Goal: Task Accomplishment & Management: Manage account settings

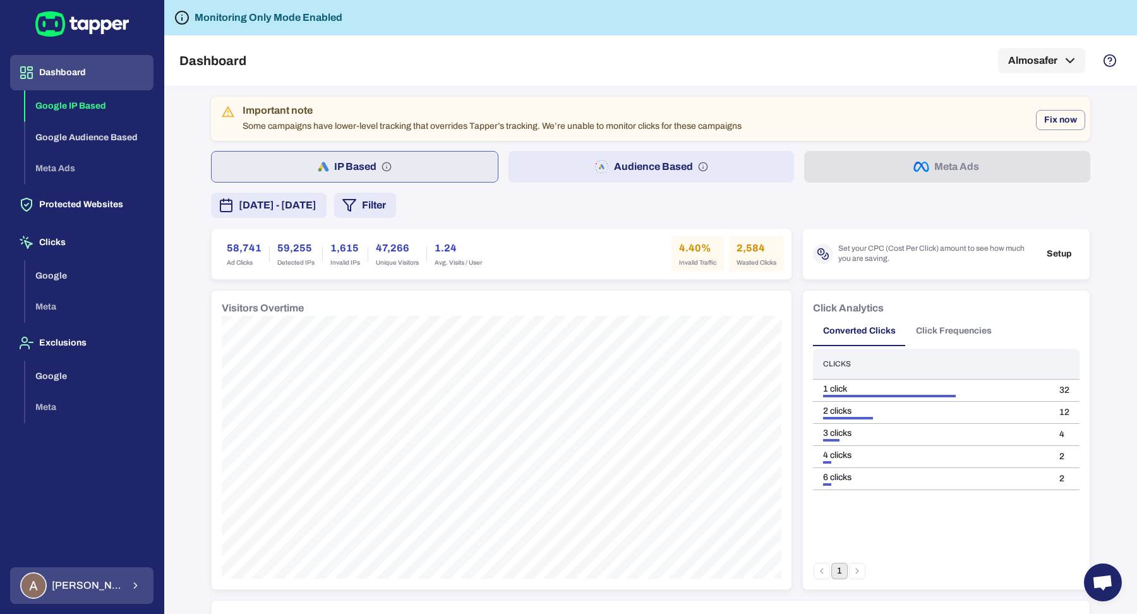
click at [58, 596] on div "[PERSON_NAME]" at bounding box center [71, 585] width 102 height 27
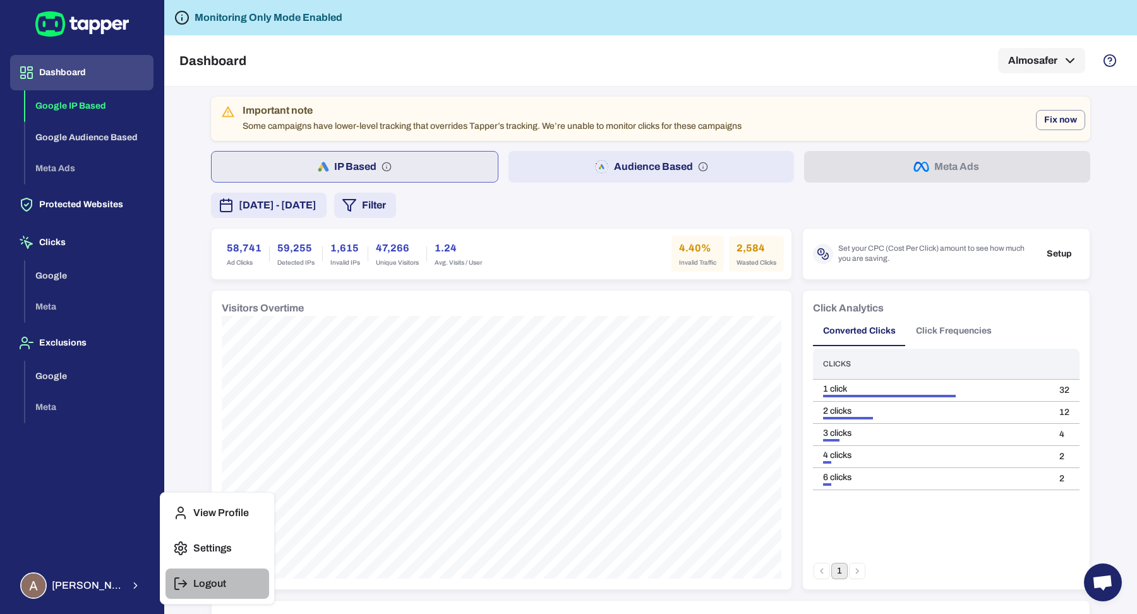
click at [217, 588] on p "Logout" at bounding box center [209, 583] width 33 height 13
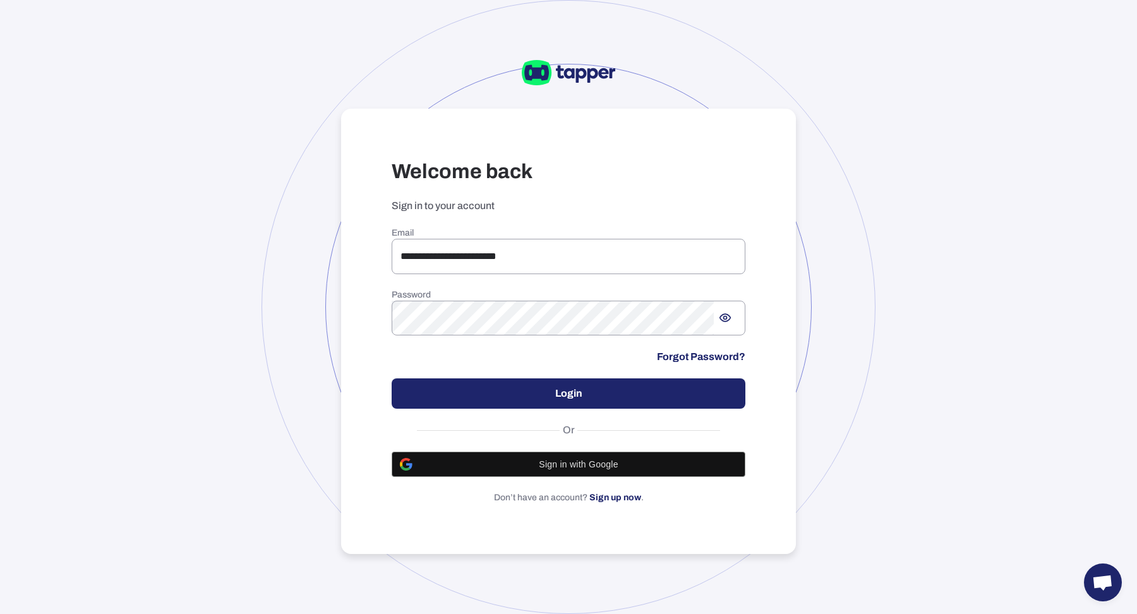
click at [292, 194] on div at bounding box center [569, 307] width 614 height 614
click at [680, 265] on input "**********" at bounding box center [569, 256] width 354 height 35
type input "**********"
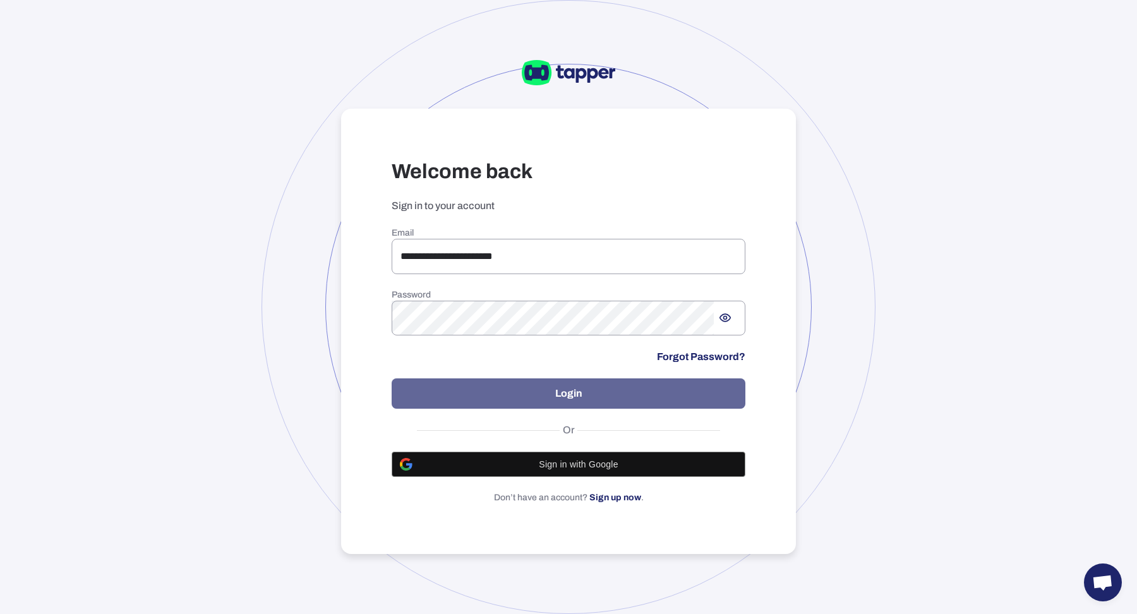
click at [549, 397] on button "Login" at bounding box center [569, 393] width 354 height 30
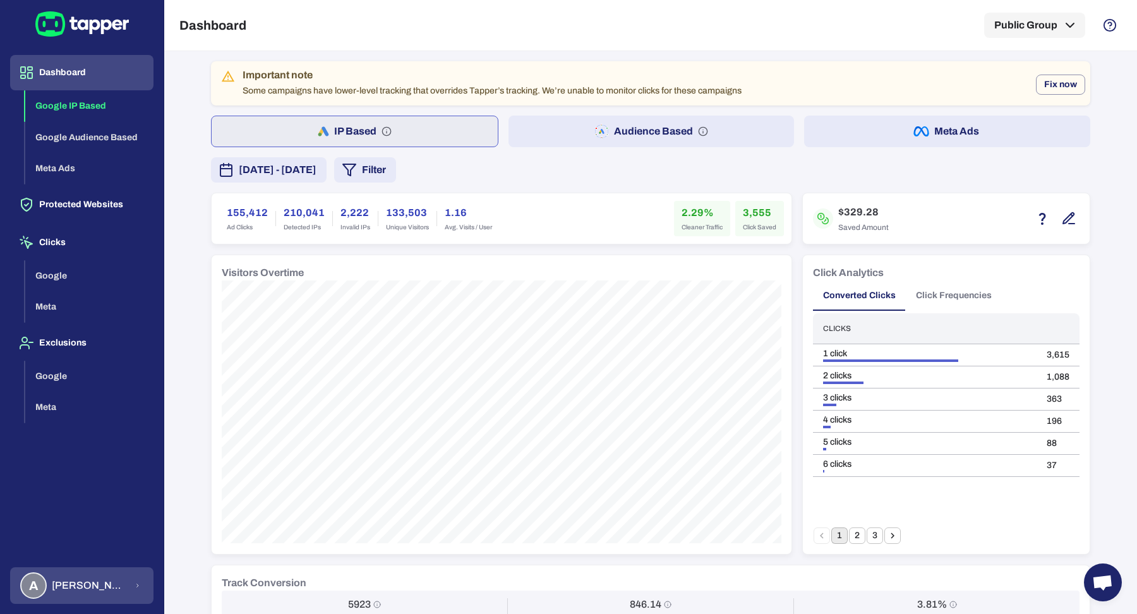
click at [90, 582] on span "Anna Maria Koutsogianni" at bounding box center [89, 585] width 75 height 13
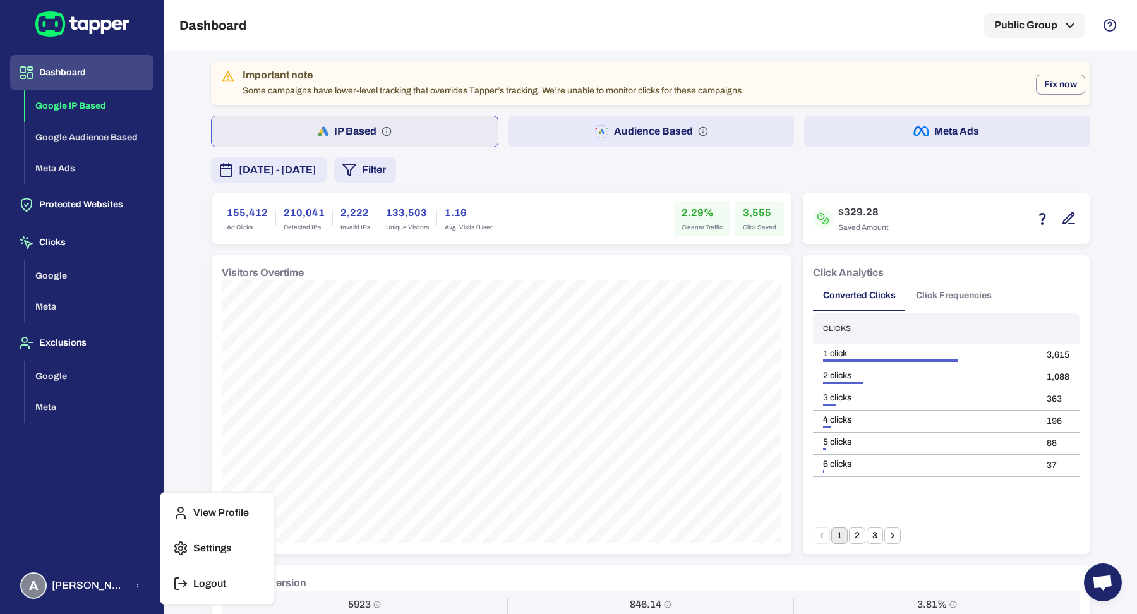
click at [255, 549] on button "Settings" at bounding box center [218, 548] width 104 height 30
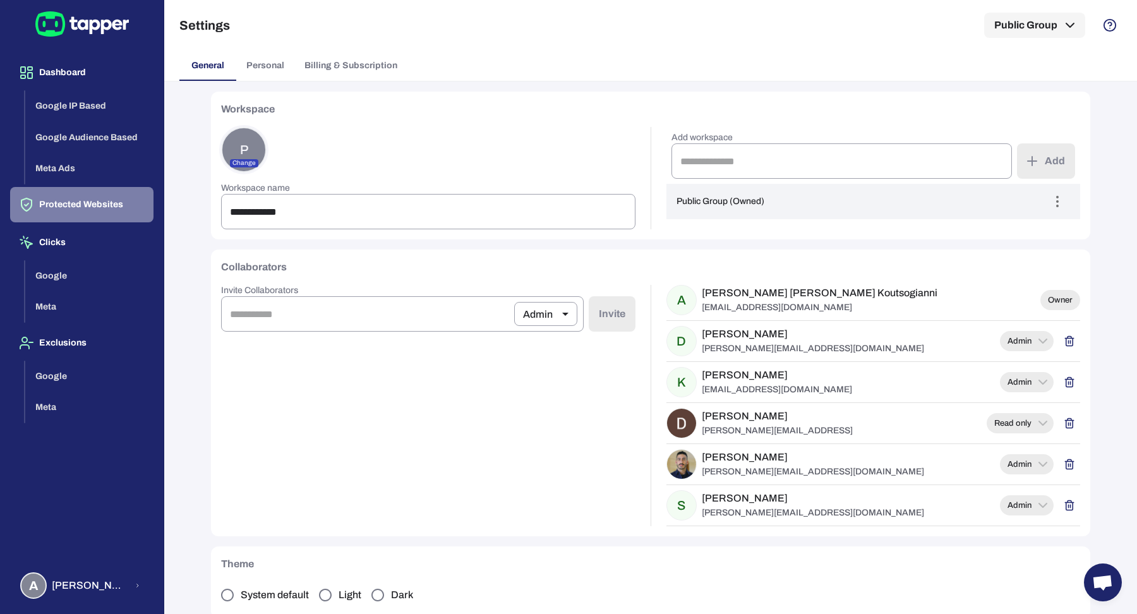
click at [65, 204] on button "Protected Websites" at bounding box center [81, 204] width 143 height 35
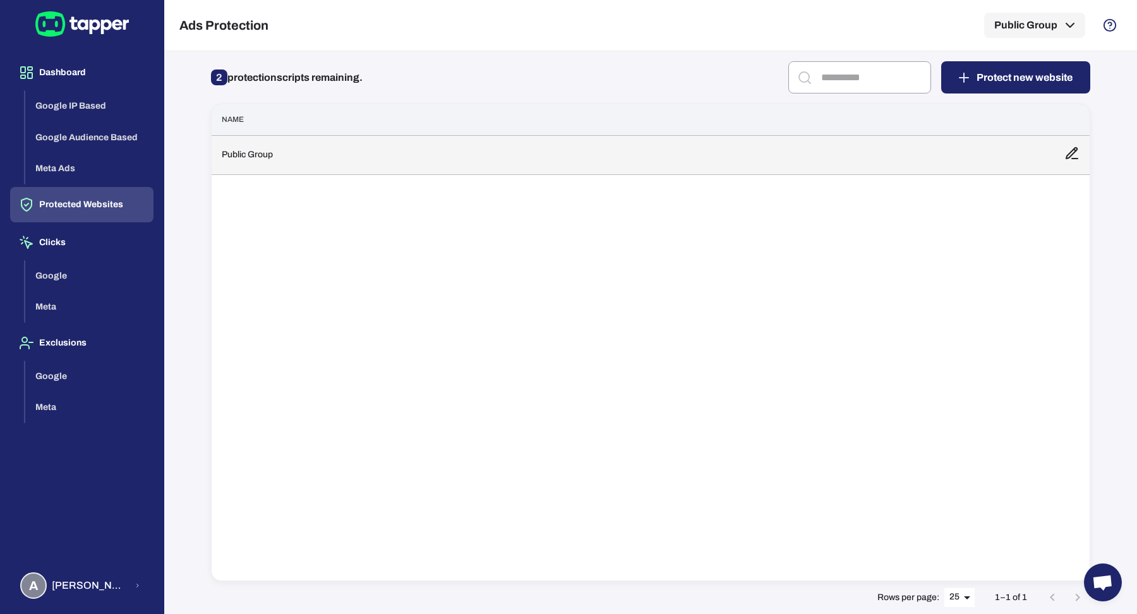
click at [345, 156] on td "Public Group" at bounding box center [633, 154] width 843 height 39
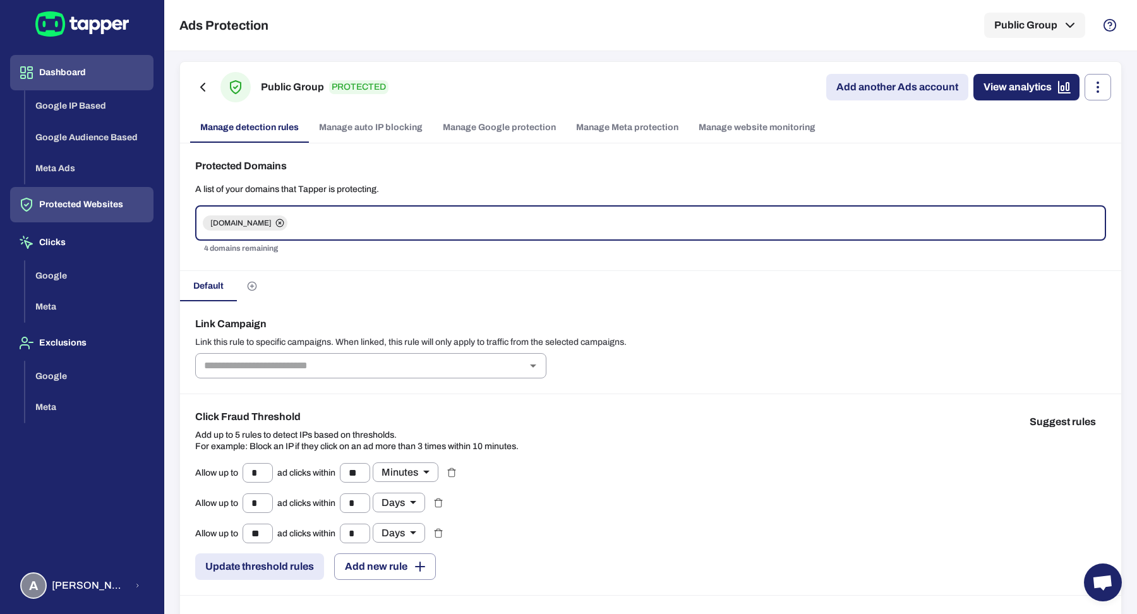
click at [99, 77] on button "Dashboard" at bounding box center [81, 72] width 143 height 35
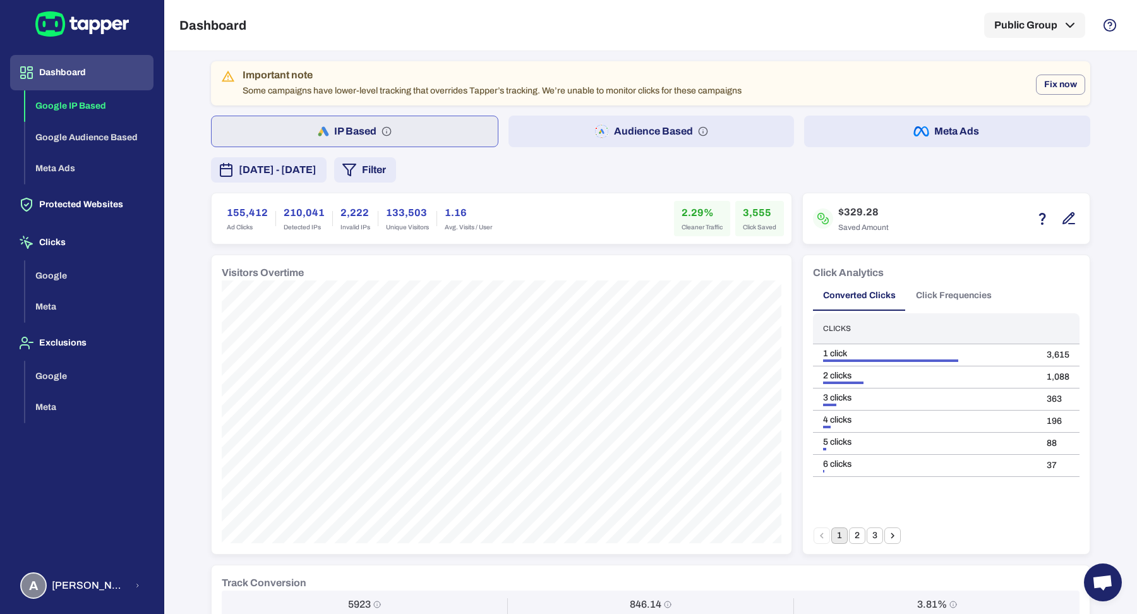
click at [579, 141] on button "Audience Based" at bounding box center [652, 132] width 286 height 32
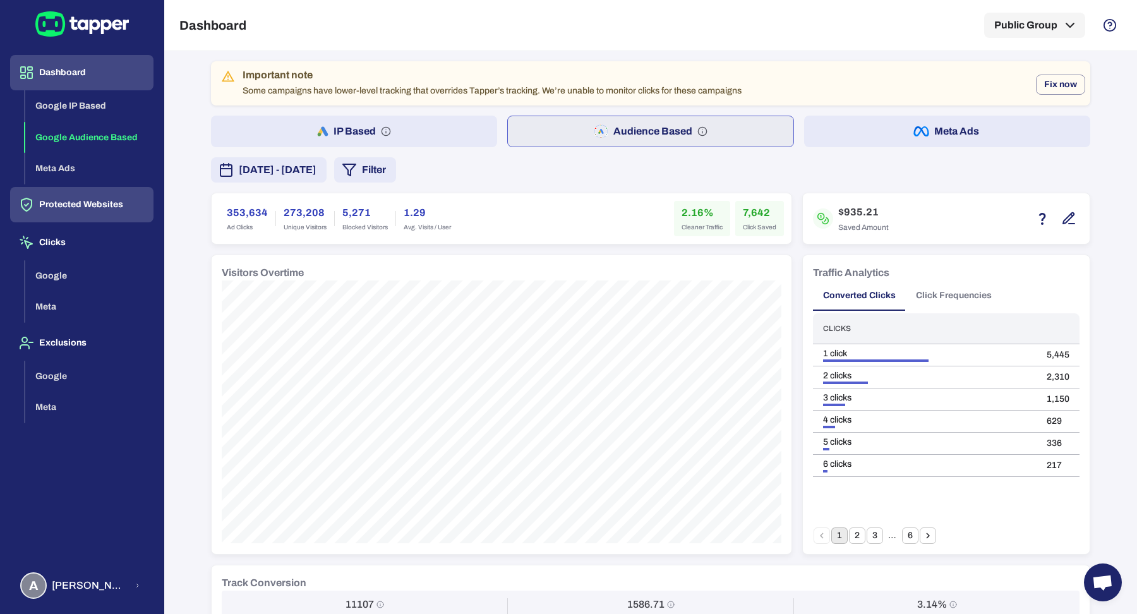
click at [114, 195] on button "Protected Websites" at bounding box center [81, 204] width 143 height 35
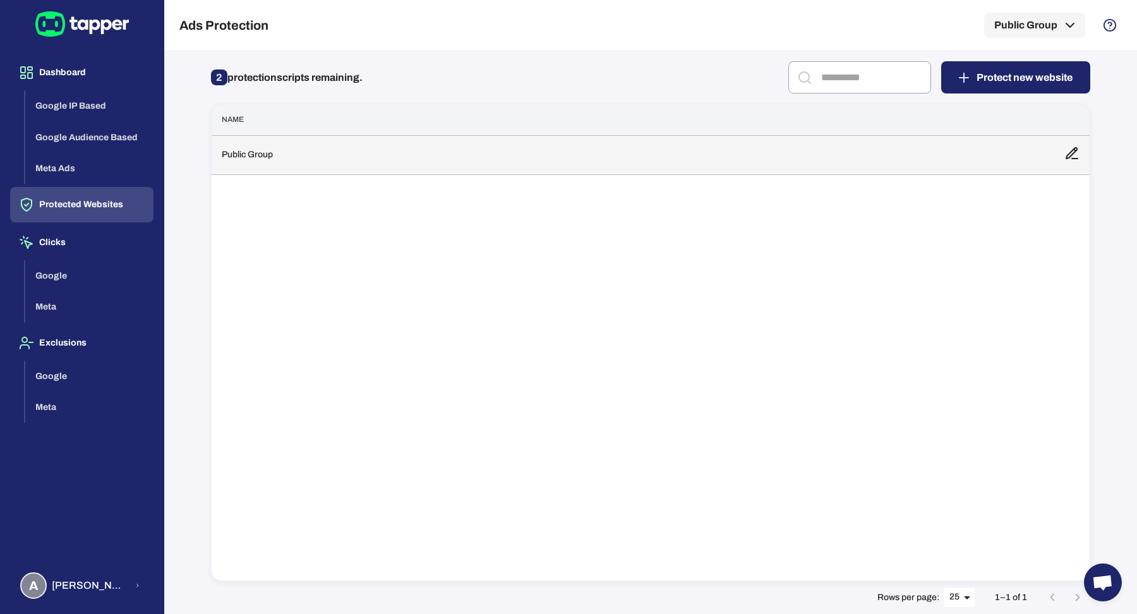
click at [348, 167] on td "Public Group" at bounding box center [633, 154] width 843 height 39
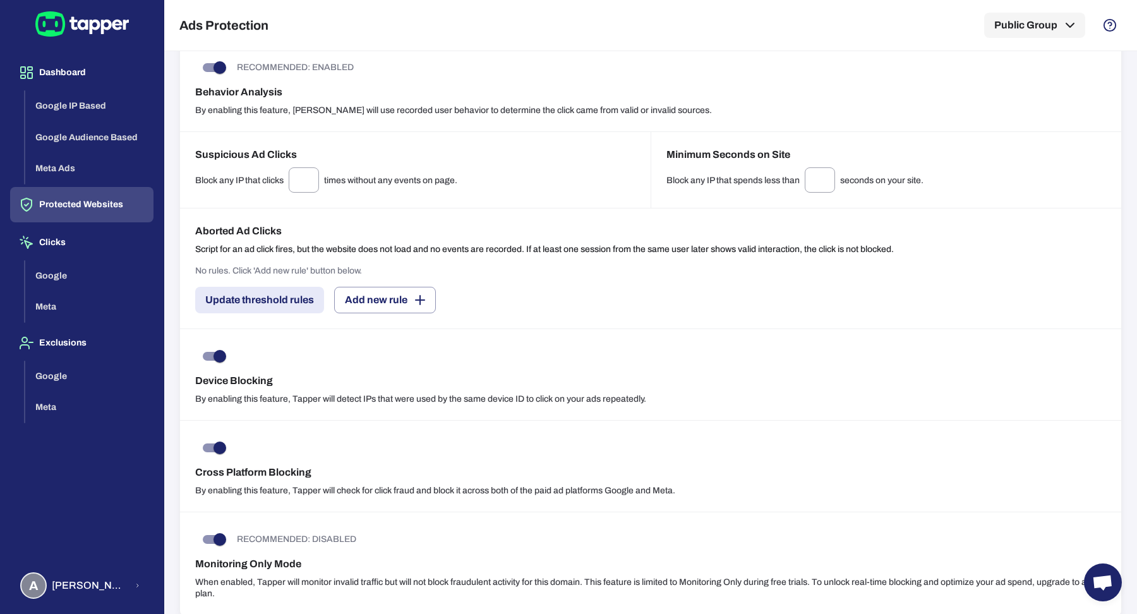
scroll to position [909, 0]
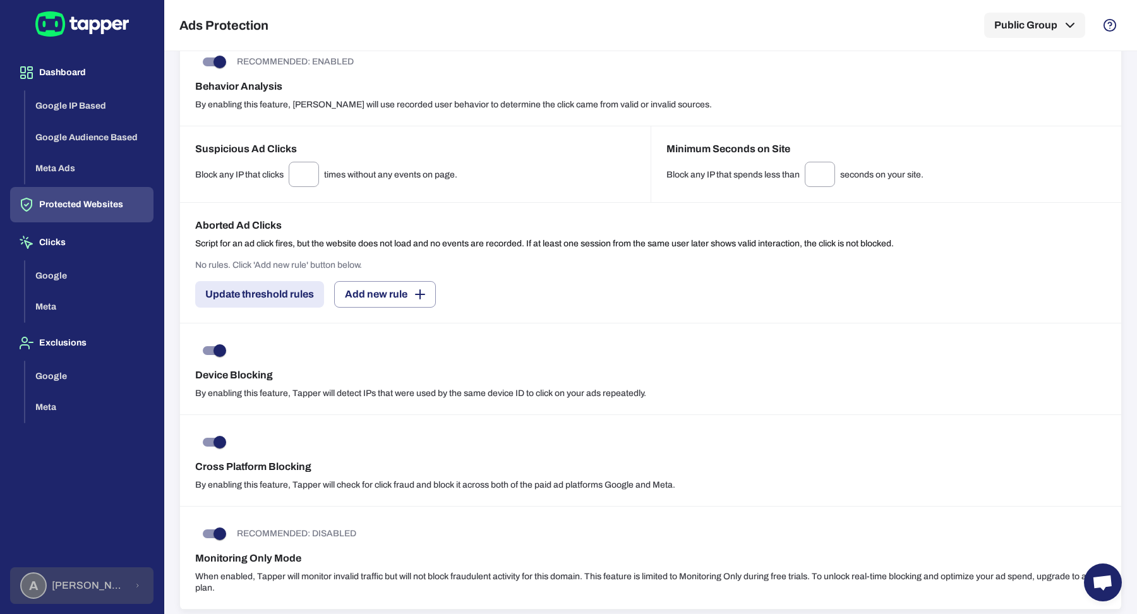
click at [97, 596] on div "A Anna Maria Koutsogianni" at bounding box center [73, 585] width 107 height 27
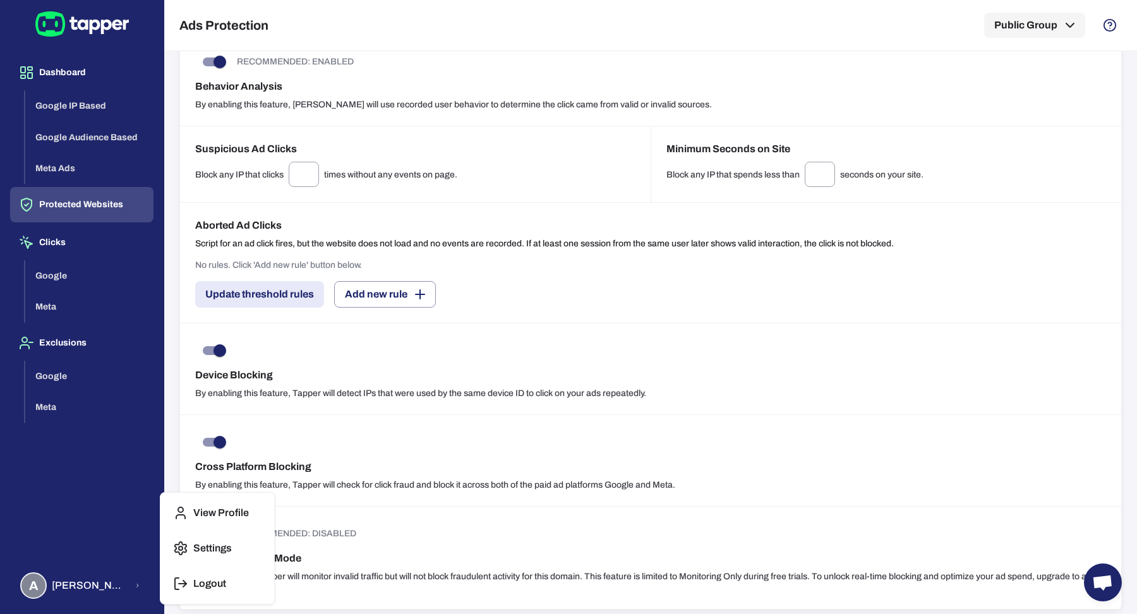
click at [228, 550] on p "Settings" at bounding box center [212, 548] width 39 height 13
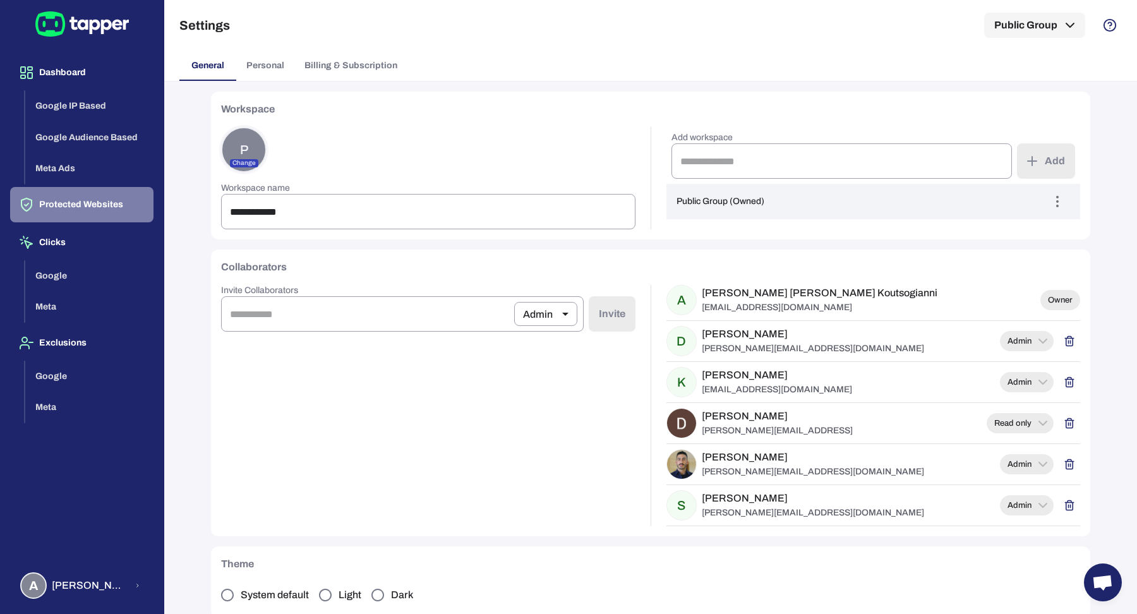
click at [113, 205] on button "Protected Websites" at bounding box center [81, 204] width 143 height 35
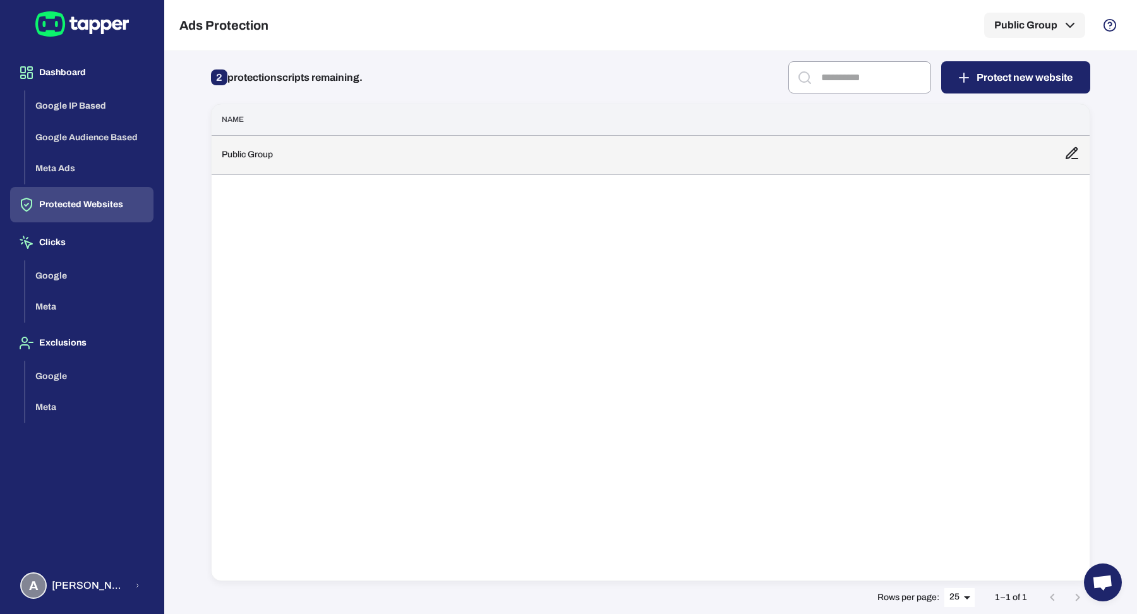
click at [432, 143] on td "Public Group" at bounding box center [633, 154] width 843 height 39
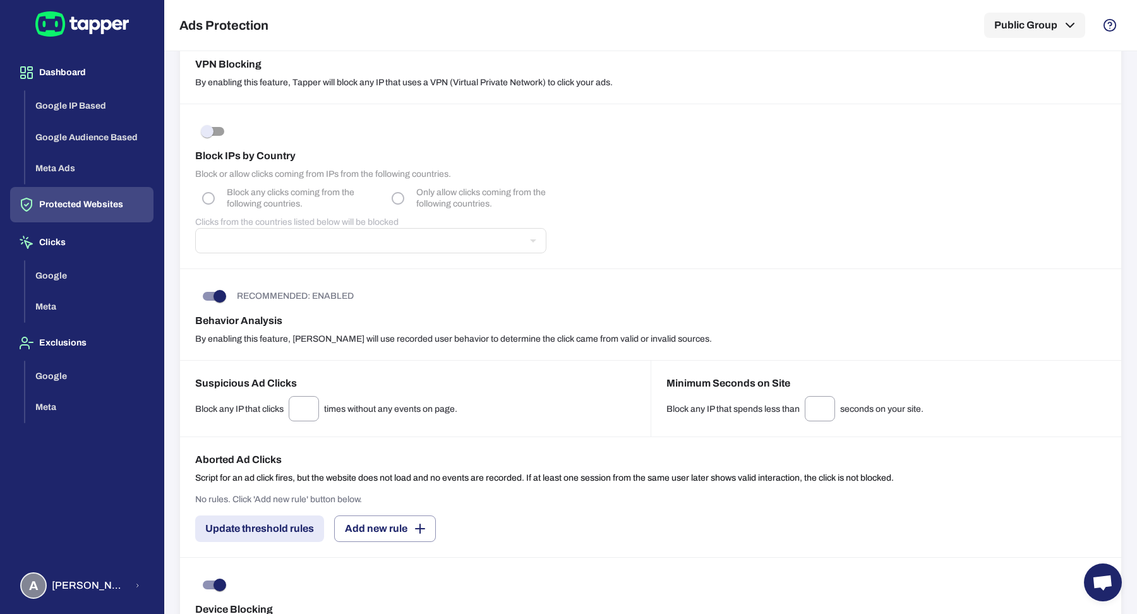
scroll to position [708, 0]
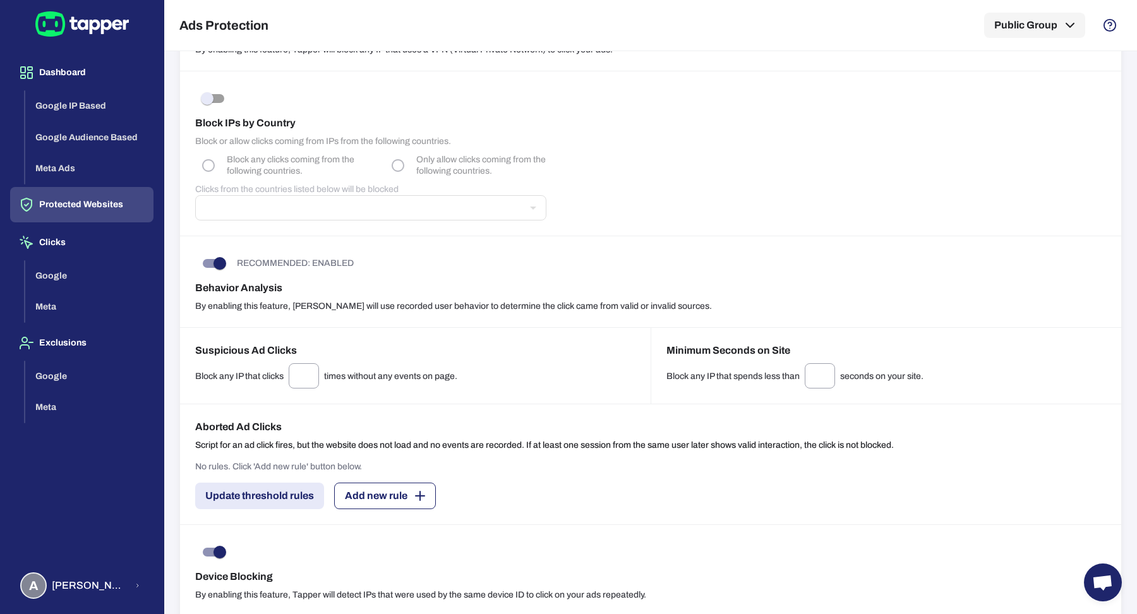
click at [406, 495] on button "Add new rule" at bounding box center [385, 496] width 102 height 27
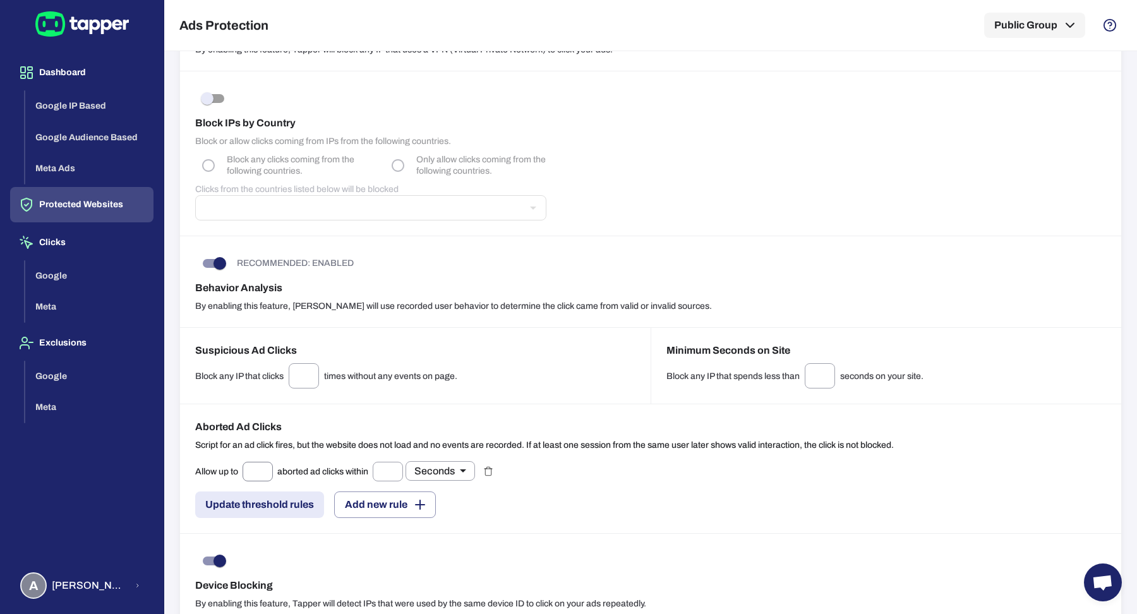
click at [254, 473] on input "text" at bounding box center [258, 472] width 30 height 20
type input "*"
click at [389, 468] on input "text" at bounding box center [388, 472] width 30 height 20
type input "*"
click at [443, 473] on body "Dashboard Google IP Based Google Audience Based Meta Ads Protected Websites Cli…" at bounding box center [568, 307] width 1137 height 614
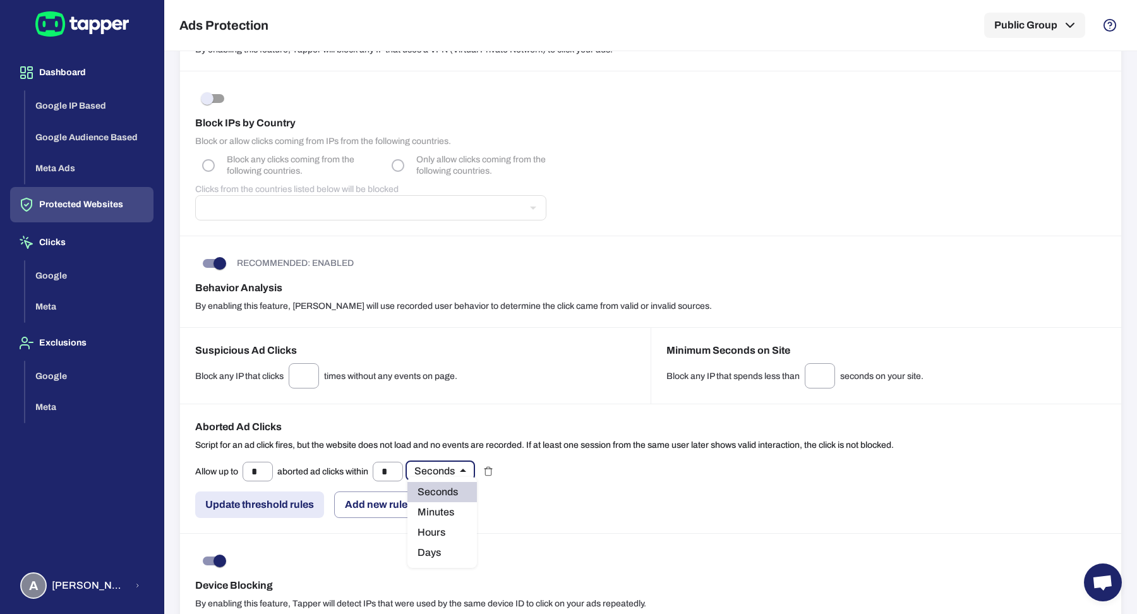
click at [456, 552] on li "Days" at bounding box center [441, 553] width 69 height 20
type input "*****"
click at [402, 507] on button "Add new rule" at bounding box center [385, 505] width 102 height 27
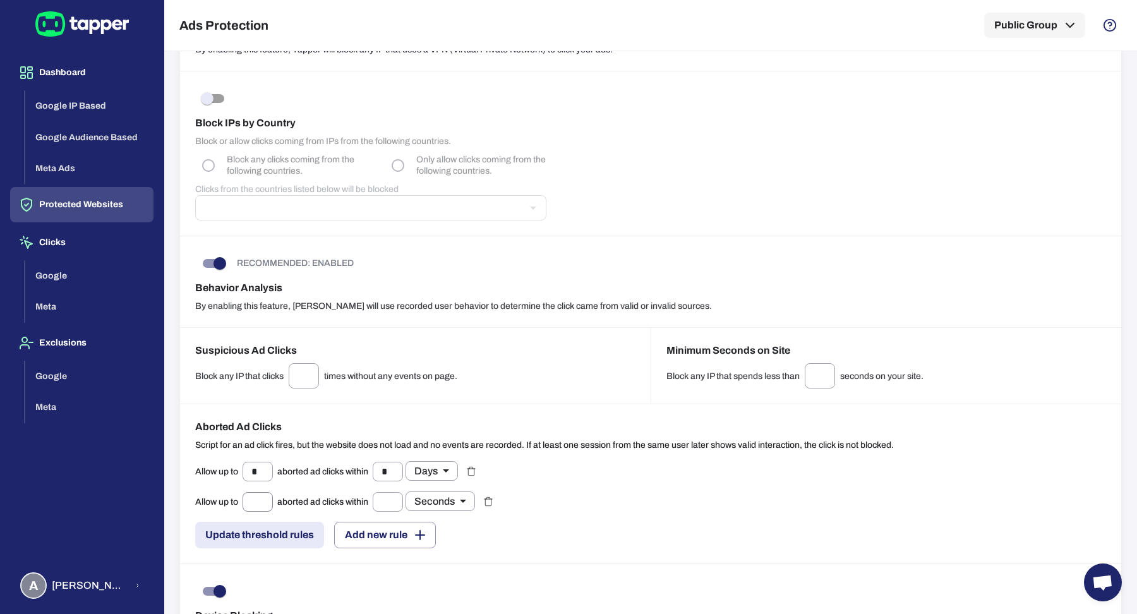
click at [262, 501] on input "text" at bounding box center [258, 502] width 30 height 20
type input "*"
click at [403, 497] on input "text" at bounding box center [388, 502] width 30 height 20
type input "*"
click at [437, 494] on body "Dashboard Google IP Based Google Audience Based Meta Ads Protected Websites Cli…" at bounding box center [568, 307] width 1137 height 614
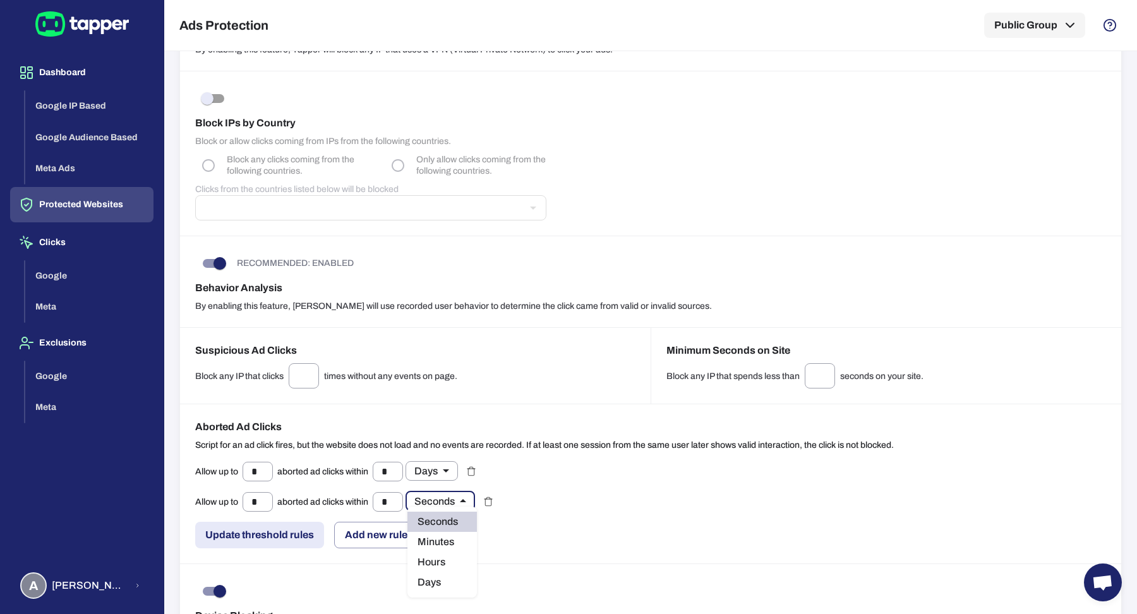
click at [459, 586] on li "Days" at bounding box center [441, 582] width 69 height 20
type input "*****"
click at [376, 522] on button "Add new rule" at bounding box center [385, 535] width 102 height 27
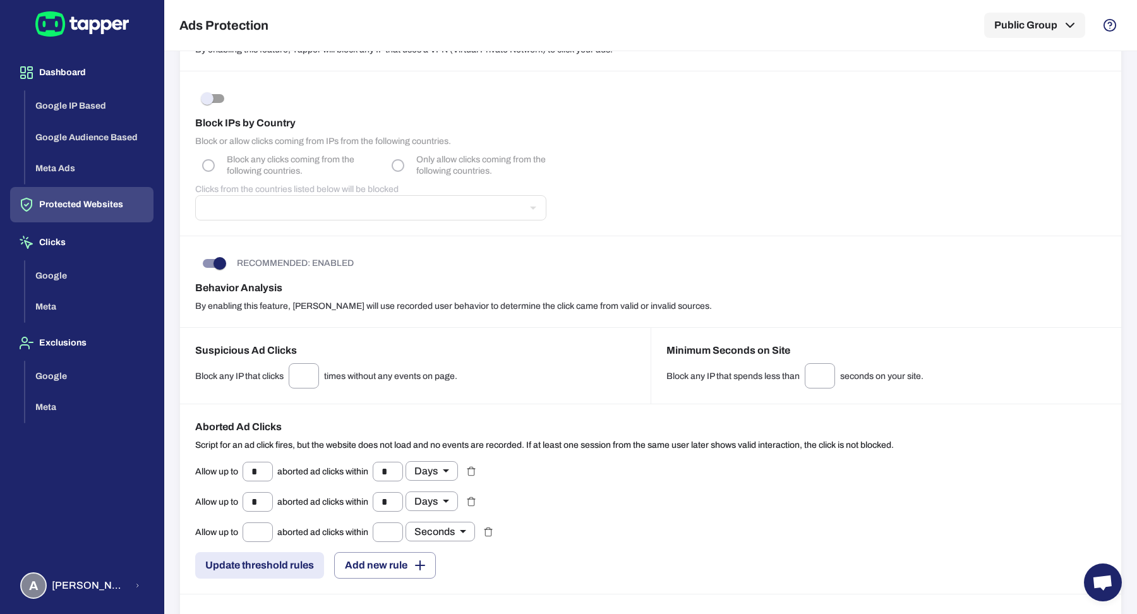
click at [279, 522] on div "Allow up to ​ aborted ad clicks within ​ Seconds * ​" at bounding box center [335, 532] width 280 height 20
click at [265, 525] on input "text" at bounding box center [258, 532] width 30 height 20
type input "*"
click at [403, 527] on input "text" at bounding box center [388, 532] width 30 height 20
type input "**"
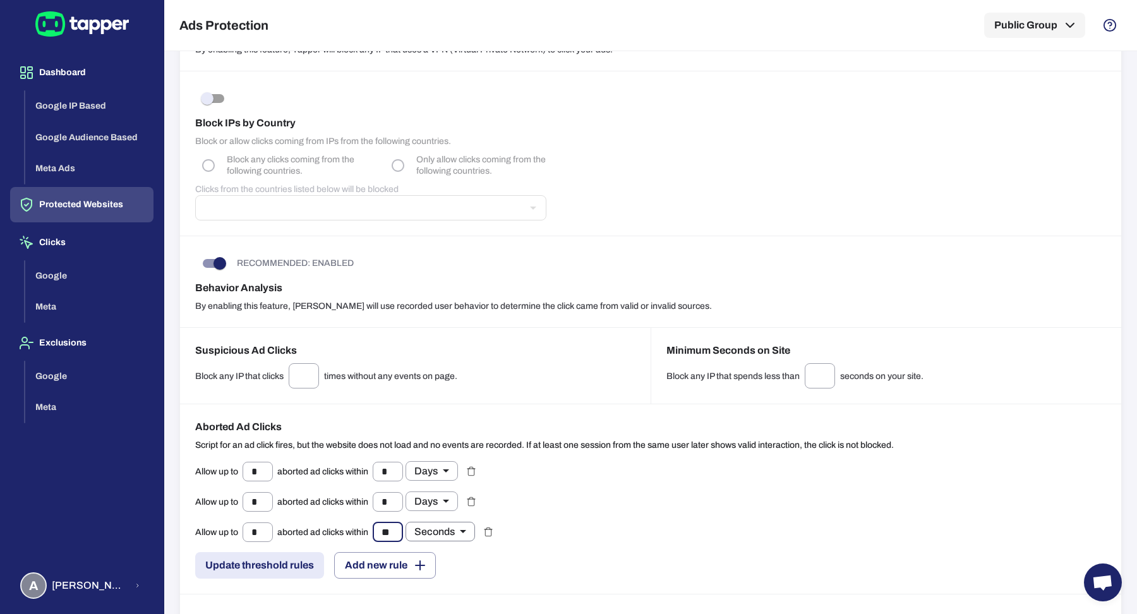
click at [432, 530] on body "Dashboard Google IP Based Google Audience Based Meta Ads Protected Websites Cli…" at bounding box center [568, 307] width 1137 height 614
click at [441, 592] on li "Days" at bounding box center [441, 589] width 69 height 20
type input "*****"
click at [373, 562] on button "Add new rule" at bounding box center [385, 565] width 102 height 27
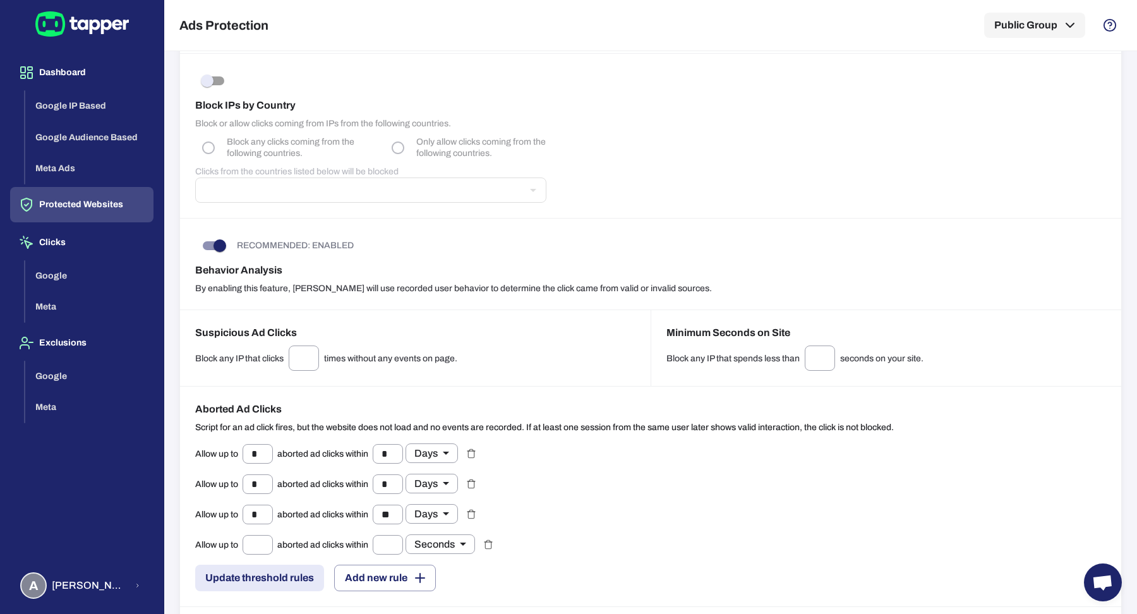
scroll to position [754, 0]
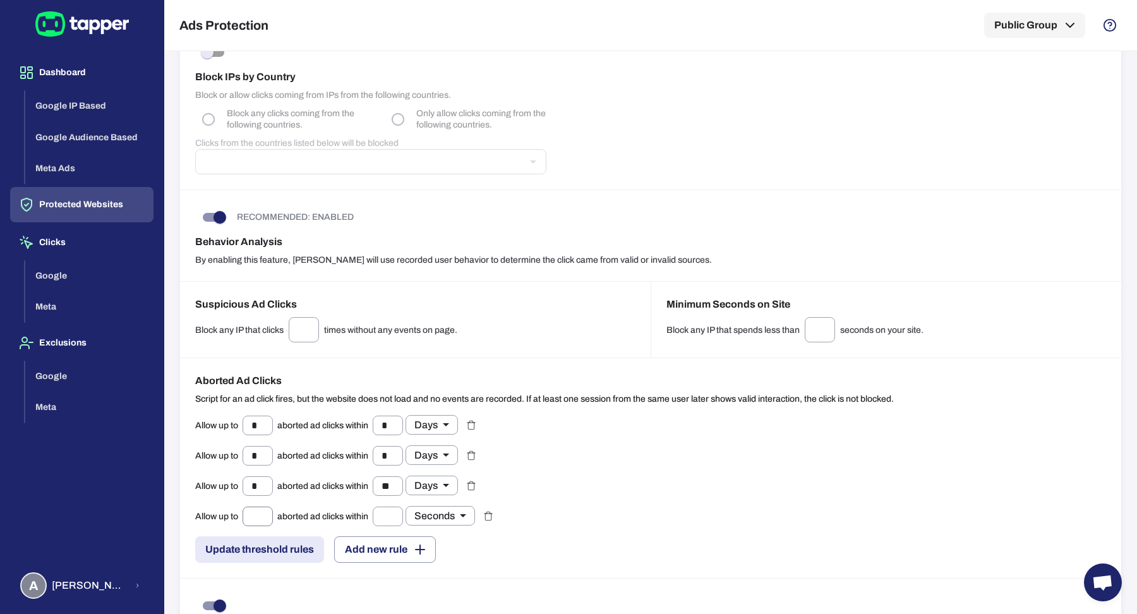
click at [266, 511] on input "text" at bounding box center [258, 517] width 30 height 20
type input "**"
click at [398, 509] on input "text" at bounding box center [388, 517] width 30 height 20
type input "**"
click at [834, 453] on div "Allow up to * ​ aborted ad clicks within * ​ Days ***** ​ Allow up to * ​ abort…" at bounding box center [650, 489] width 911 height 148
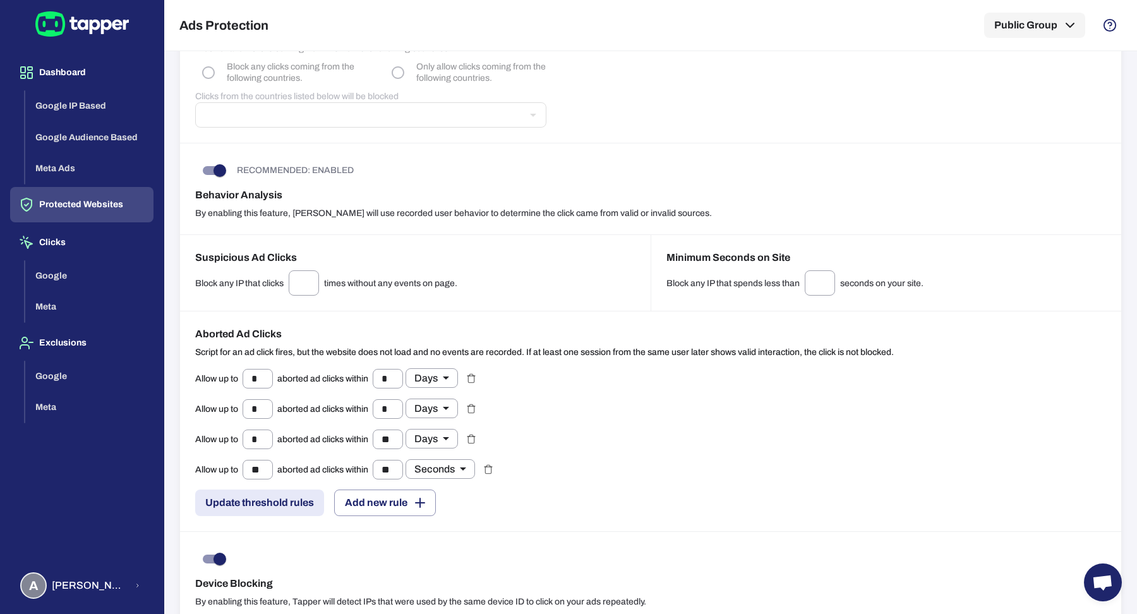
click at [710, 486] on div "Allow up to * ​ aborted ad clicks within * ​ Days ***** ​ Allow up to * ​ abort…" at bounding box center [650, 442] width 911 height 148
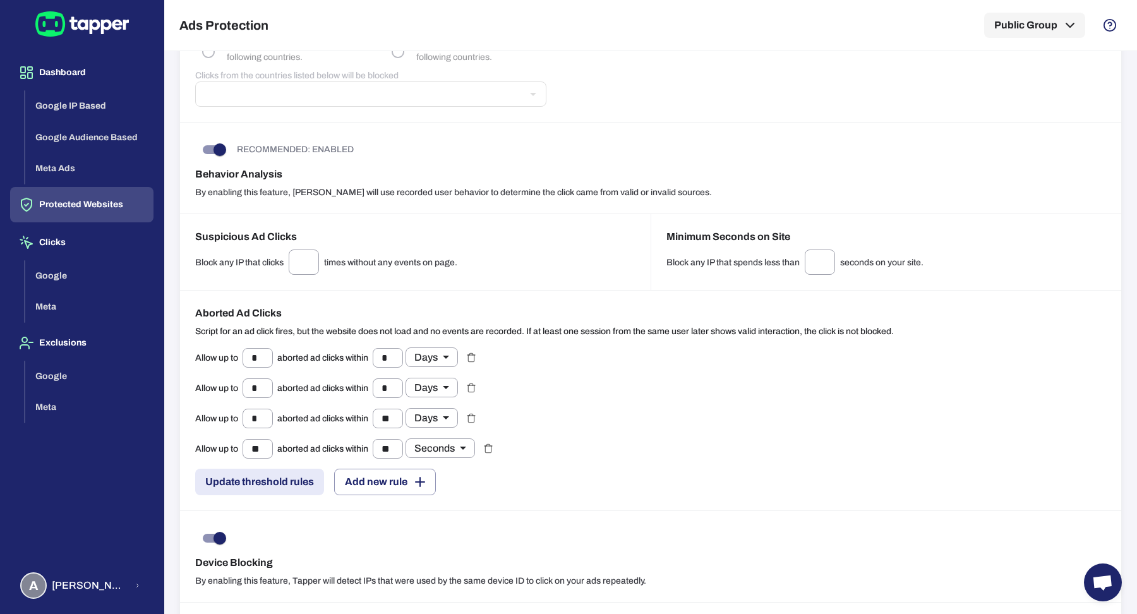
scroll to position [850, 0]
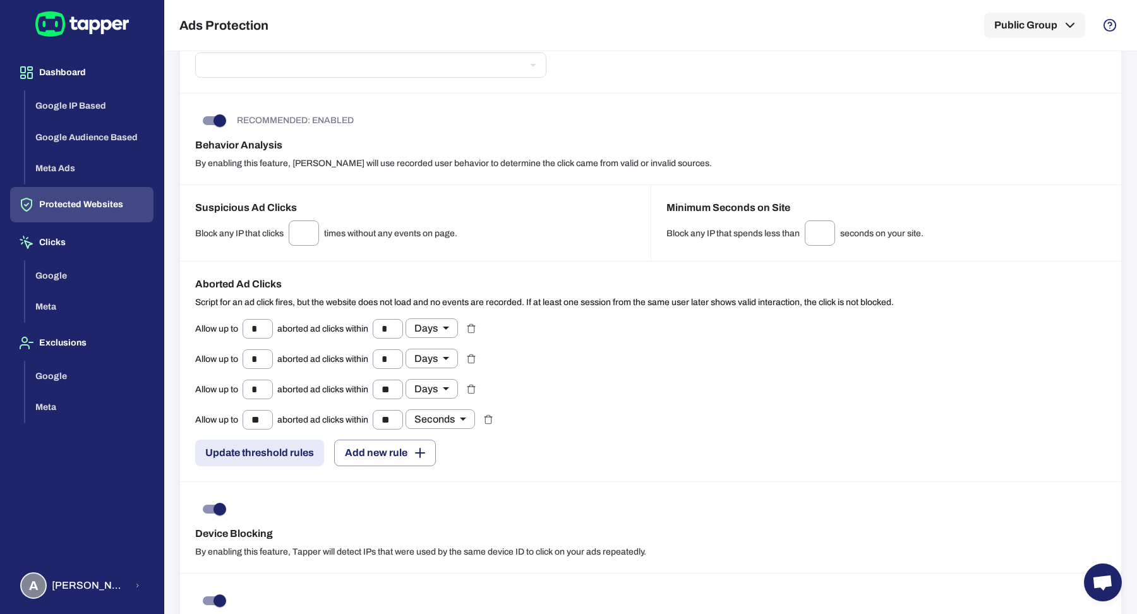
click at [829, 446] on div "Allow up to * ​ aborted ad clicks within * ​ Days ***** ​ Allow up to * ​ abort…" at bounding box center [650, 392] width 911 height 148
click at [904, 337] on div "Allow up to * ​ aborted ad clicks within * ​ Days ***** ​ Allow up to * ​ abort…" at bounding box center [650, 392] width 911 height 148
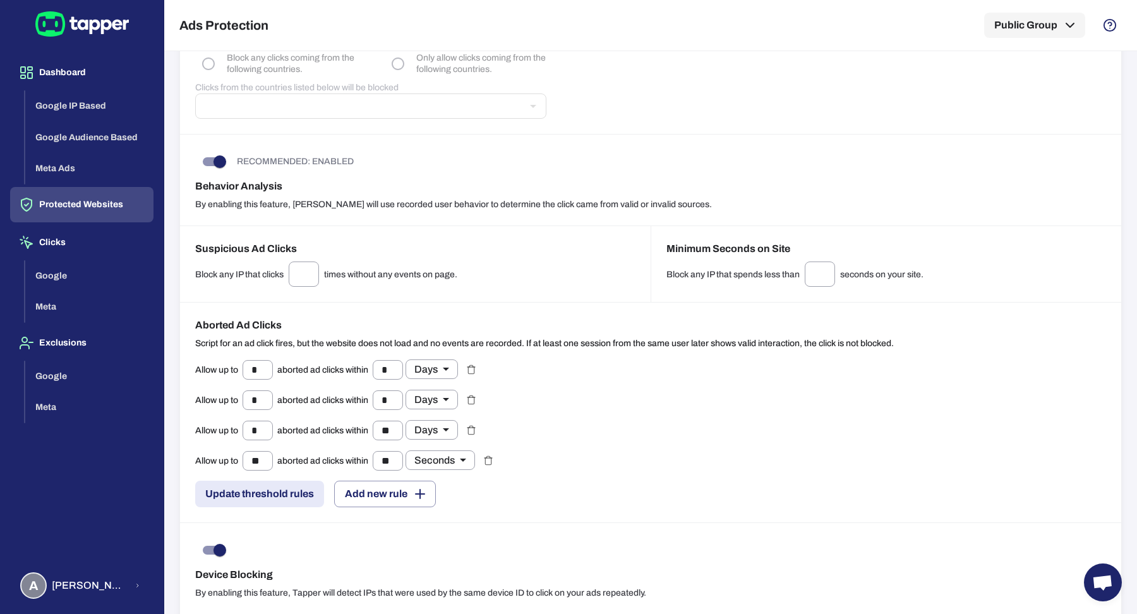
scroll to position [1008, 0]
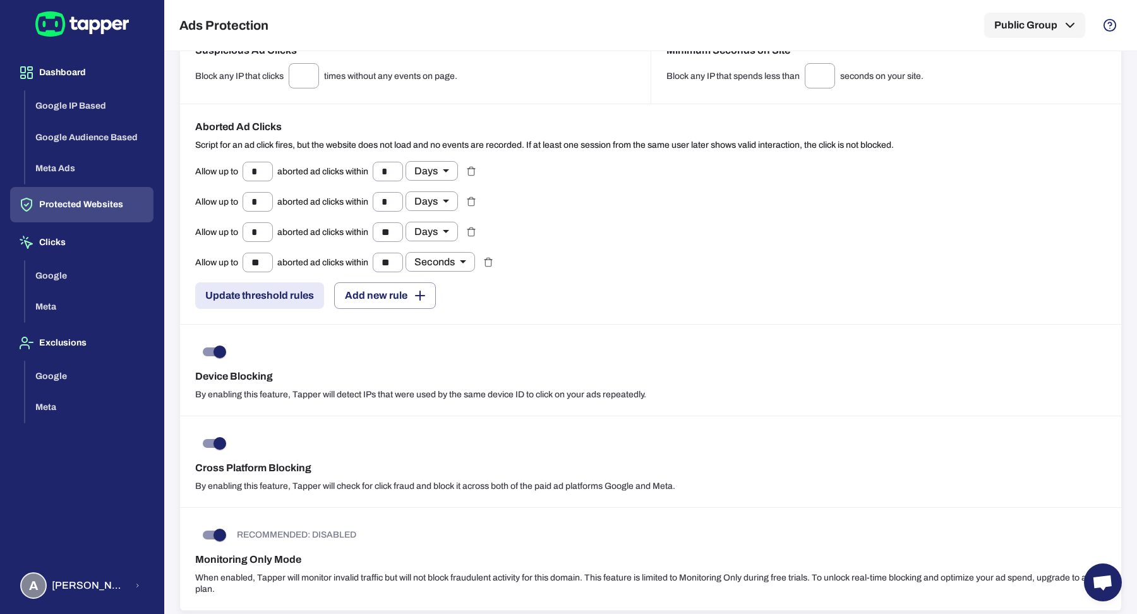
click at [507, 347] on div "Device Blocking By enabling this feature, Tapper will detect IPs that were used…" at bounding box center [650, 371] width 941 height 92
click at [61, 270] on button "Google" at bounding box center [89, 276] width 128 height 32
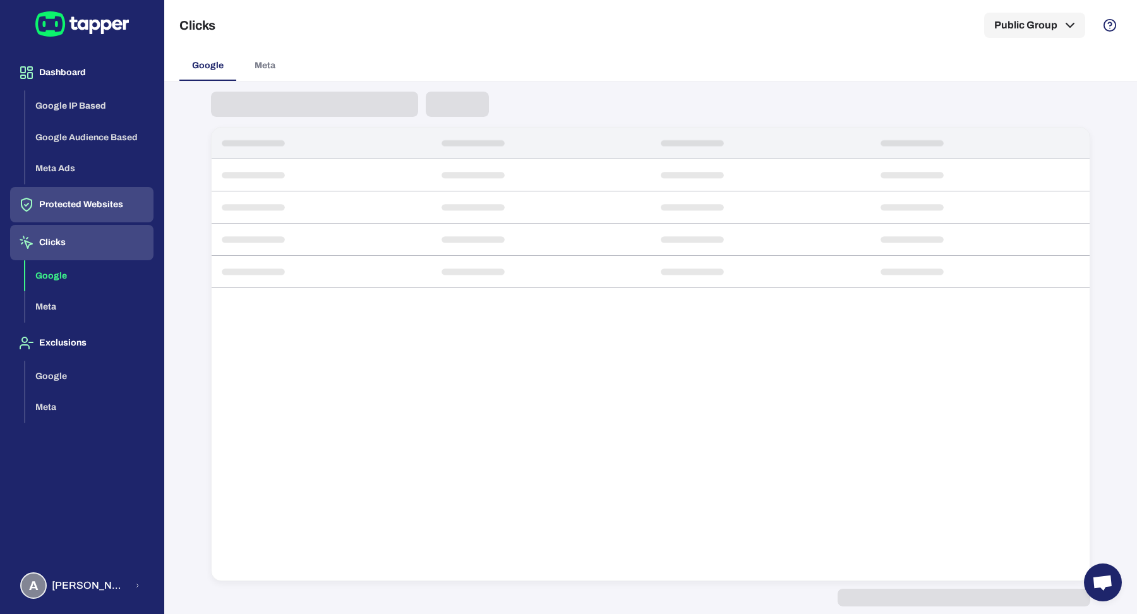
click at [75, 209] on button "Protected Websites" at bounding box center [81, 204] width 143 height 35
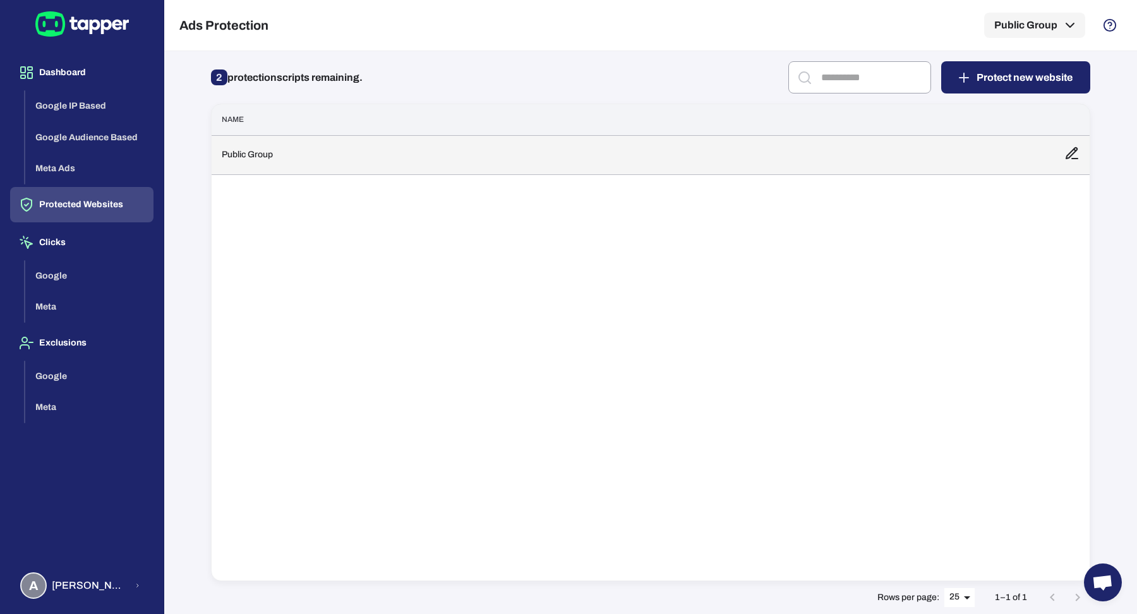
click at [423, 147] on td "Public Group" at bounding box center [633, 154] width 843 height 39
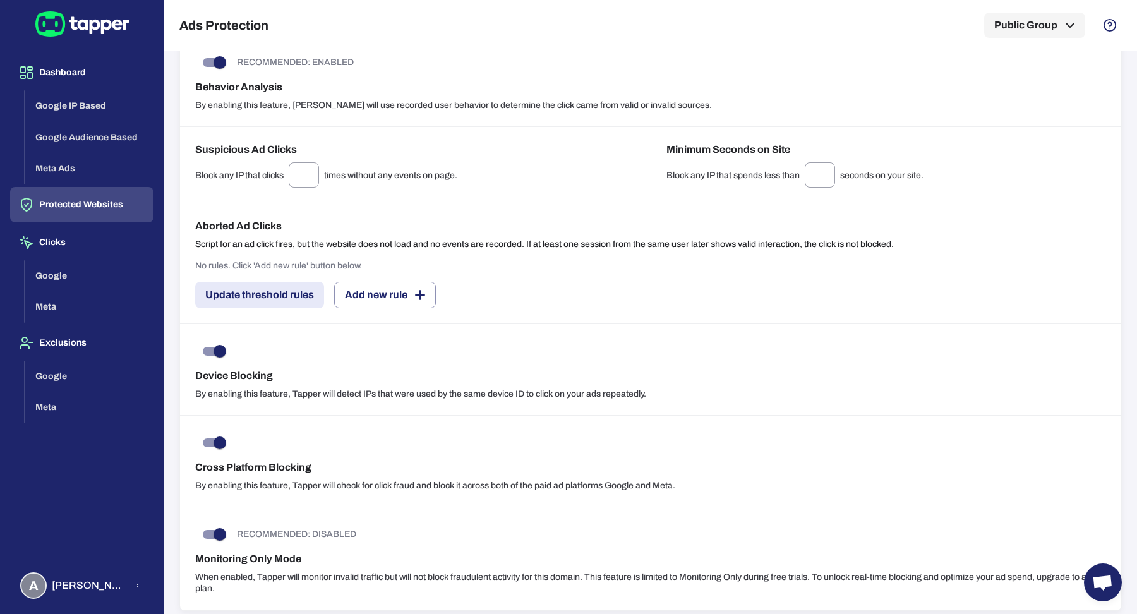
scroll to position [828, 0]
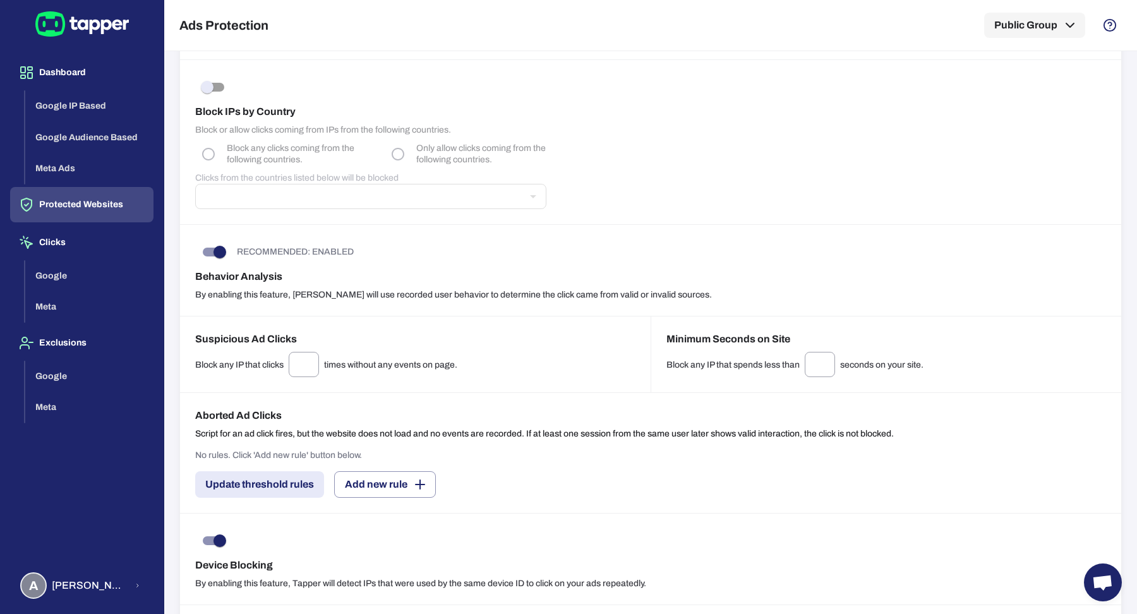
scroll to position [909, 0]
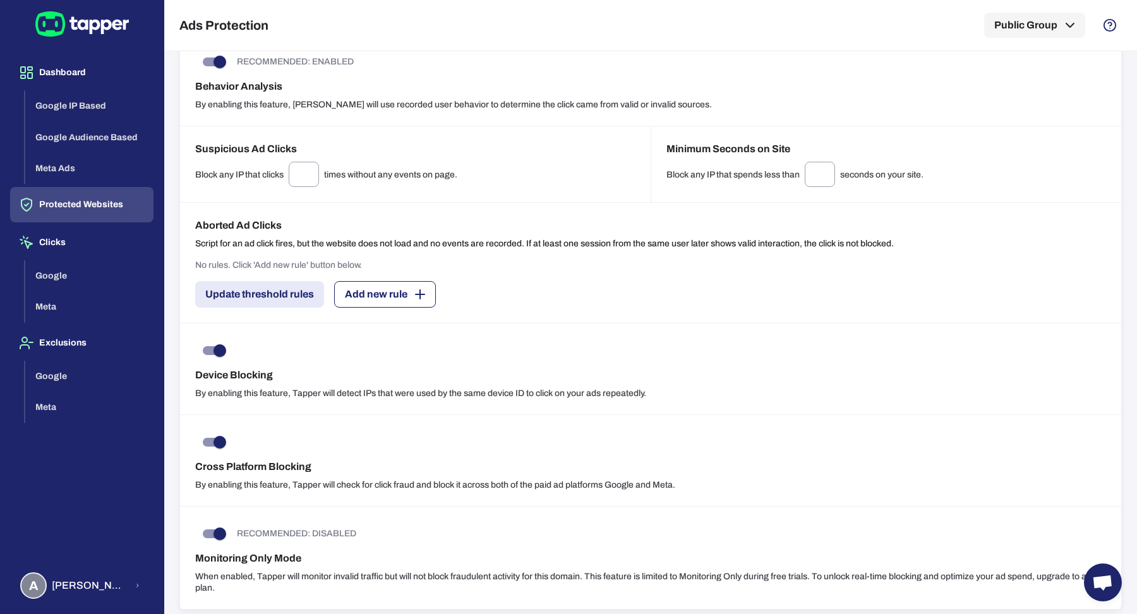
click at [359, 293] on button "Add new rule" at bounding box center [385, 294] width 102 height 27
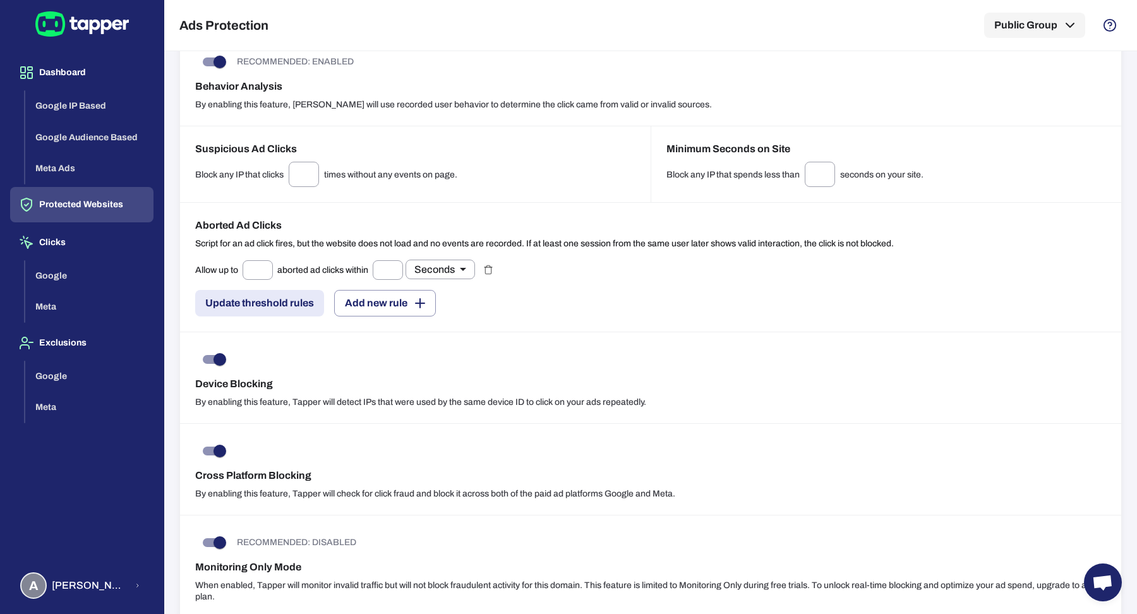
click at [274, 268] on div "Allow up to ​ aborted ad clicks within ​ Seconds * ​" at bounding box center [335, 270] width 280 height 20
click at [257, 260] on input "text" at bounding box center [258, 270] width 30 height 20
type input "*"
click at [390, 265] on input "text" at bounding box center [388, 270] width 30 height 20
type input "*"
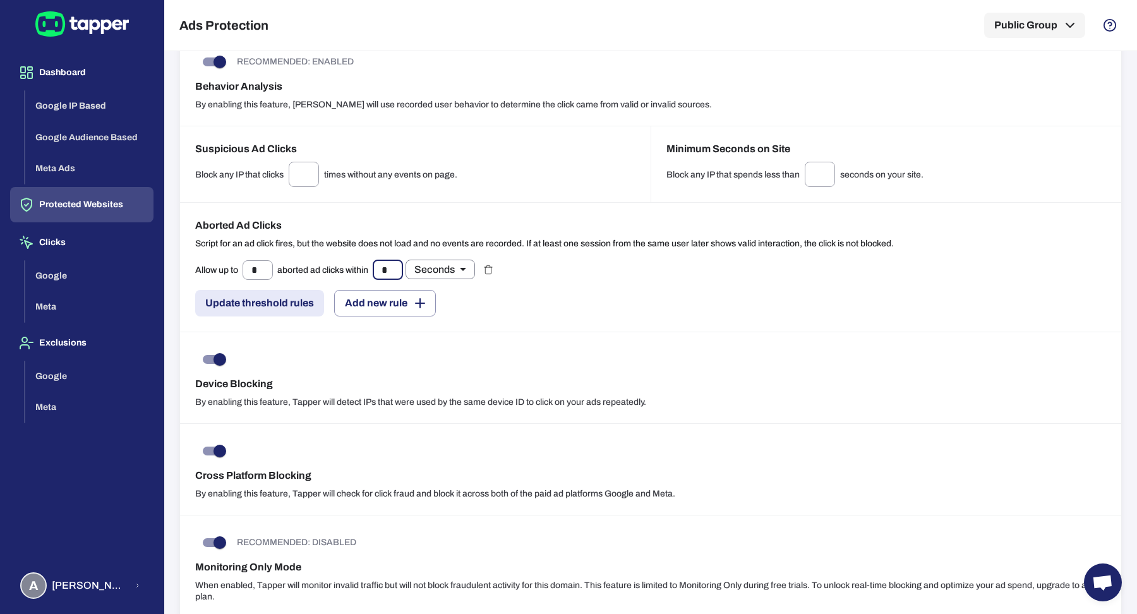
click at [433, 260] on body "Dashboard Google IP Based Google Audience Based Meta Ads Protected Websites Cli…" at bounding box center [568, 307] width 1137 height 614
click at [440, 349] on li "Days" at bounding box center [441, 351] width 69 height 20
type input "*****"
click at [272, 306] on button "Update threshold rules" at bounding box center [259, 303] width 129 height 27
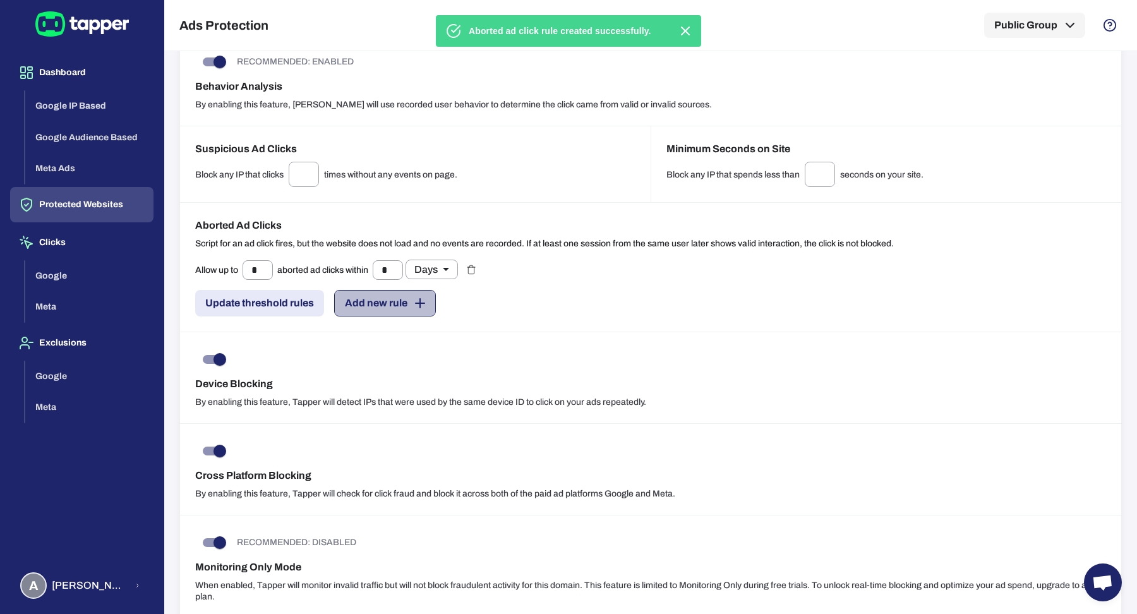
click at [354, 298] on button "Add new rule" at bounding box center [385, 303] width 102 height 27
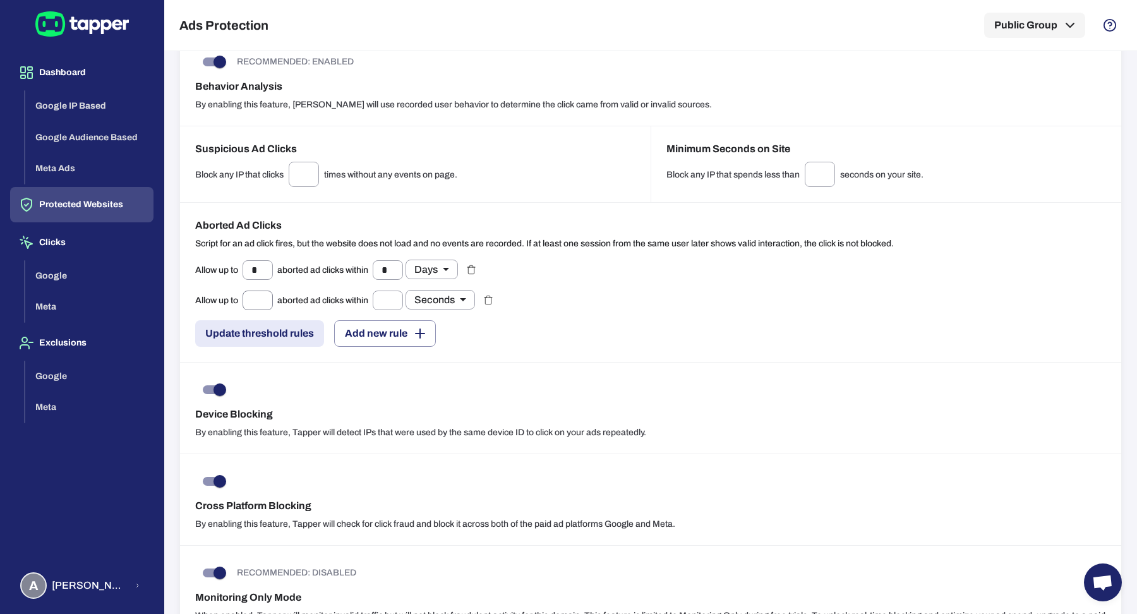
click at [245, 302] on input "text" at bounding box center [258, 301] width 30 height 20
type input "*"
click at [394, 295] on input "text" at bounding box center [388, 301] width 30 height 20
type input "*"
click at [367, 331] on button "Add new rule" at bounding box center [385, 333] width 102 height 27
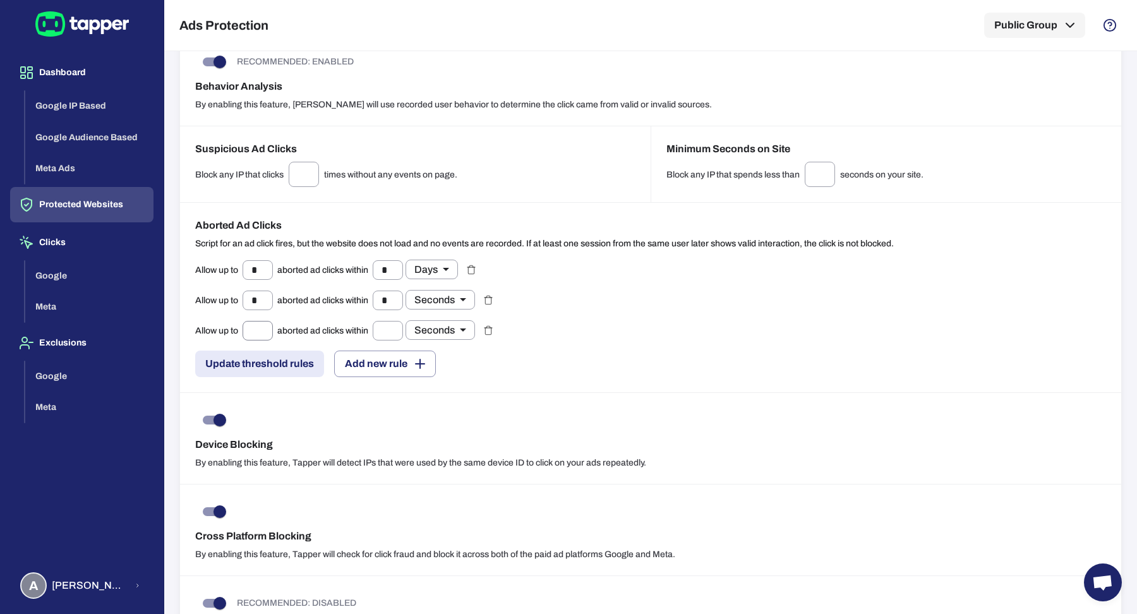
click at [263, 330] on input "text" at bounding box center [258, 331] width 30 height 20
type input "*"
click at [394, 330] on input "text" at bounding box center [388, 331] width 30 height 20
type input "**"
click at [455, 298] on body "Dashboard Google IP Based Google Audience Based Meta Ads Protected Websites Cli…" at bounding box center [568, 307] width 1137 height 614
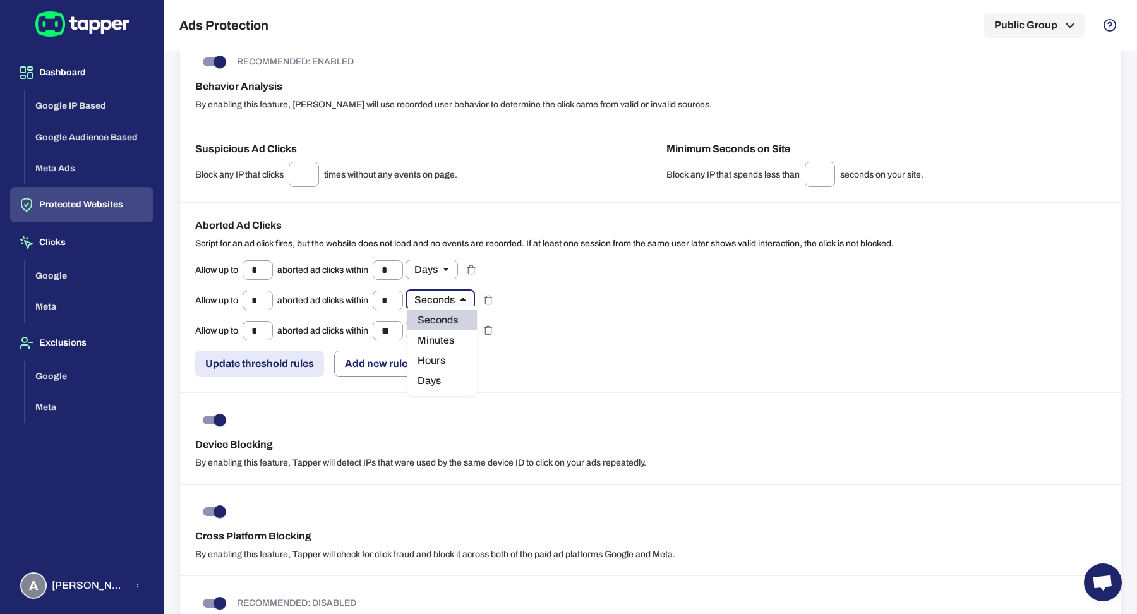
click at [454, 375] on li "Days" at bounding box center [441, 381] width 69 height 20
type input "*****"
click at [450, 330] on body "Dashboard Google IP Based Google Audience Based Meta Ads Protected Websites Cli…" at bounding box center [568, 307] width 1137 height 614
click at [452, 403] on li "Days" at bounding box center [441, 411] width 69 height 20
type input "*****"
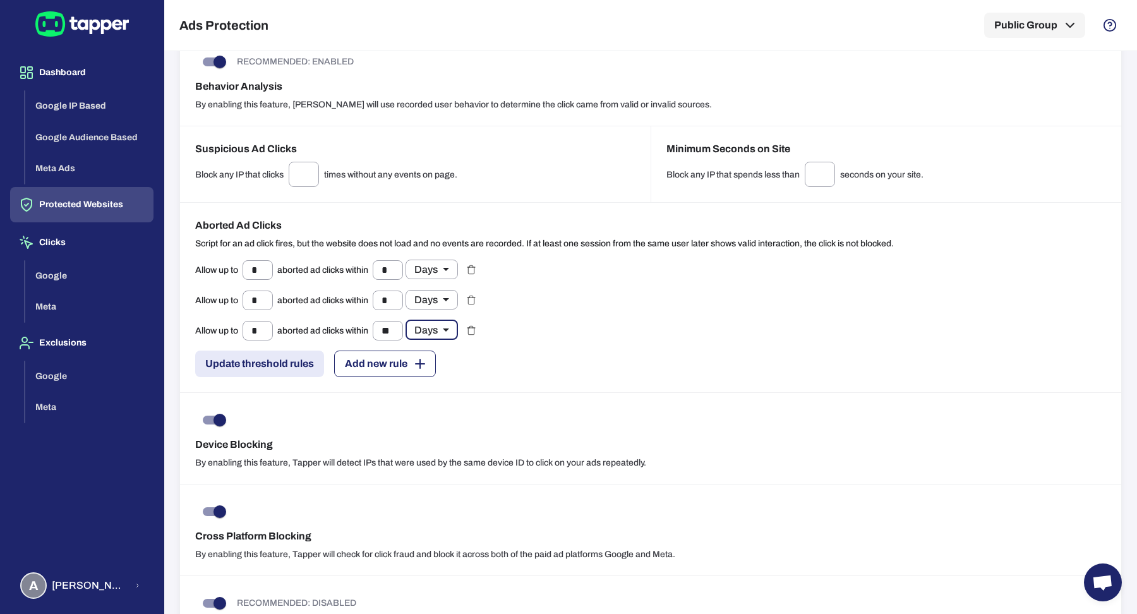
click at [383, 356] on button "Add new rule" at bounding box center [385, 364] width 102 height 27
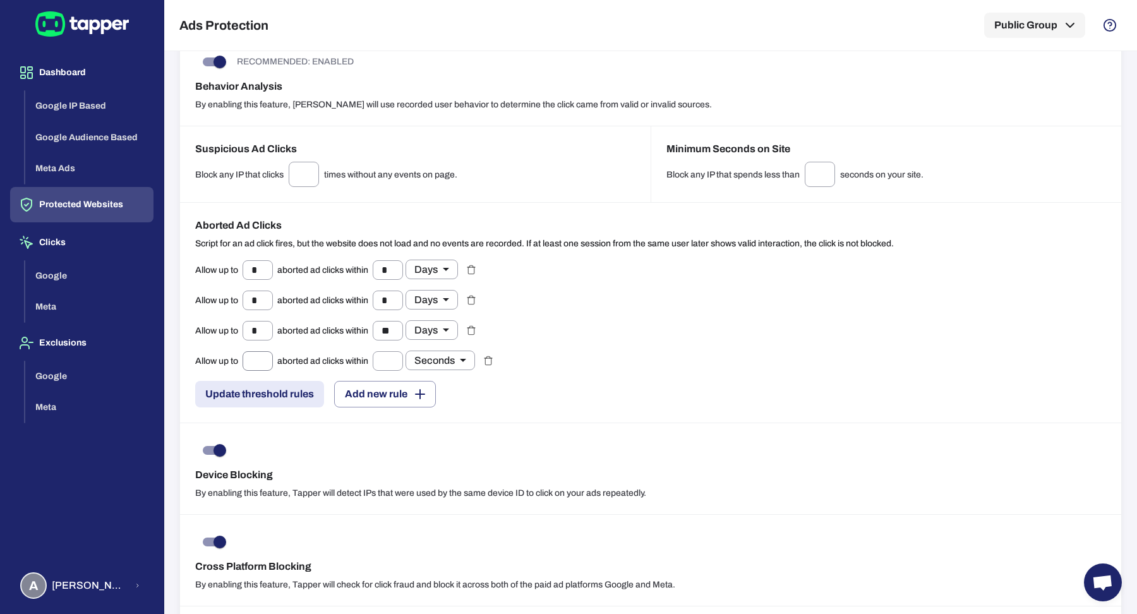
click at [255, 351] on input "text" at bounding box center [258, 361] width 30 height 20
type input "**"
click at [386, 353] on input "text" at bounding box center [388, 361] width 30 height 20
type input "**"
click at [284, 390] on button "Update threshold rules" at bounding box center [259, 394] width 129 height 27
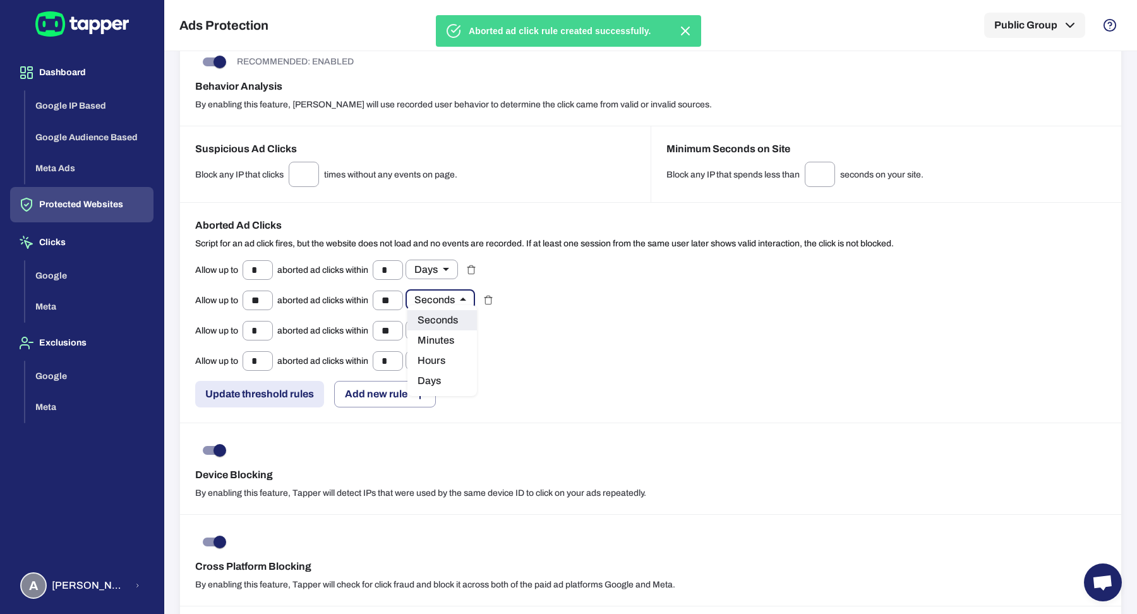
click at [419, 289] on body "Aborted ad click rule created successfully. Dashboard Google IP Based Google Au…" at bounding box center [568, 307] width 1137 height 614
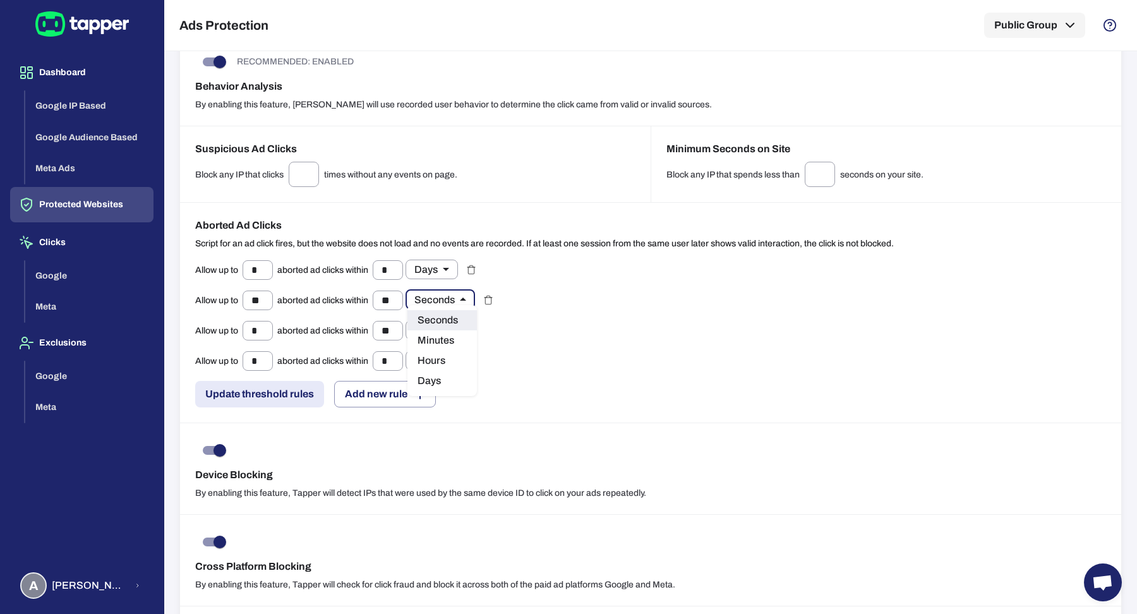
click at [446, 377] on li "Days" at bounding box center [441, 381] width 69 height 20
type input "*****"
click at [263, 383] on button "Update threshold rules" at bounding box center [259, 394] width 129 height 27
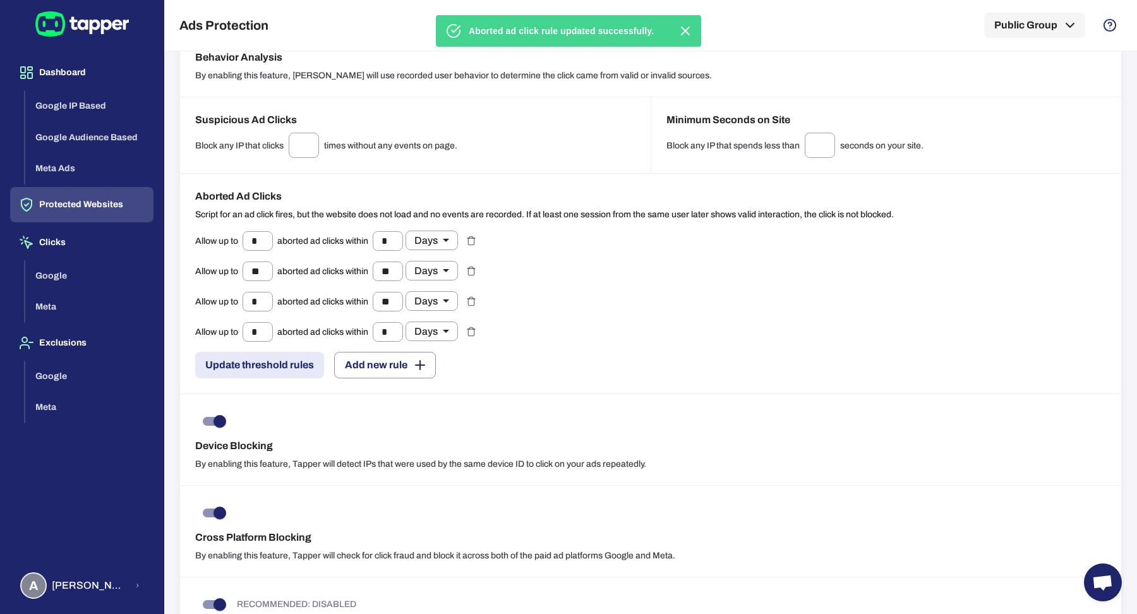
scroll to position [970, 0]
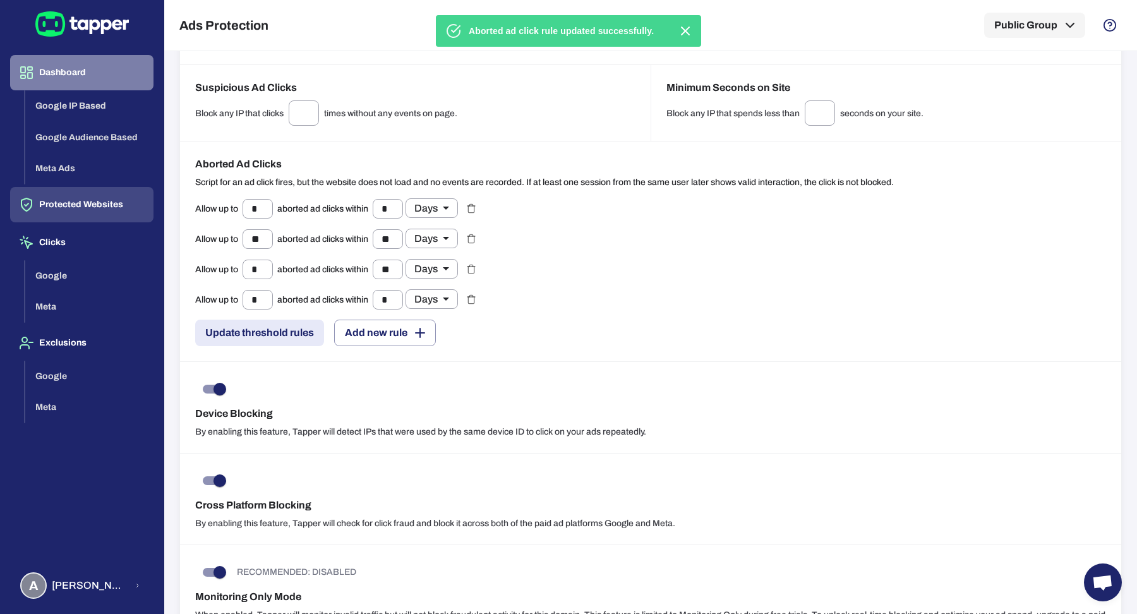
click at [95, 57] on button "Dashboard" at bounding box center [81, 72] width 143 height 35
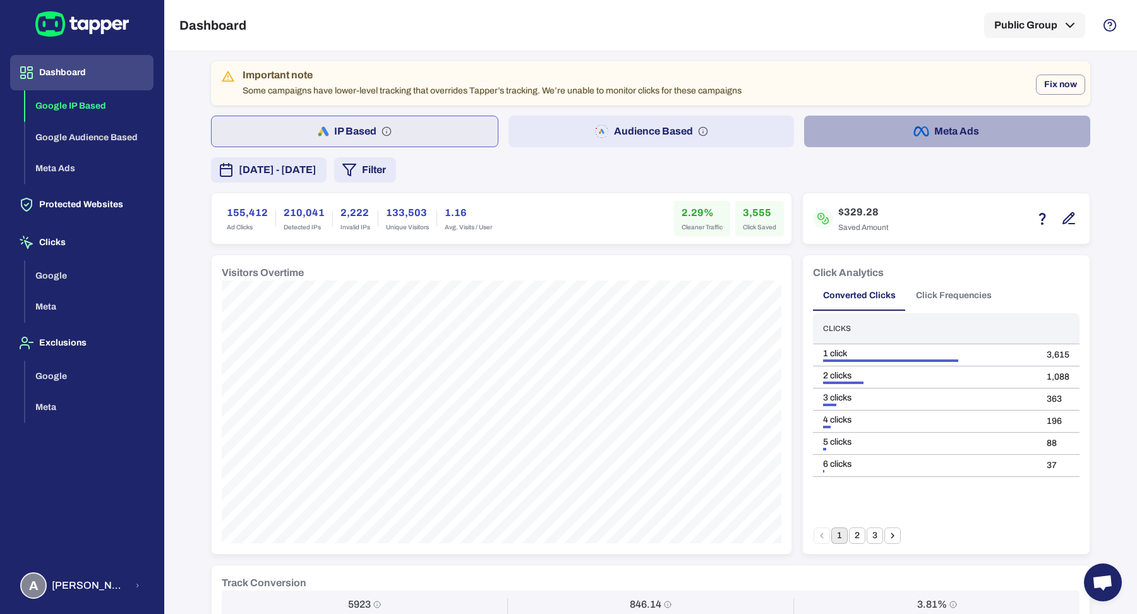
click at [847, 124] on button "Meta Ads" at bounding box center [947, 132] width 286 height 32
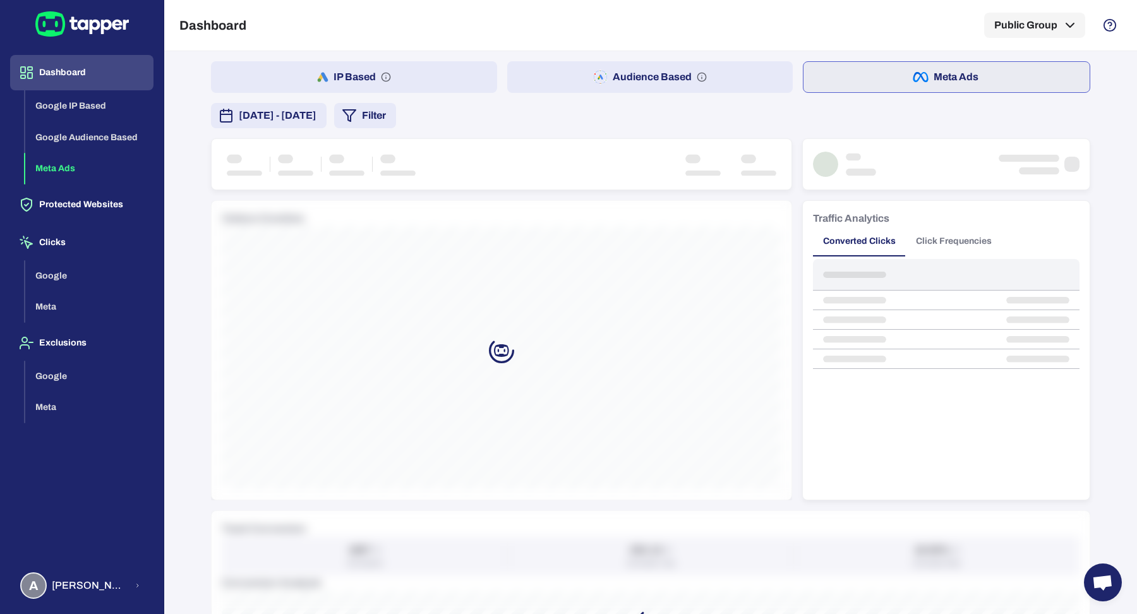
click at [396, 121] on button "Filter" at bounding box center [365, 115] width 62 height 25
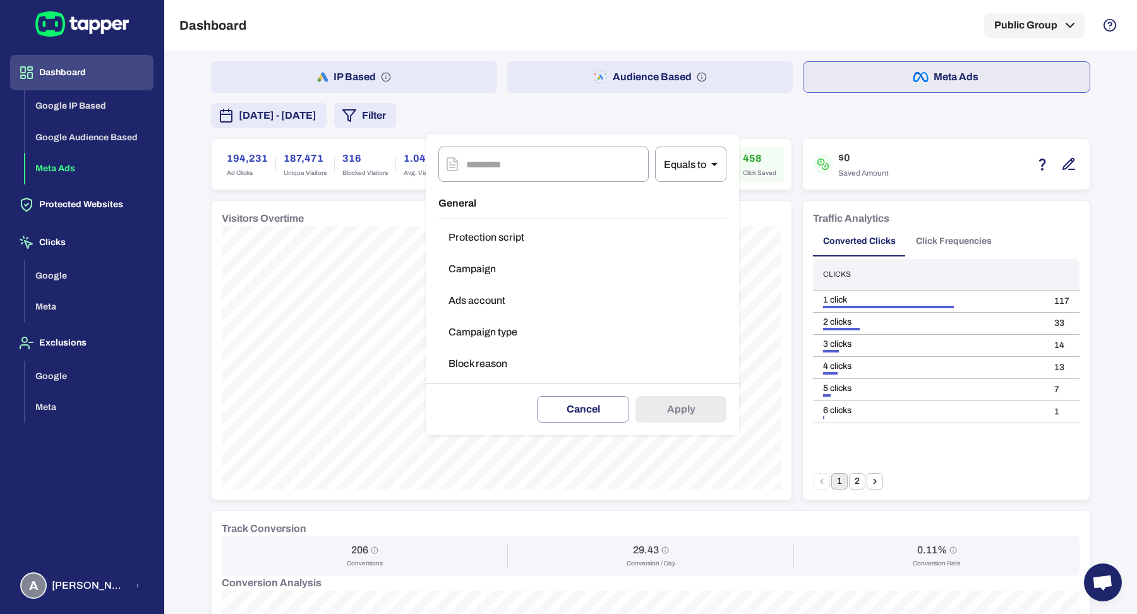
click at [534, 324] on button "Campaign type" at bounding box center [582, 332] width 288 height 25
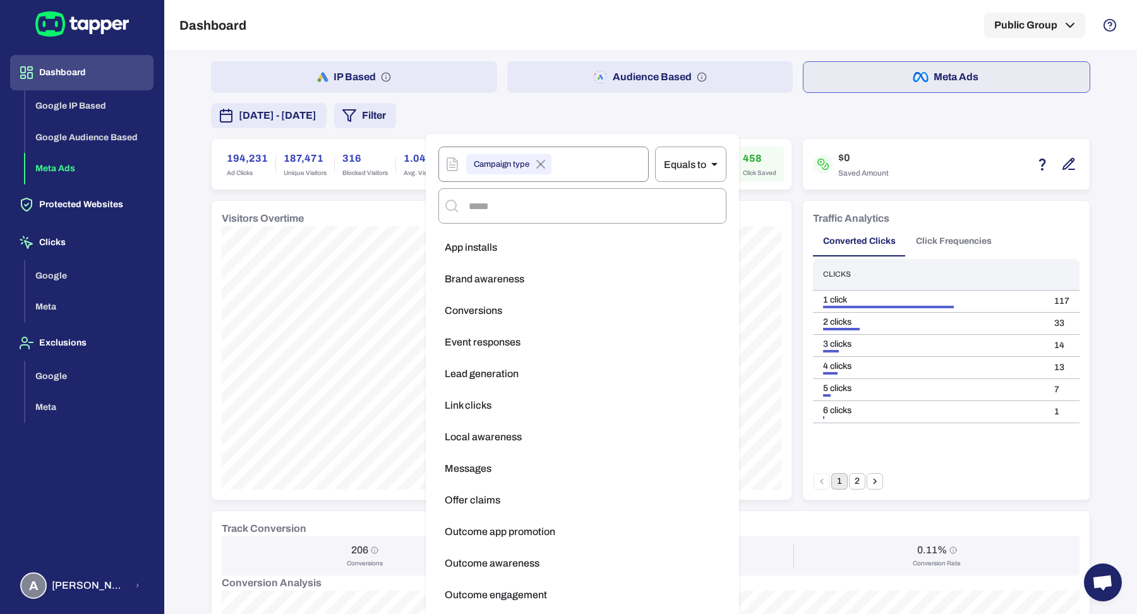
click at [539, 160] on icon at bounding box center [540, 164] width 15 height 15
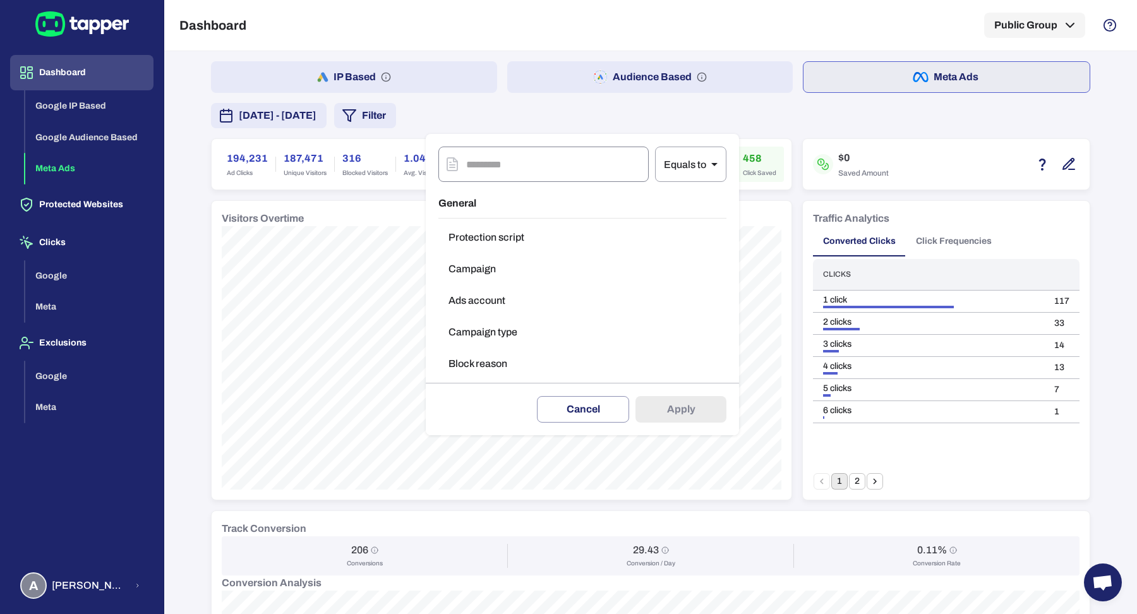
click at [524, 268] on button "Campaign" at bounding box center [582, 268] width 288 height 25
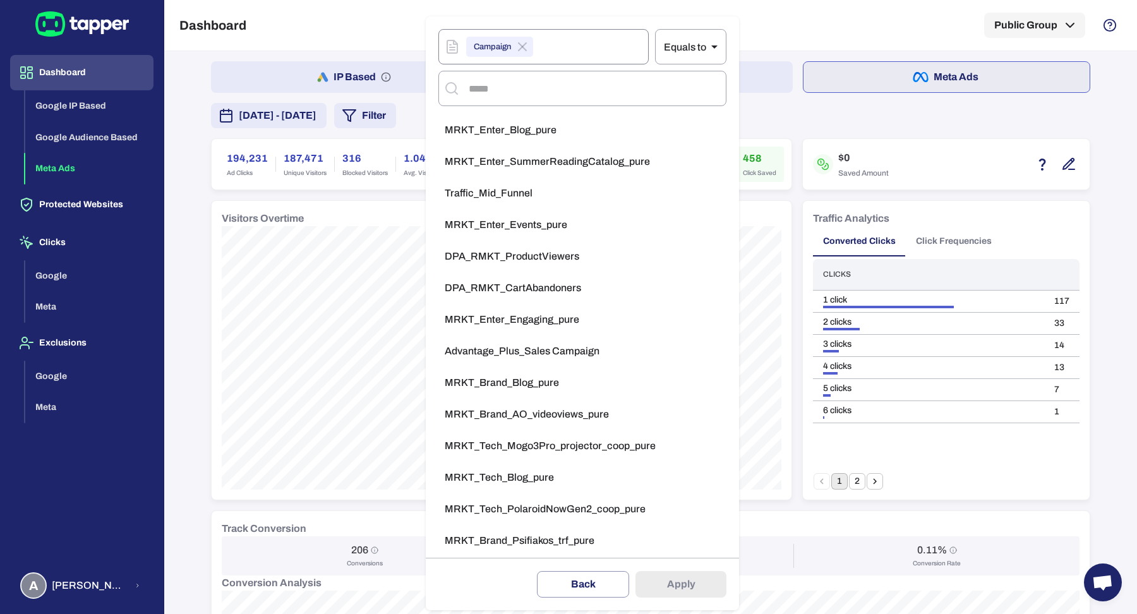
click at [543, 181] on li "Traffic_Mid_Funnel" at bounding box center [582, 193] width 288 height 25
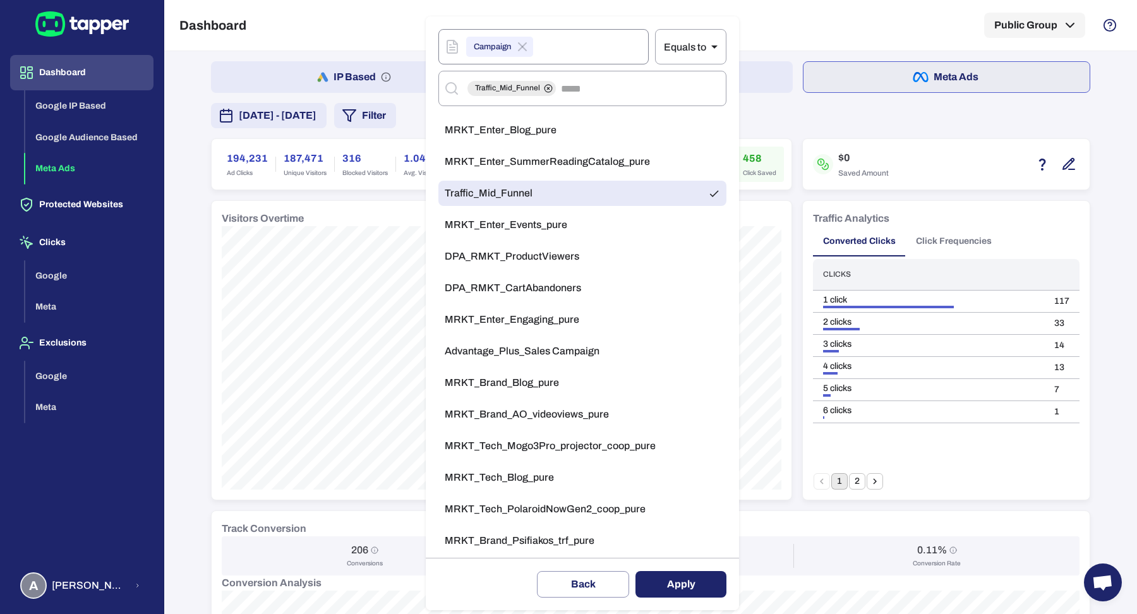
click at [557, 267] on li "DPA_RMKT_ProductViewers" at bounding box center [582, 256] width 288 height 25
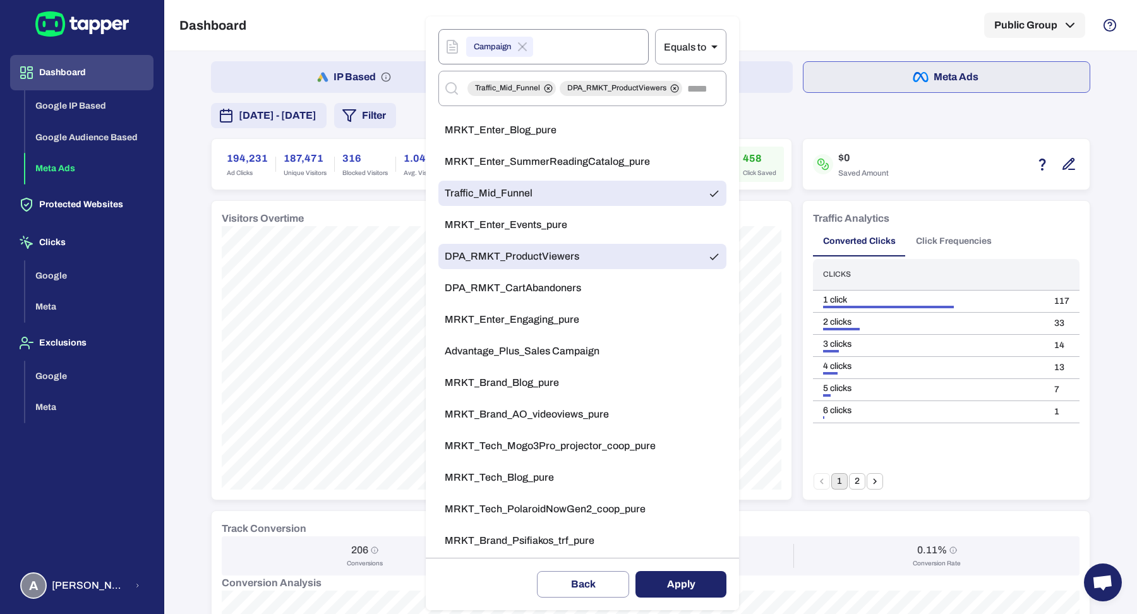
click at [574, 327] on li "MRKT_Enter_Engaging_pure" at bounding box center [582, 319] width 288 height 25
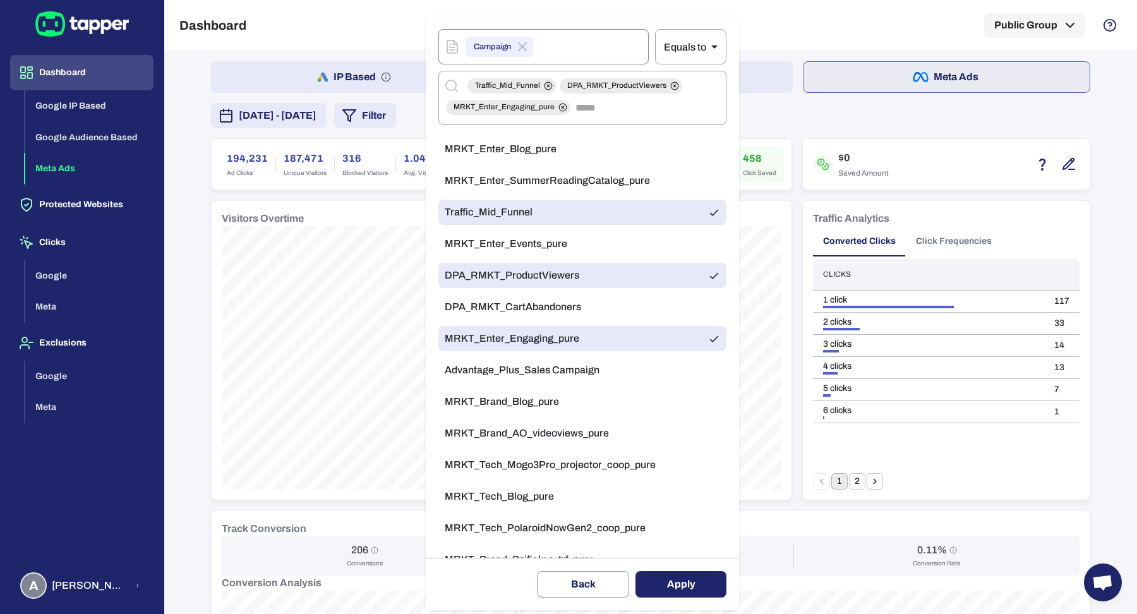
click at [596, 421] on li "MRKT_Brand_AO_videoviews_pure" at bounding box center [582, 433] width 288 height 25
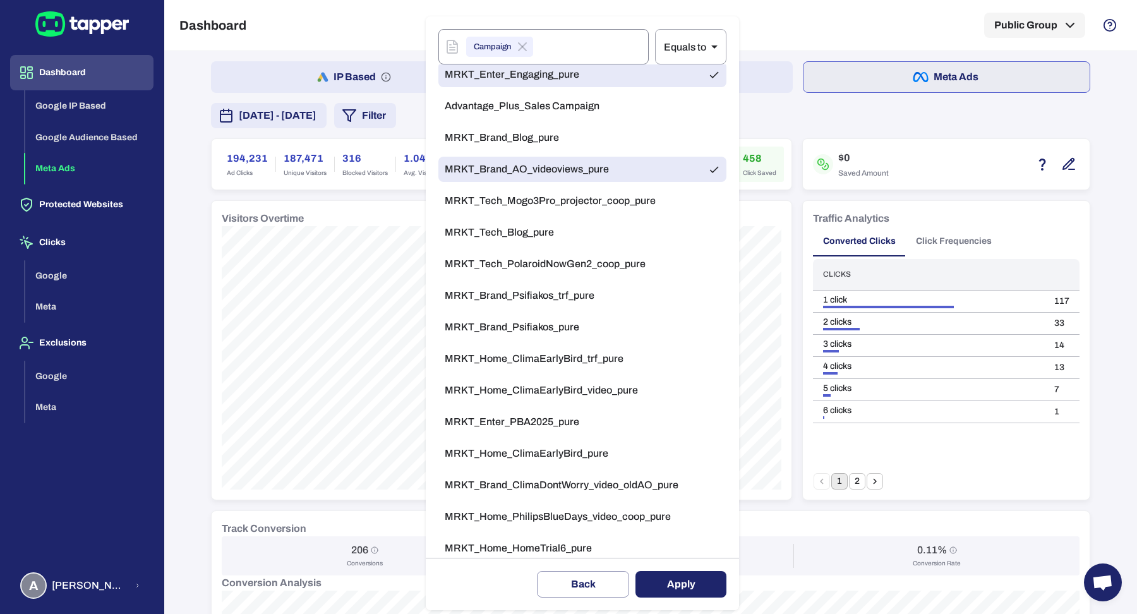
click at [596, 452] on span "MRKT_Home_ClimaEarlyBird_pure" at bounding box center [527, 453] width 164 height 13
click at [591, 389] on span "MRKT_Home_ClimaEarlyBird_video_pure" at bounding box center [541, 390] width 193 height 13
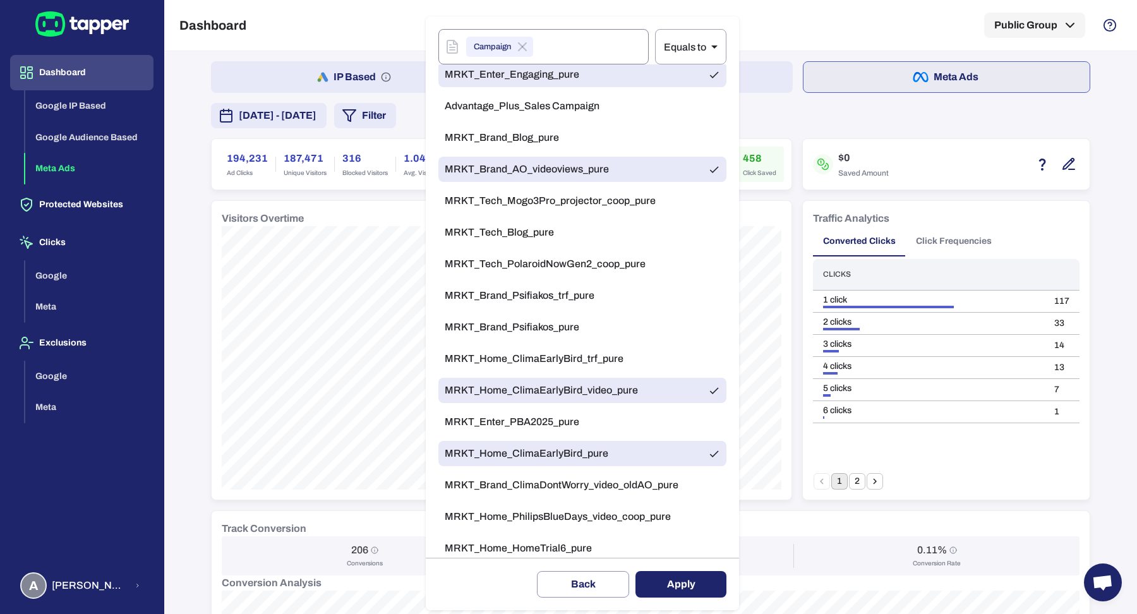
click at [591, 289] on span "MRKT_Brand_Psifiakos_trf_pure" at bounding box center [520, 295] width 150 height 13
click at [585, 255] on li "MRKT_Tech_PolaroidNowGen2_coop_pure" at bounding box center [582, 263] width 288 height 25
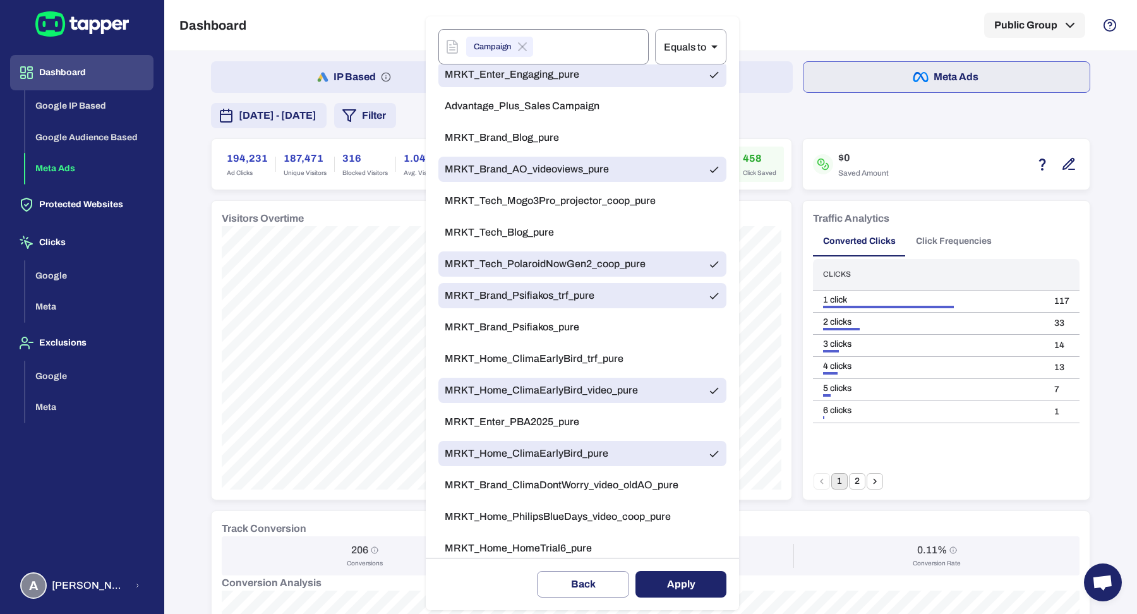
click at [587, 243] on li "MRKT_Tech_Blog_pure" at bounding box center [582, 232] width 288 height 25
click at [682, 576] on button "Apply" at bounding box center [681, 584] width 91 height 27
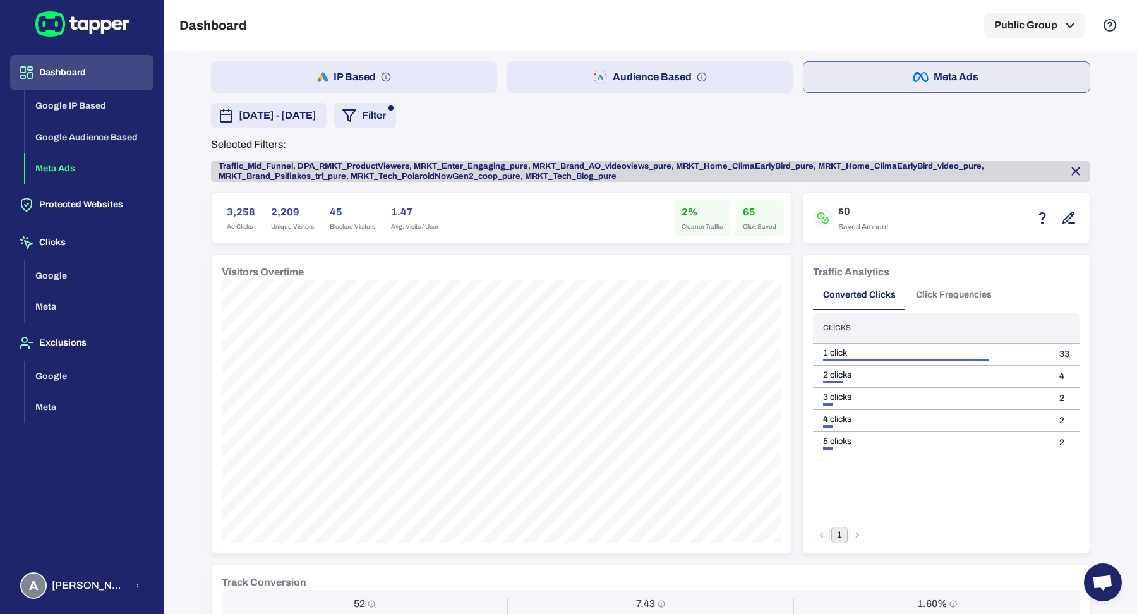
click at [1073, 171] on icon at bounding box center [1076, 171] width 7 height 7
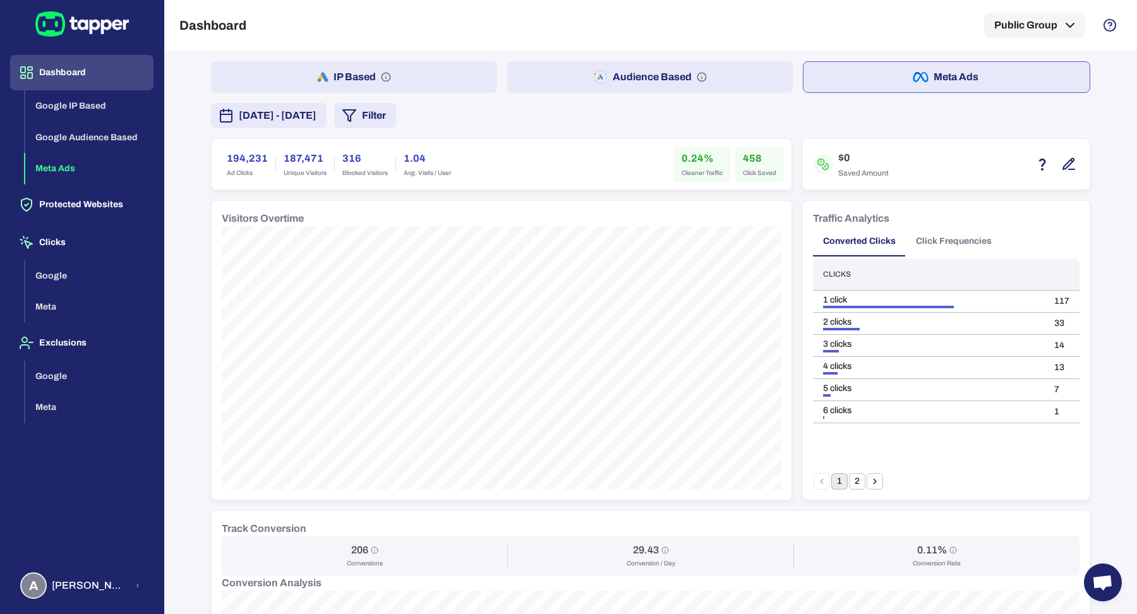
click at [982, 85] on button "Meta Ads" at bounding box center [946, 77] width 287 height 32
click at [396, 111] on button "Filter" at bounding box center [365, 115] width 62 height 25
click at [396, 112] on button "Filter" at bounding box center [365, 115] width 62 height 25
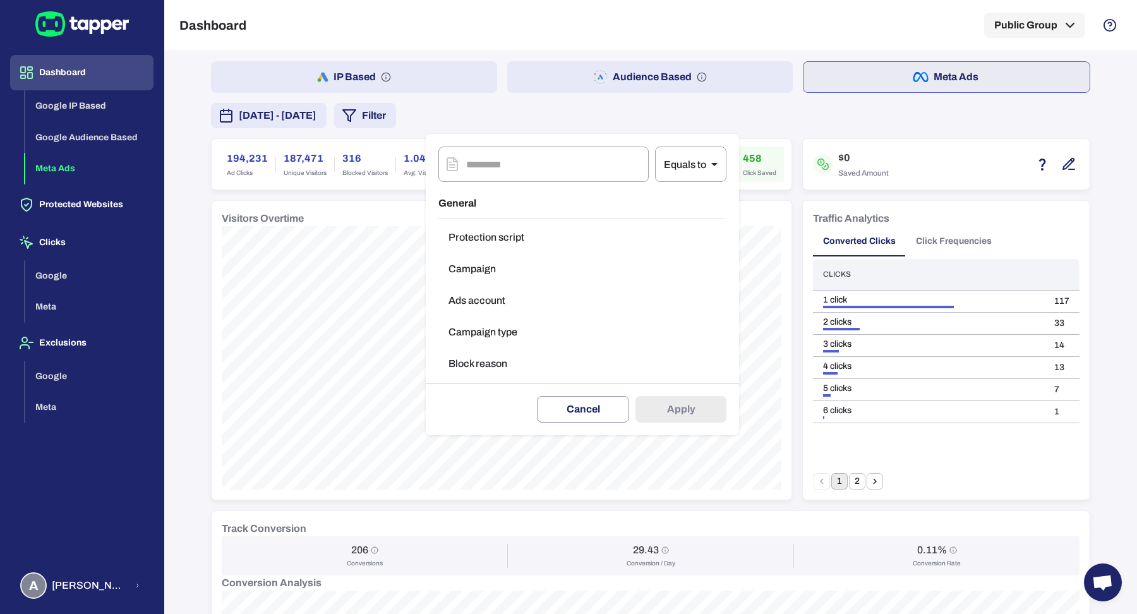
click at [500, 322] on button "Campaign type" at bounding box center [582, 332] width 288 height 25
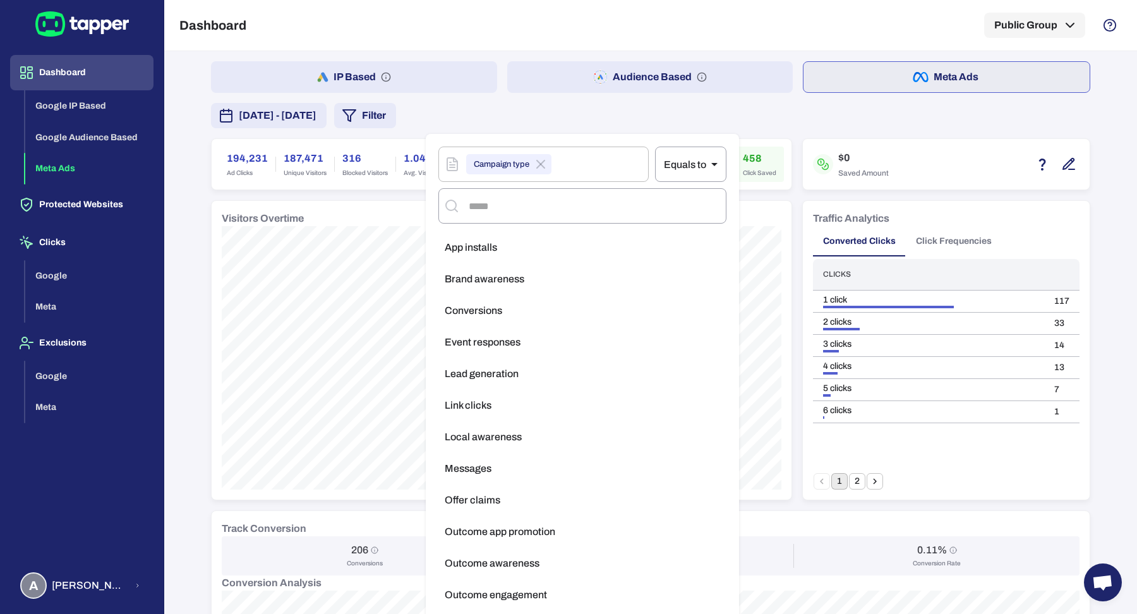
scroll to position [232, 0]
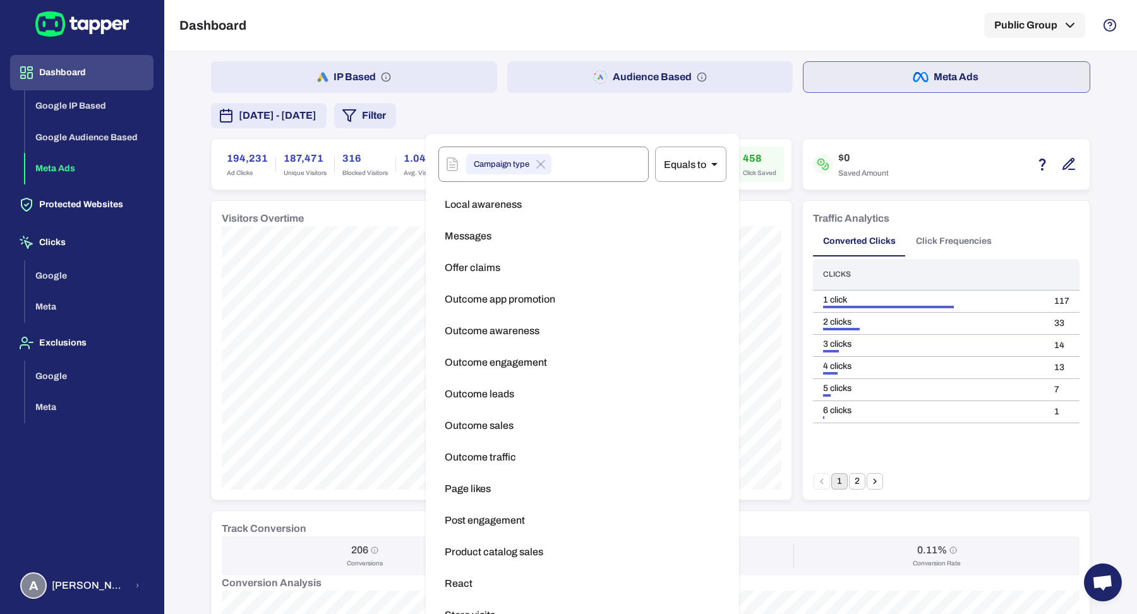
click at [549, 164] on div "Campaign type" at bounding box center [508, 164] width 85 height 20
click at [546, 164] on icon at bounding box center [540, 164] width 15 height 15
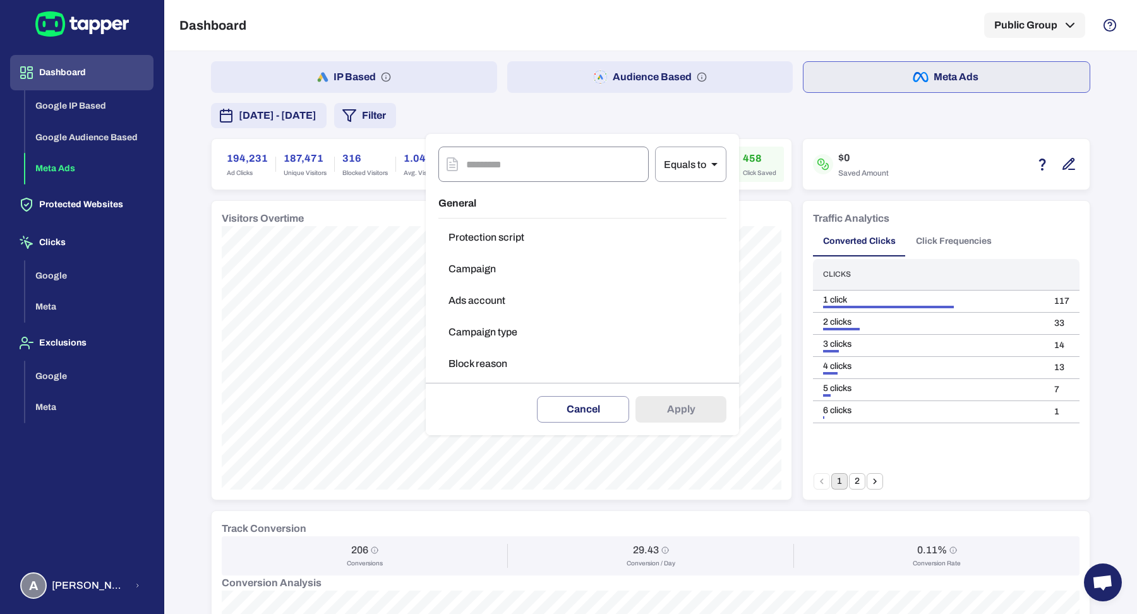
scroll to position [0, 0]
click at [534, 269] on button "Campaign" at bounding box center [582, 268] width 288 height 25
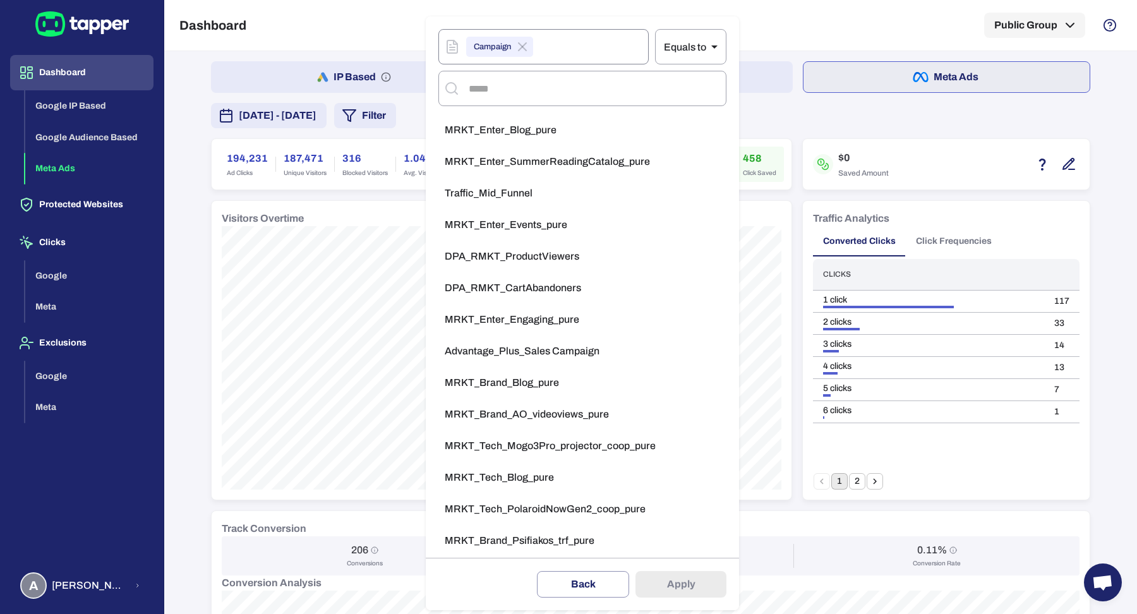
click at [549, 126] on span "MRKT_Enter_Blog_pure" at bounding box center [501, 130] width 112 height 13
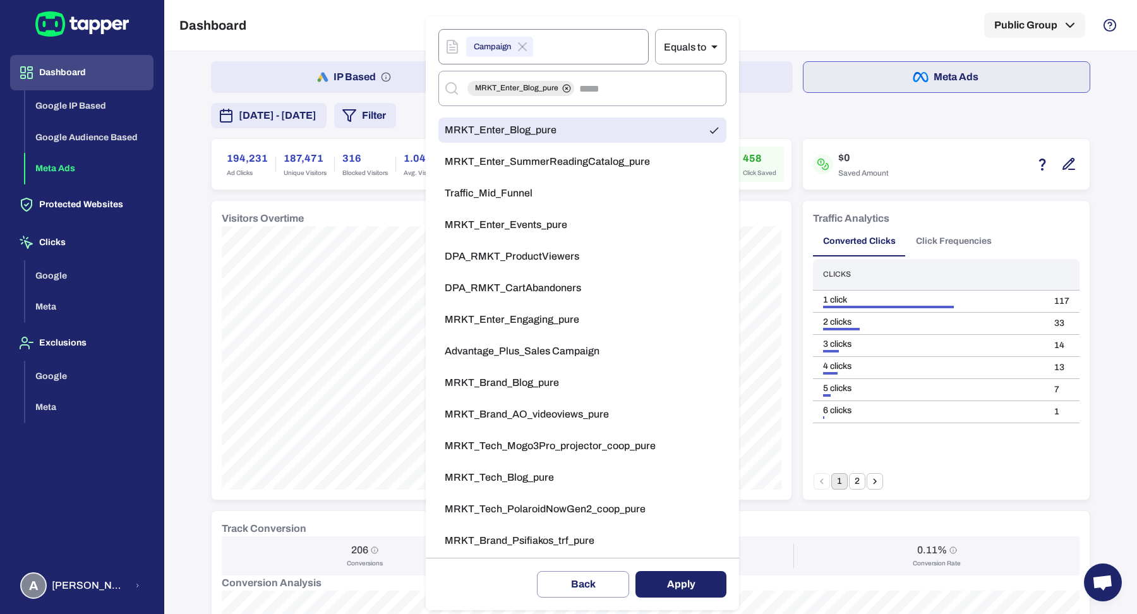
drag, startPoint x: 553, startPoint y: 161, endPoint x: 550, endPoint y: 182, distance: 21.1
click at [553, 160] on span "MRKT_Enter_SummerReadingCatalog_pure" at bounding box center [547, 161] width 205 height 13
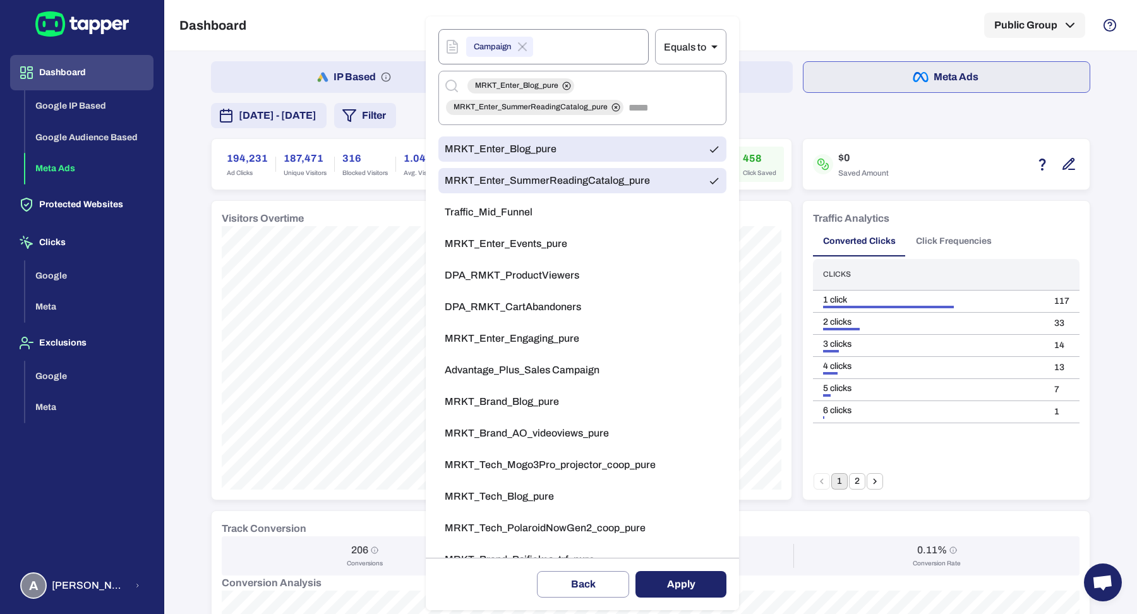
click at [550, 219] on li "Traffic_Mid_Funnel" at bounding box center [582, 212] width 288 height 25
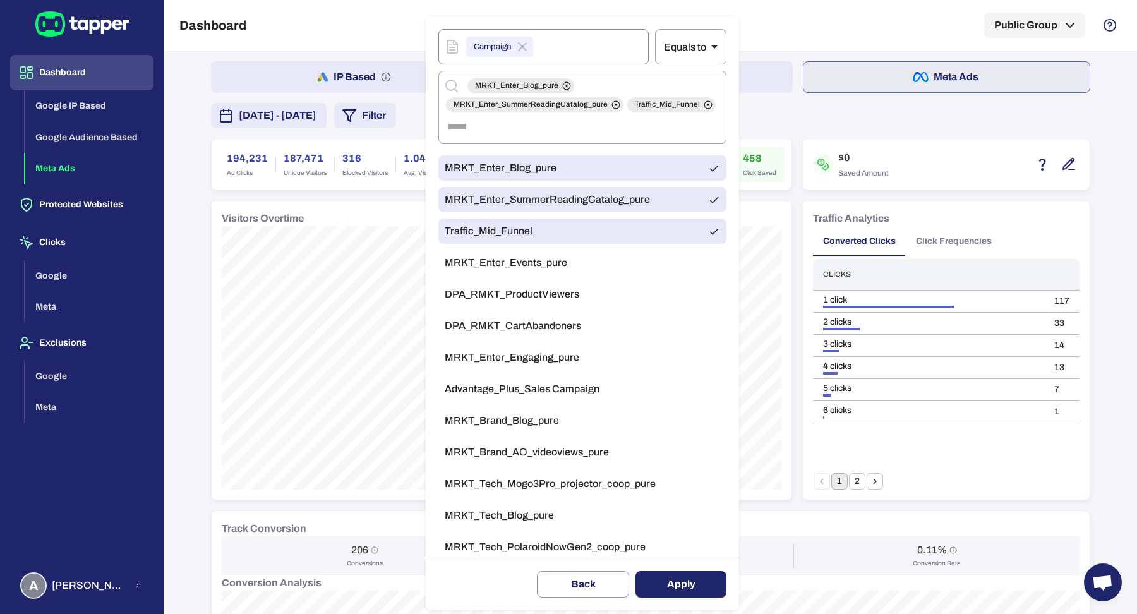
click at [550, 268] on span "MRKT_Enter_Events_pure" at bounding box center [506, 262] width 123 height 13
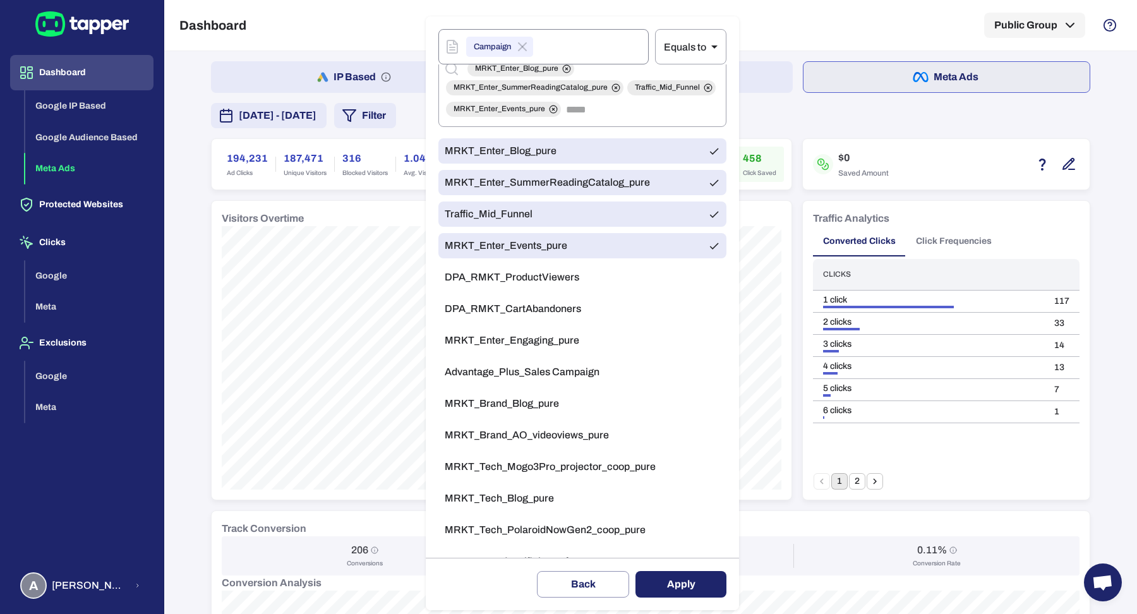
scroll to position [42, 0]
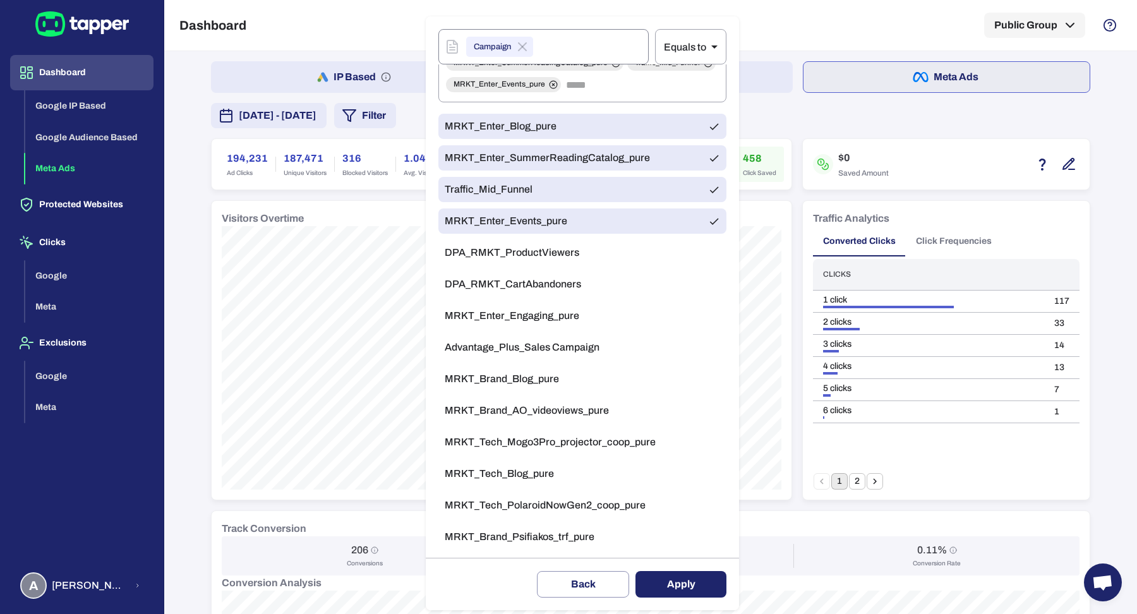
click at [546, 246] on span "DPA_RMKT_ProductViewers" at bounding box center [512, 252] width 135 height 13
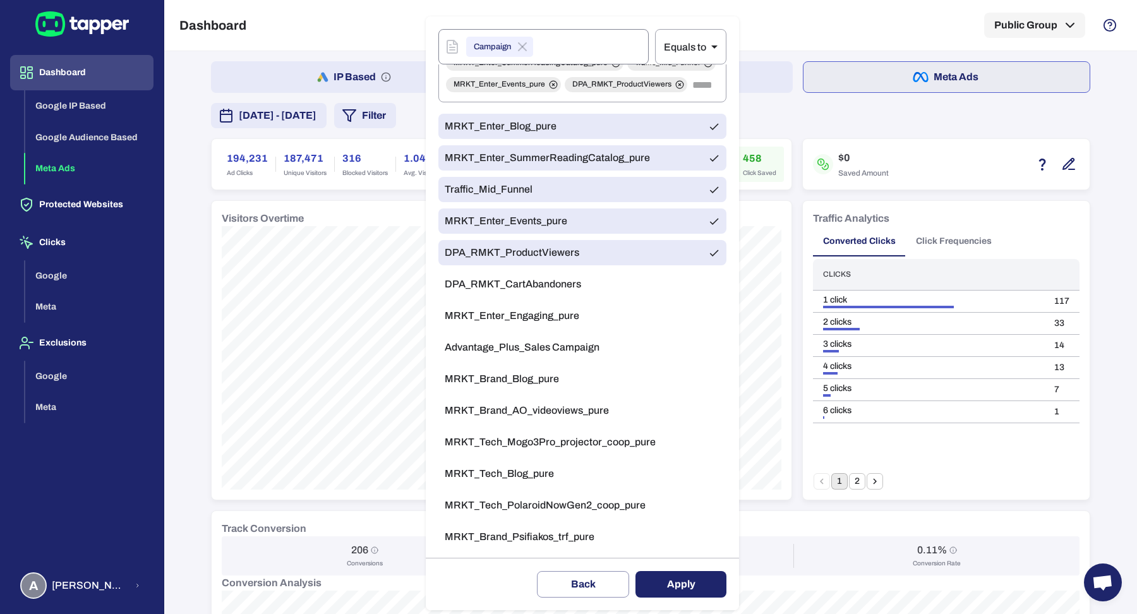
click at [548, 322] on span "MRKT_Enter_Engaging_pure" at bounding box center [512, 316] width 135 height 13
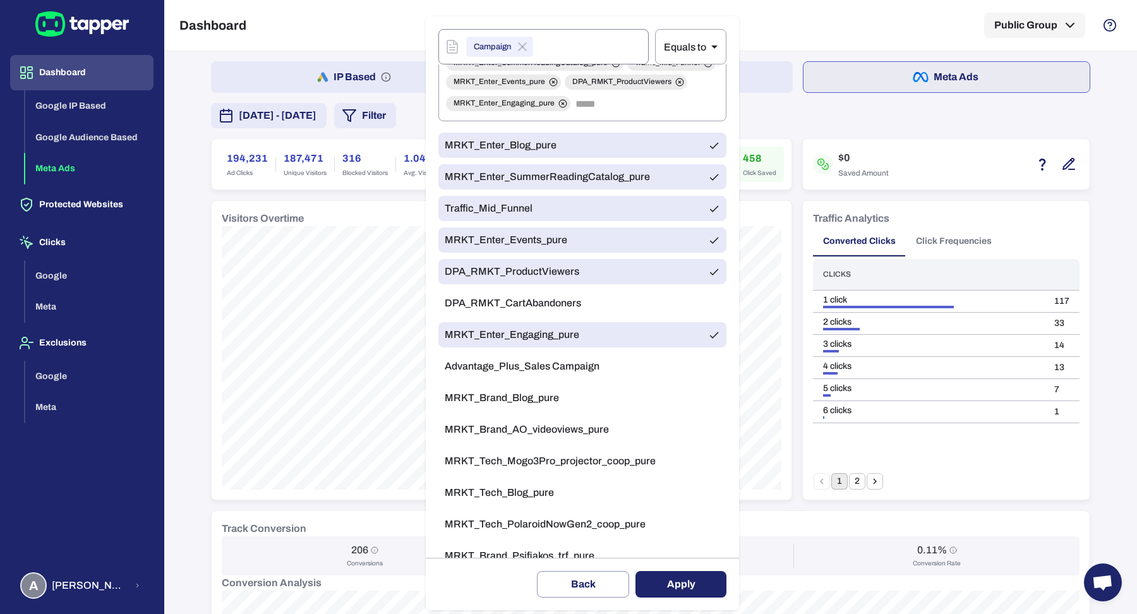
click at [548, 310] on span "DPA_RMKT_CartAbandoners" at bounding box center [513, 303] width 136 height 13
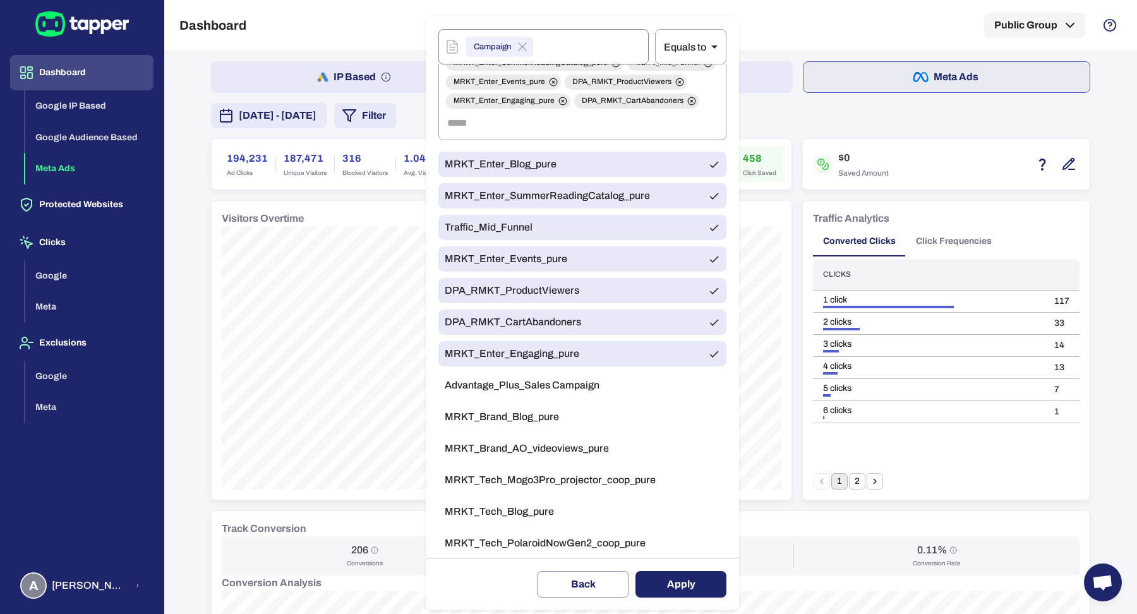
click at [710, 584] on button "Apply" at bounding box center [681, 584] width 91 height 27
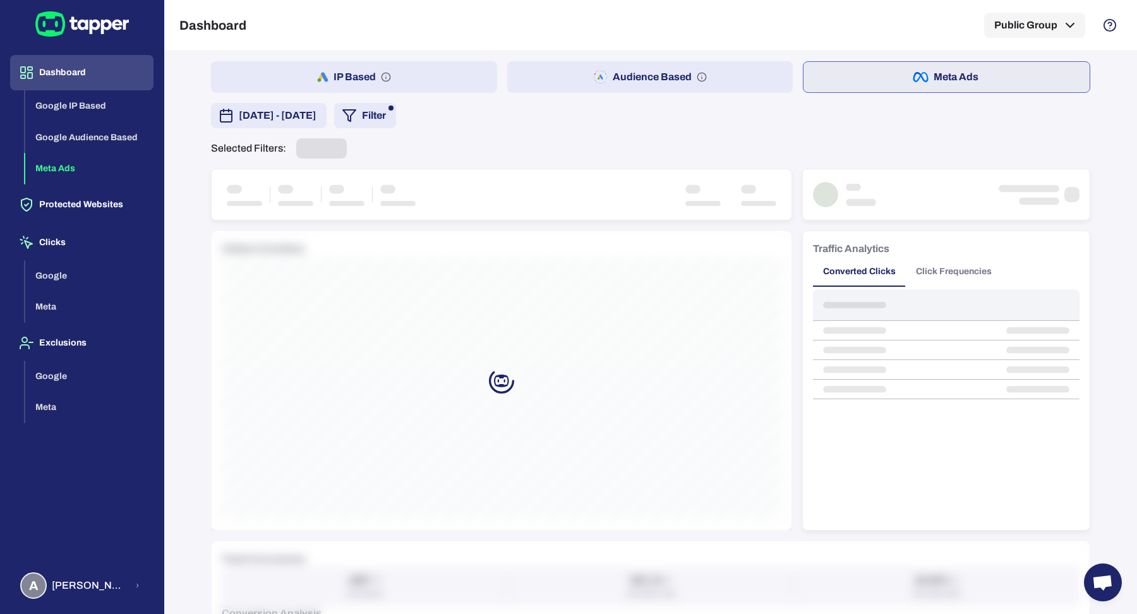
click at [704, 589] on div "​ Equals to ** ​ General Protection script Campaign Ads account Campaign type B…" at bounding box center [568, 307] width 1137 height 614
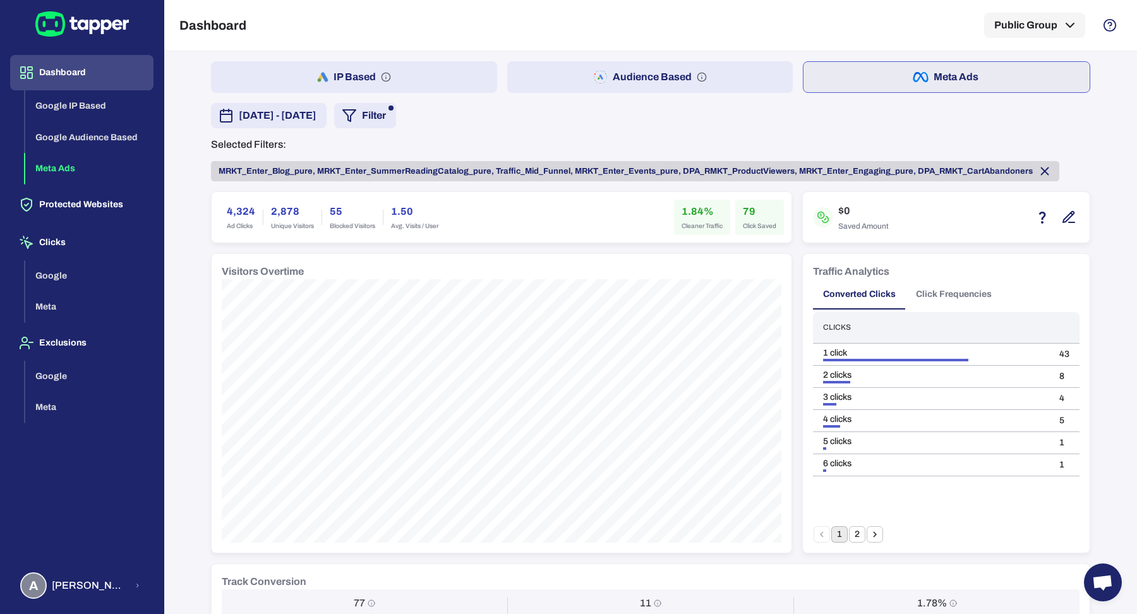
click at [1038, 176] on icon at bounding box center [1045, 171] width 14 height 14
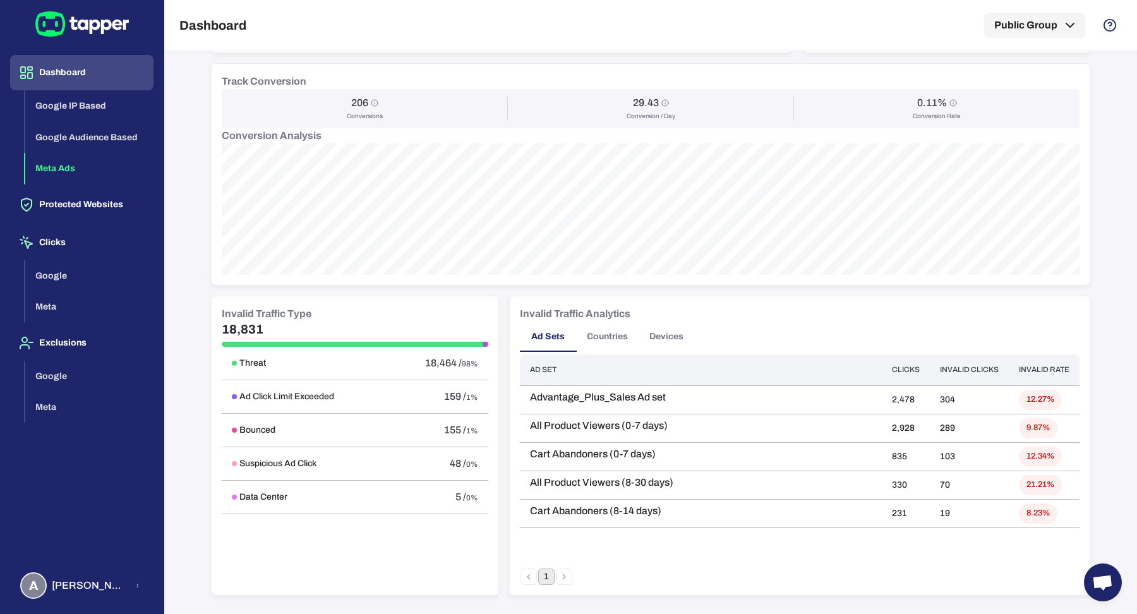
scroll to position [8, 0]
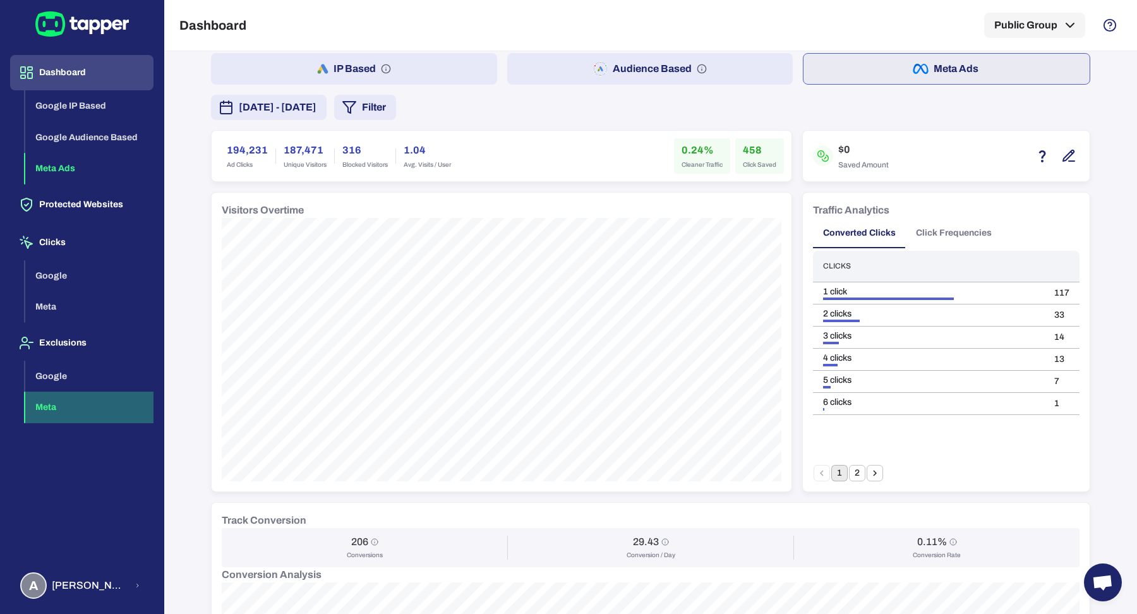
click at [43, 404] on button "Meta" at bounding box center [89, 408] width 128 height 32
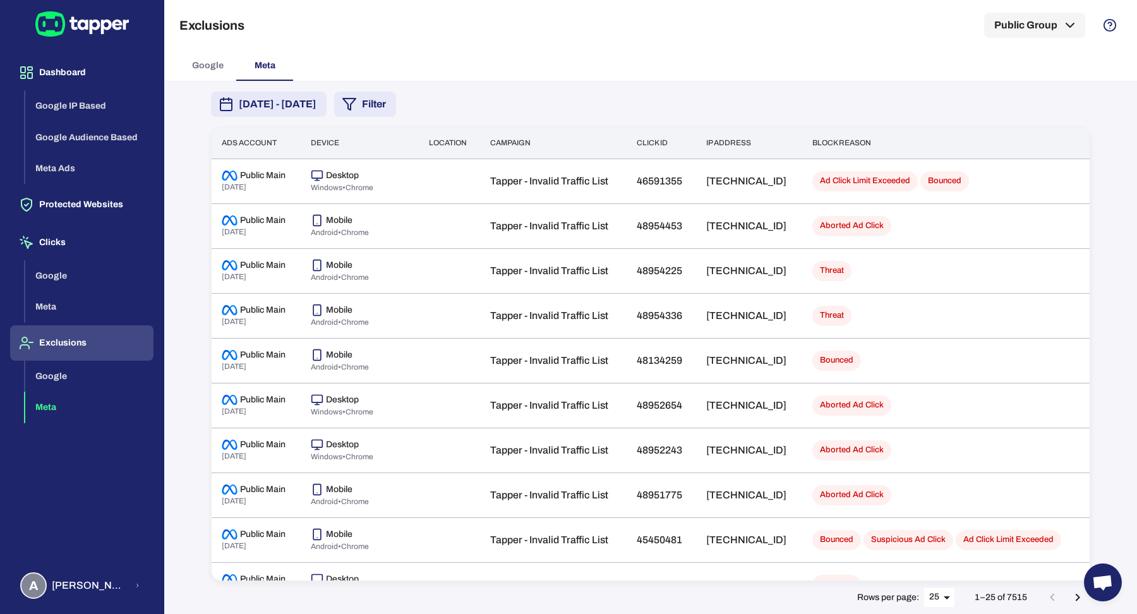
click at [447, 120] on div "August 30, 2025 - September 5, 2025 Filter Ads account Device Location Campaign…" at bounding box center [651, 347] width 910 height 533
click at [86, 83] on button "Dashboard" at bounding box center [81, 72] width 143 height 35
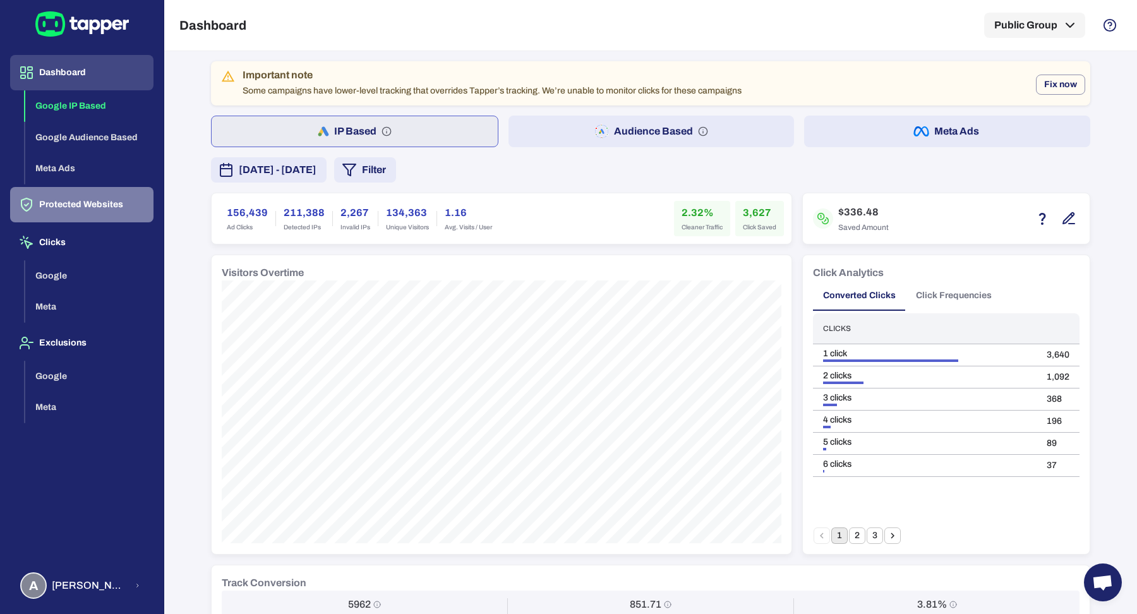
click at [81, 193] on button "Protected Websites" at bounding box center [81, 204] width 143 height 35
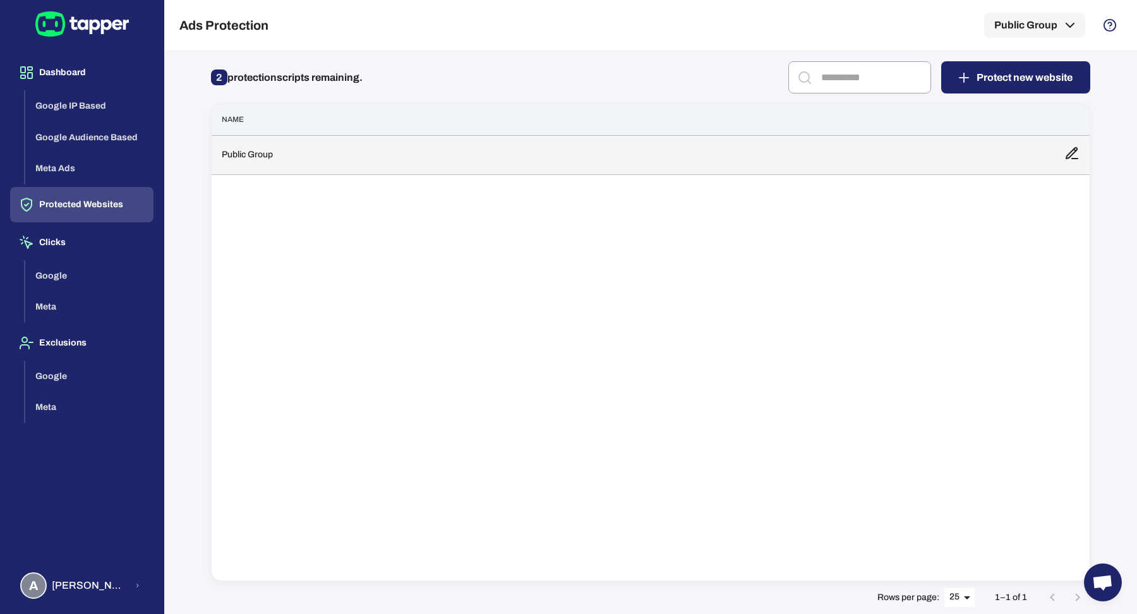
click at [253, 146] on td "Public Group" at bounding box center [633, 154] width 843 height 39
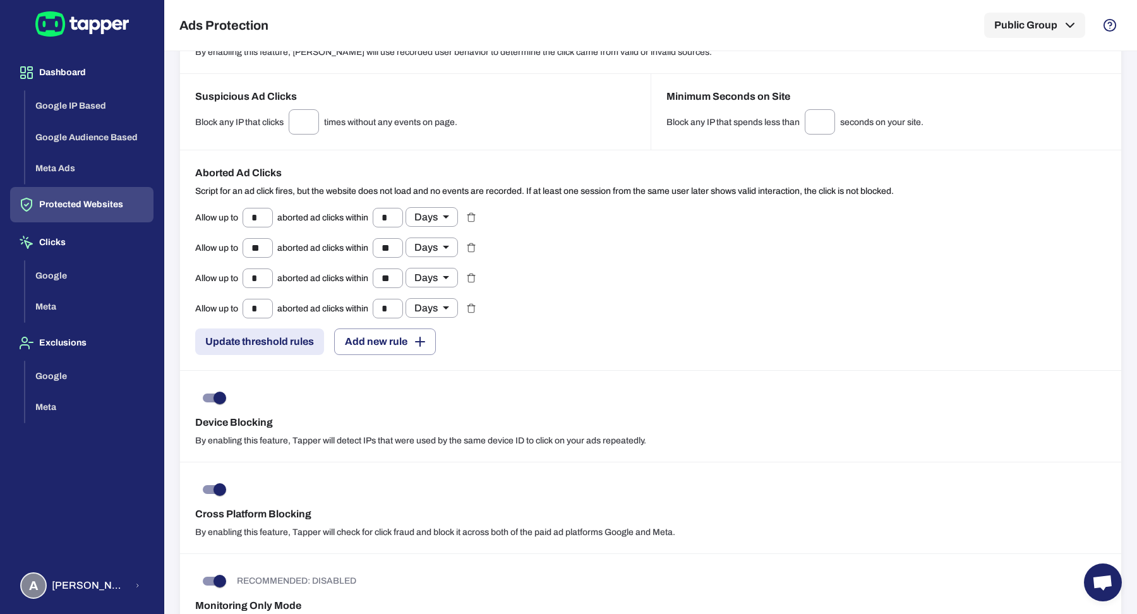
scroll to position [1008, 0]
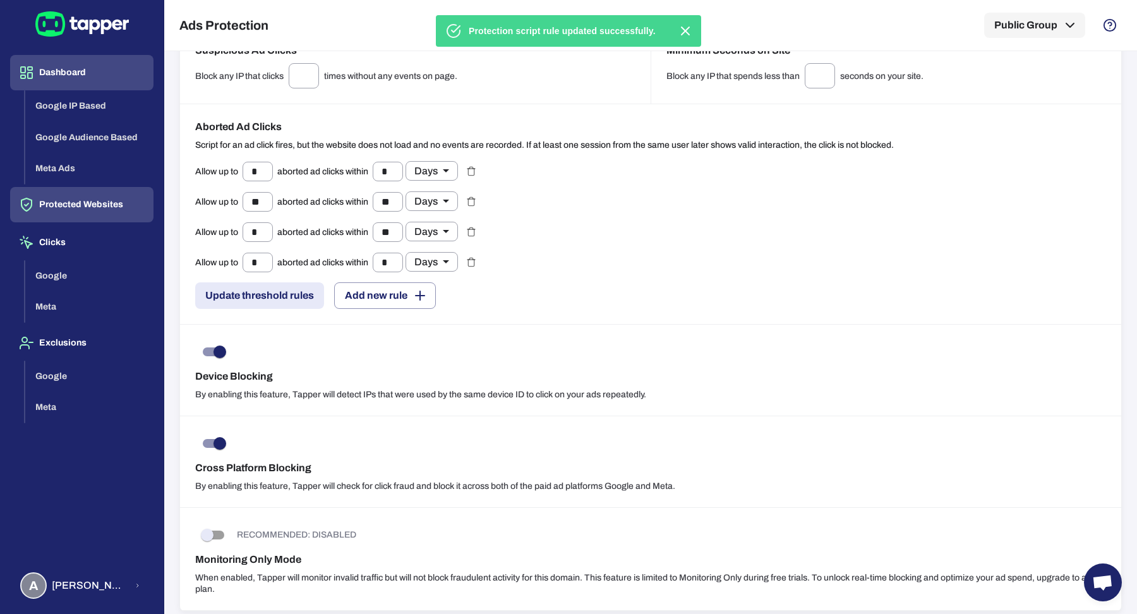
click at [103, 69] on button "Dashboard" at bounding box center [81, 72] width 143 height 35
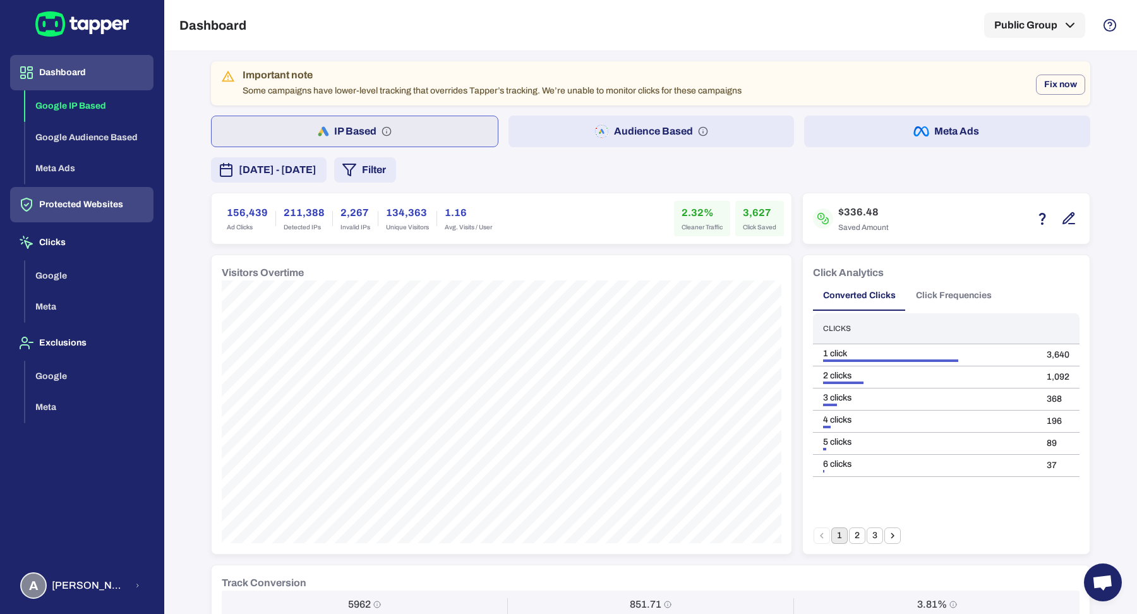
click at [125, 206] on button "Protected Websites" at bounding box center [81, 204] width 143 height 35
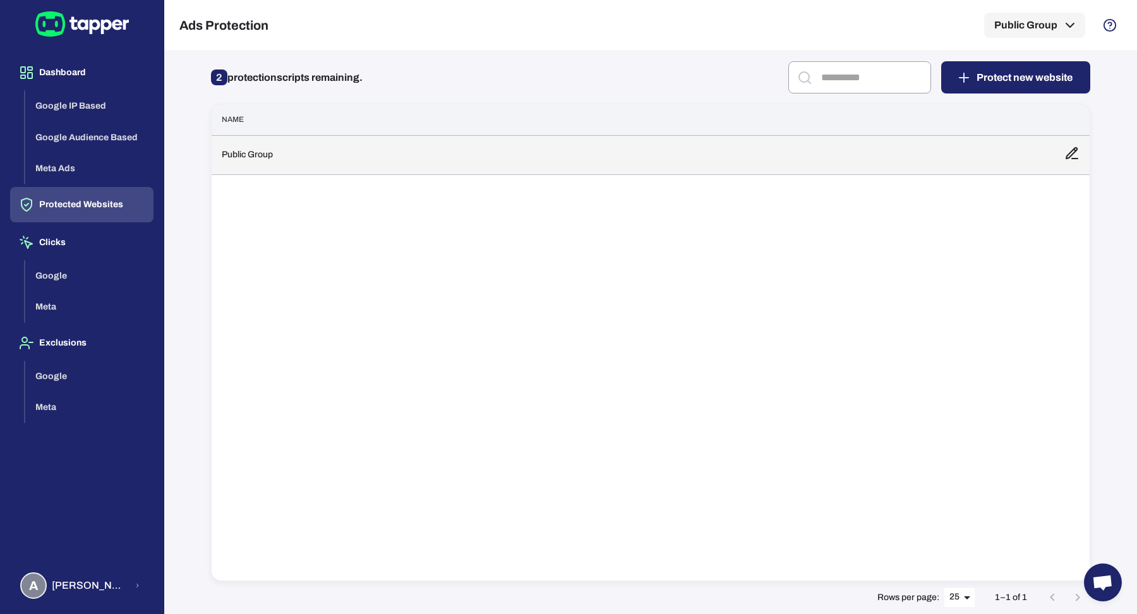
click at [351, 171] on td "Public Group" at bounding box center [633, 154] width 843 height 39
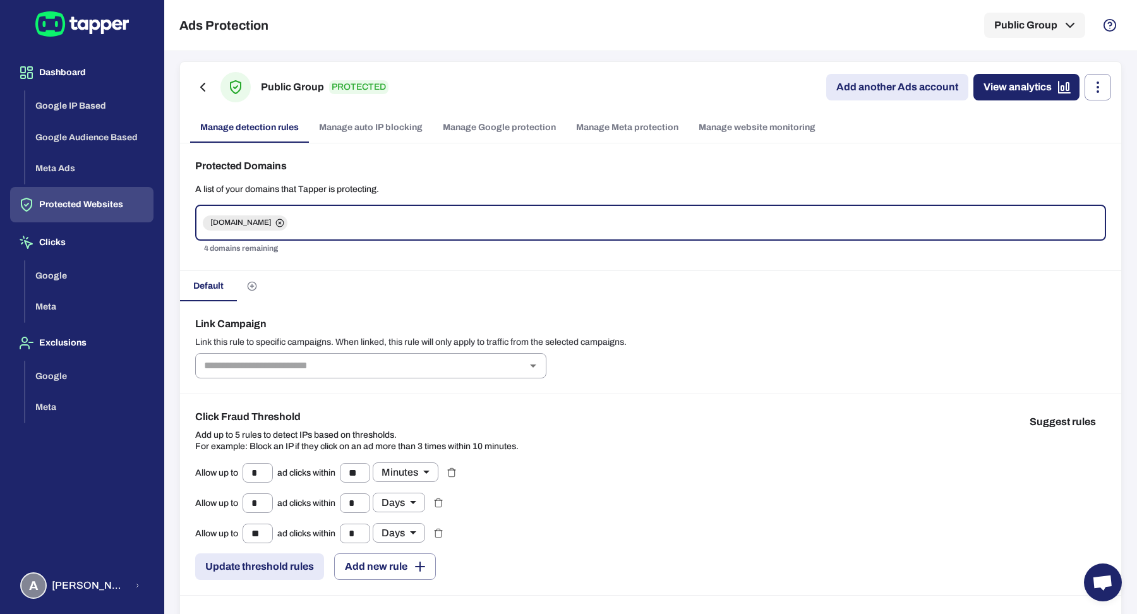
scroll to position [1008, 0]
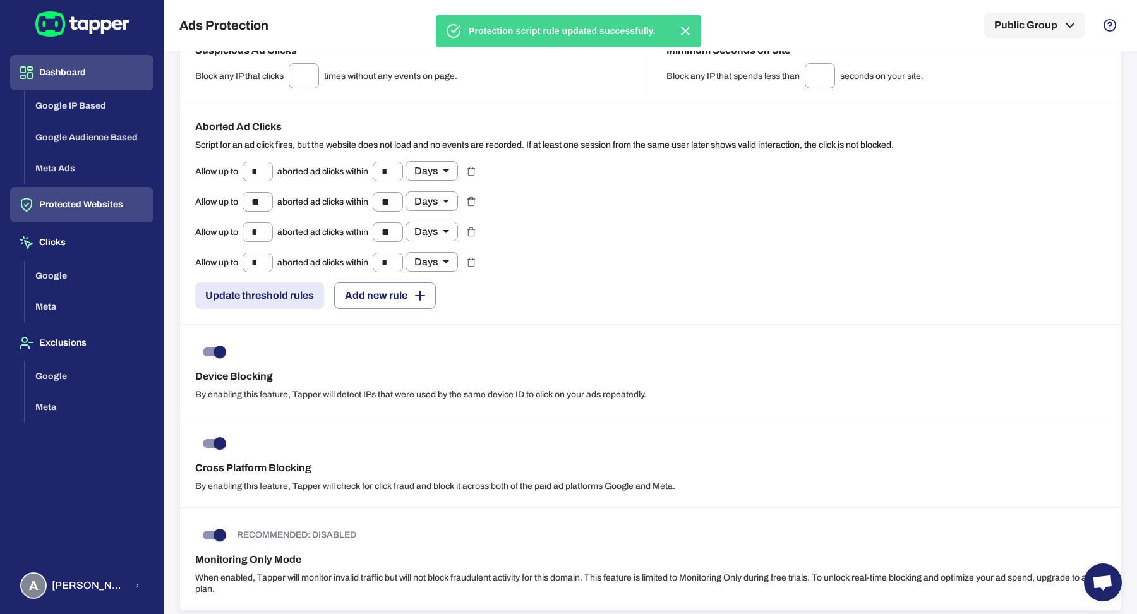
click at [89, 73] on button "Dashboard" at bounding box center [81, 72] width 143 height 35
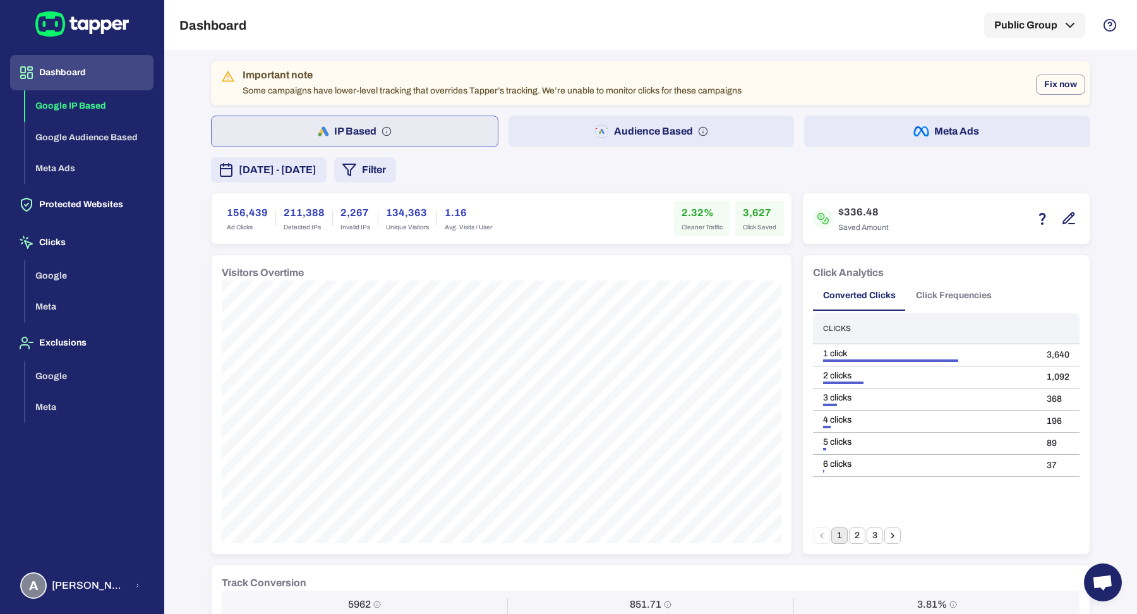
click at [620, 169] on div "August 30, 2025 - September 5, 2025 Filter" at bounding box center [650, 169] width 879 height 25
click at [107, 594] on div "A Anna Maria Koutsogianni" at bounding box center [73, 585] width 107 height 27
click at [179, 586] on icon "button" at bounding box center [180, 583] width 15 height 15
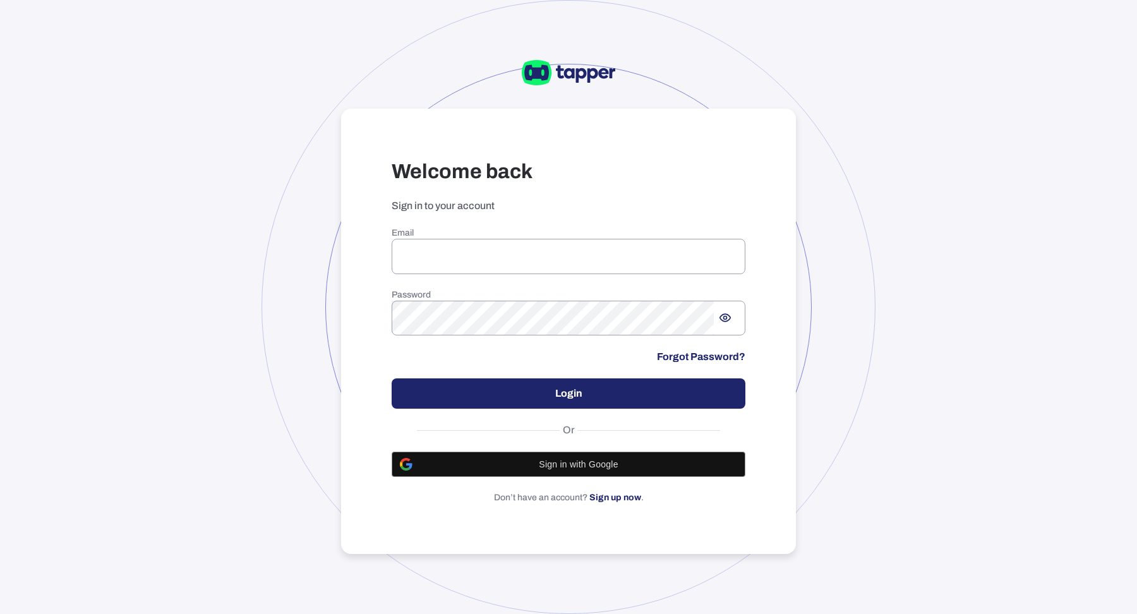
type input "**********"
click at [262, 148] on div "**********" at bounding box center [568, 307] width 1137 height 614
click at [335, 370] on div at bounding box center [568, 307] width 486 height 486
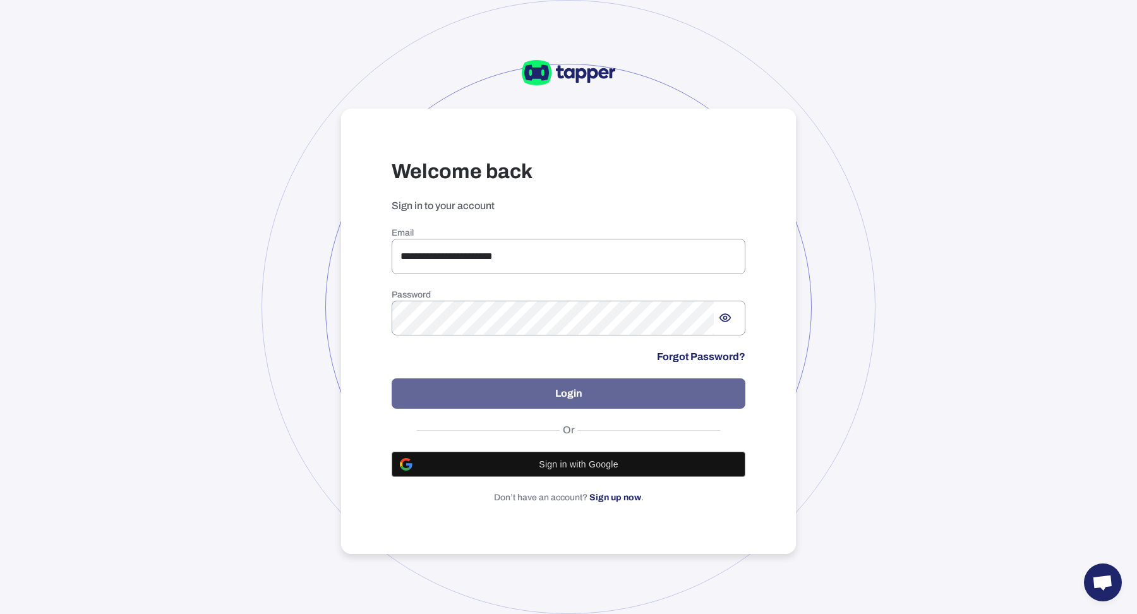
click at [504, 386] on button "Login" at bounding box center [569, 393] width 354 height 30
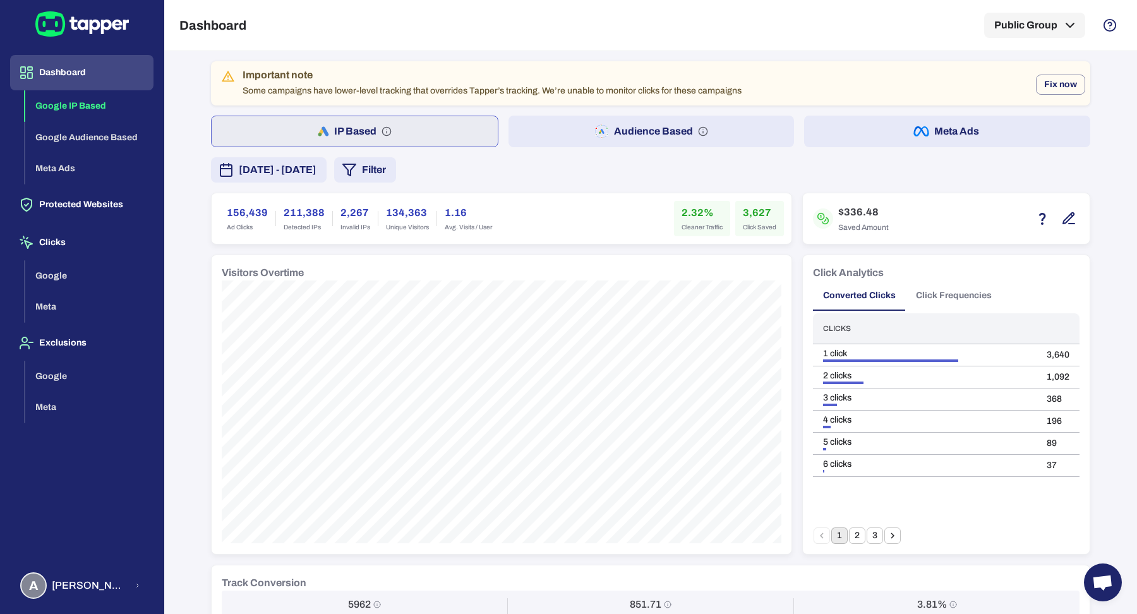
click at [907, 155] on div "Important note Some campaigns have lower-level tracking that overrides Tapper’s…" at bounding box center [650, 584] width 879 height 1046
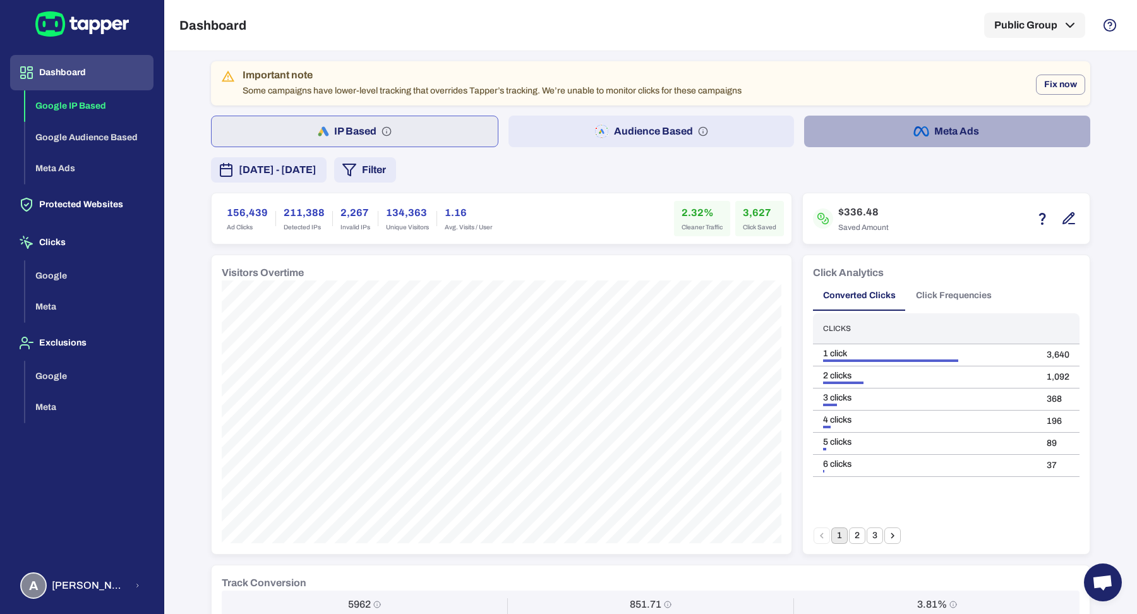
click at [908, 140] on button "Meta Ads" at bounding box center [947, 132] width 286 height 32
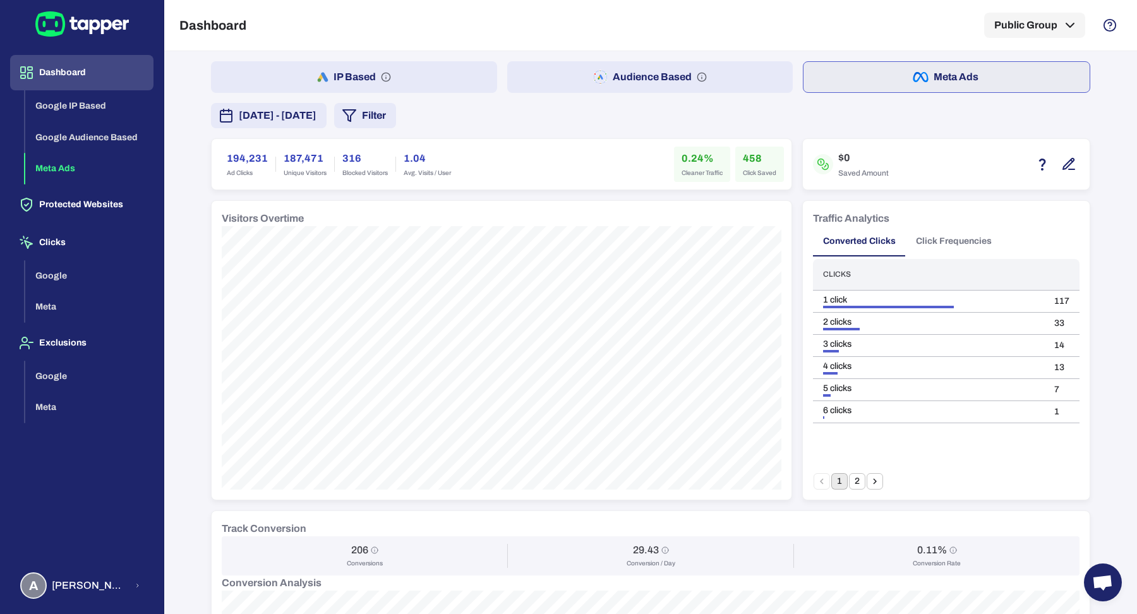
click at [396, 117] on button "Filter" at bounding box center [365, 115] width 62 height 25
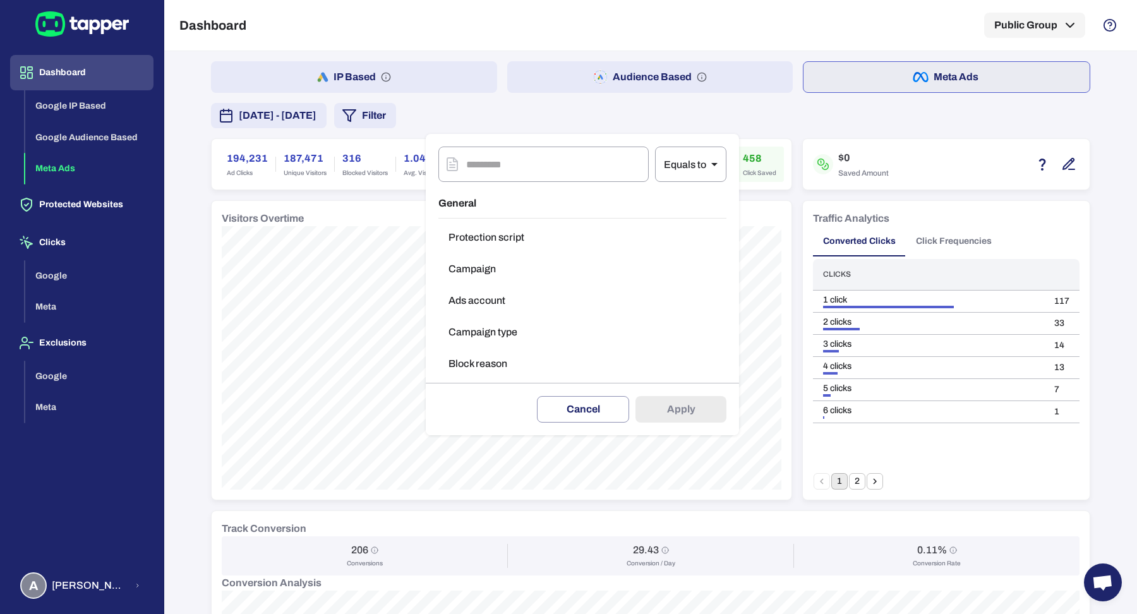
click at [528, 335] on button "Campaign type" at bounding box center [582, 332] width 288 height 25
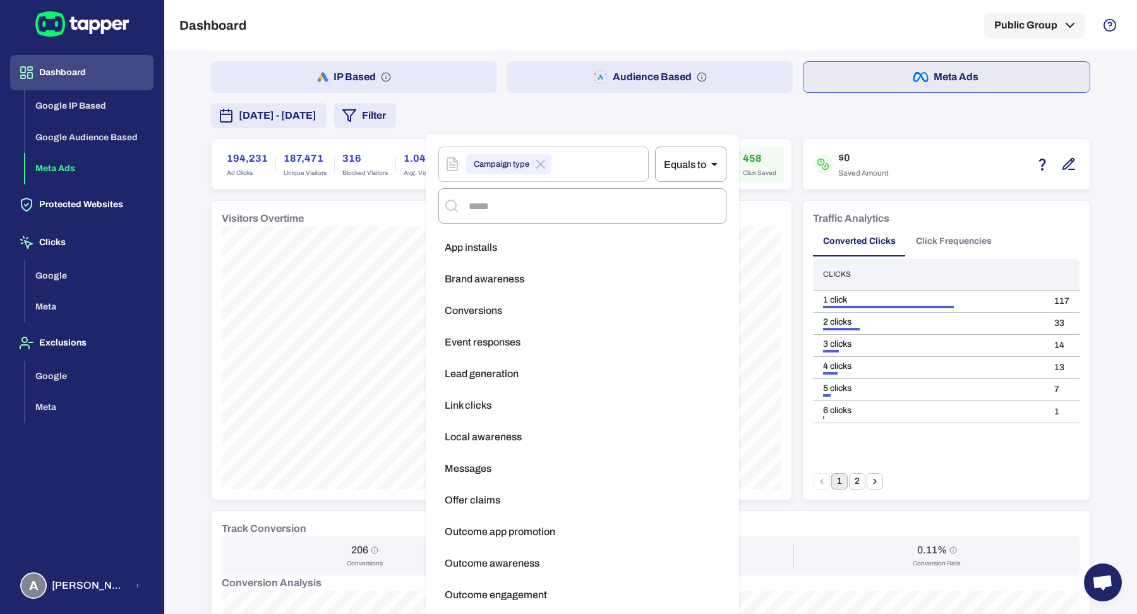
click at [608, 133] on div at bounding box center [568, 307] width 1137 height 614
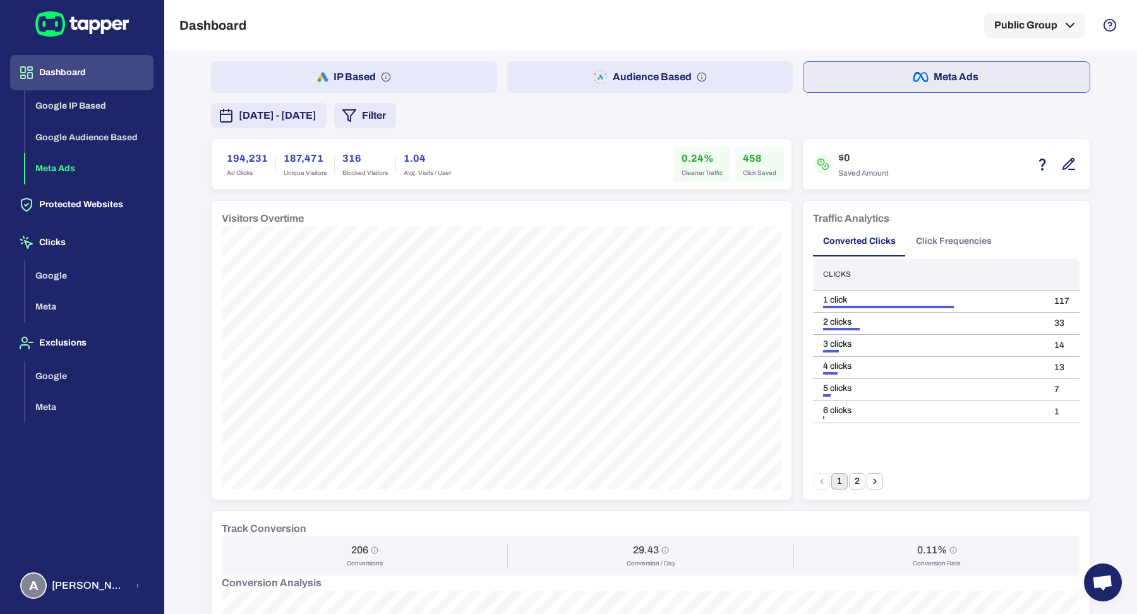
click at [396, 125] on button "Filter" at bounding box center [365, 115] width 62 height 25
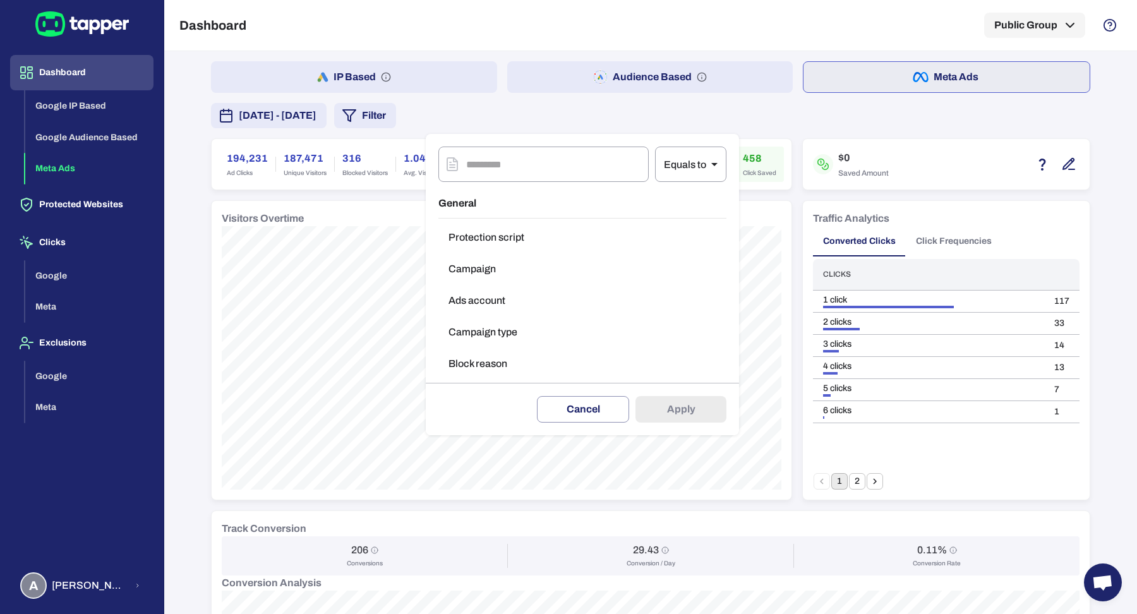
click at [886, 102] on div at bounding box center [568, 307] width 1137 height 614
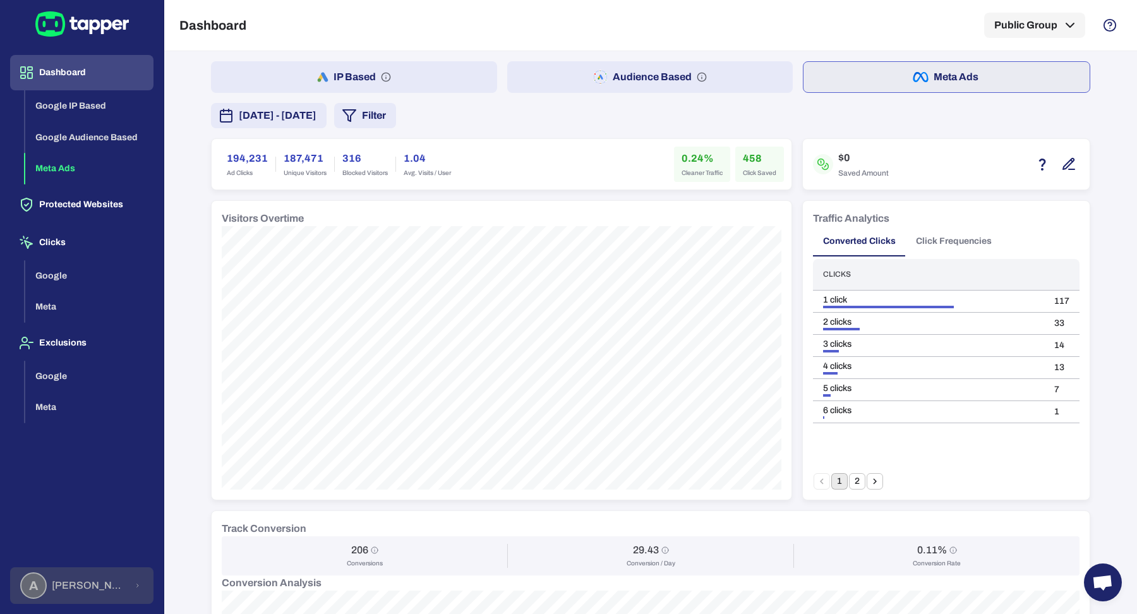
click at [71, 592] on div "A Anna Maria Koutsogianni" at bounding box center [73, 585] width 107 height 27
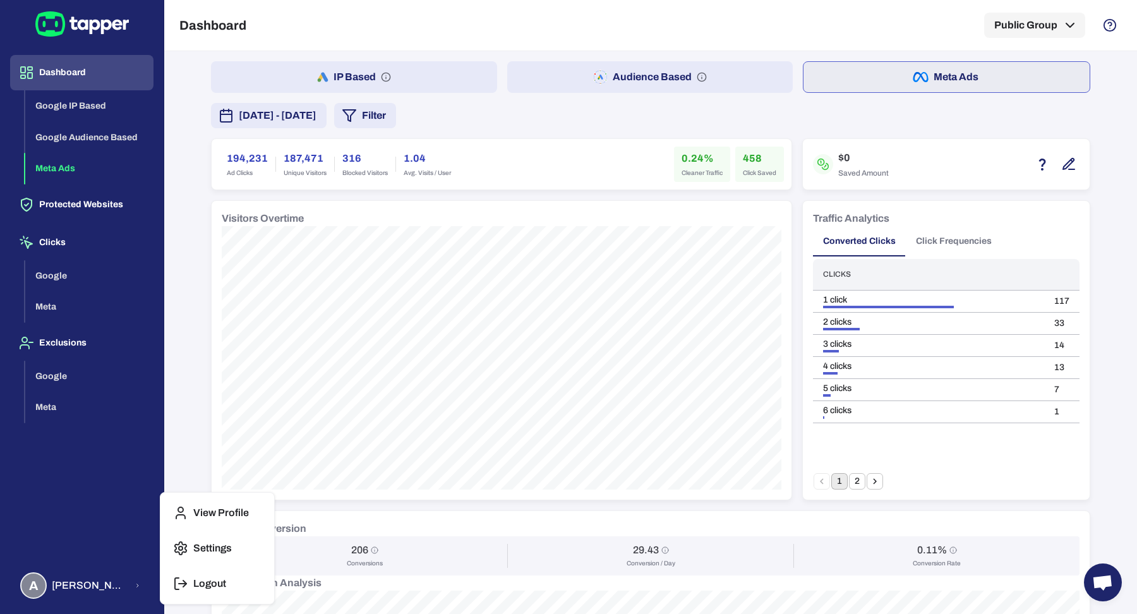
click at [598, 270] on div at bounding box center [568, 307] width 1137 height 614
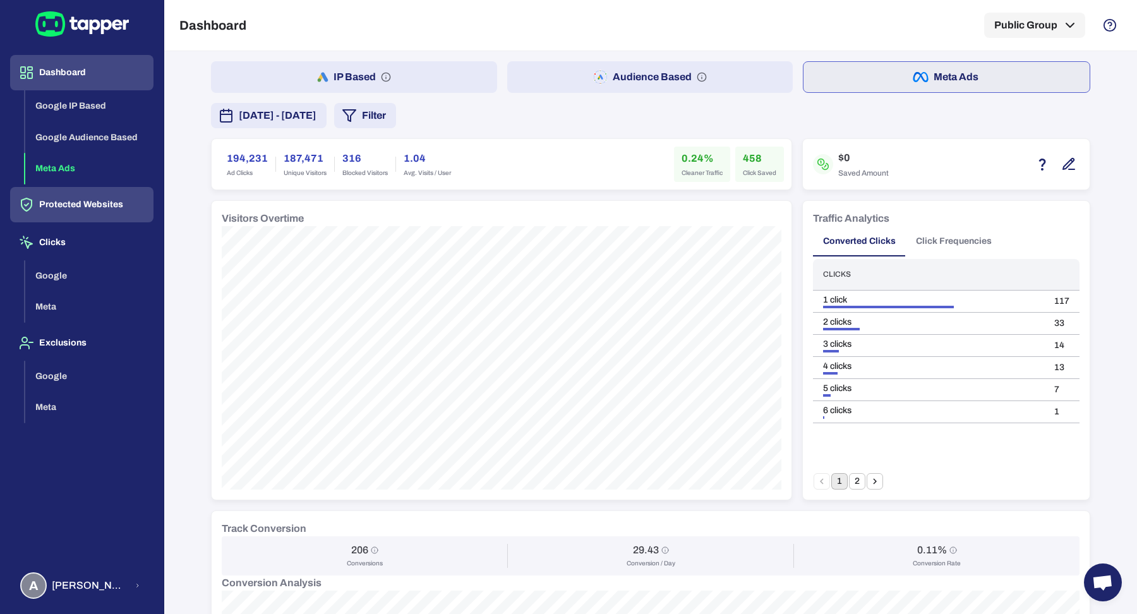
click at [94, 205] on button "Protected Websites" at bounding box center [81, 204] width 143 height 35
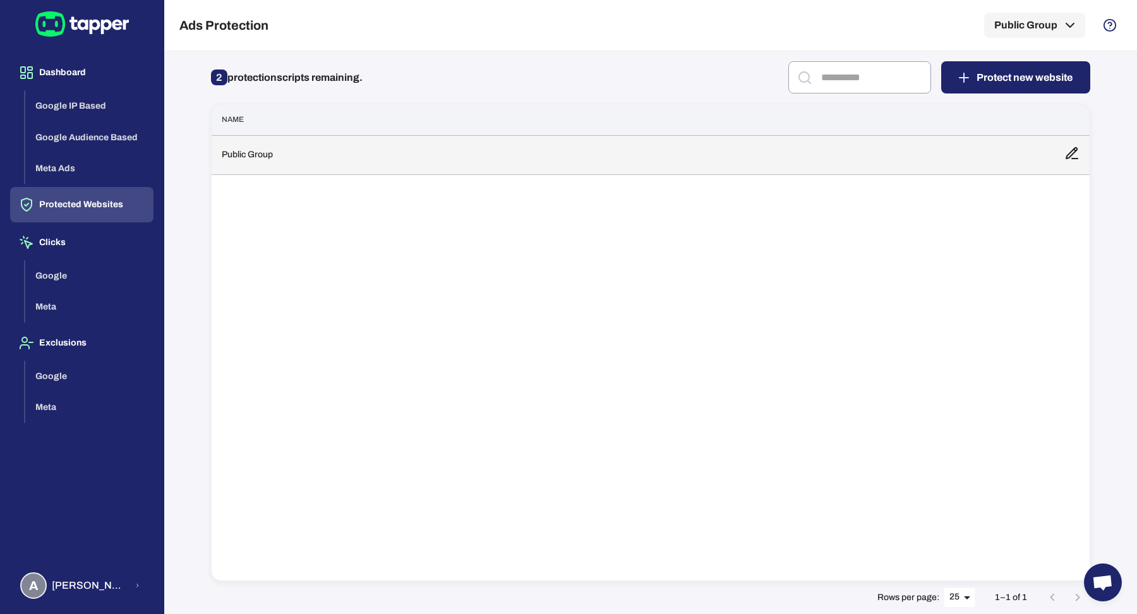
click at [461, 150] on td "Public Group" at bounding box center [633, 154] width 843 height 39
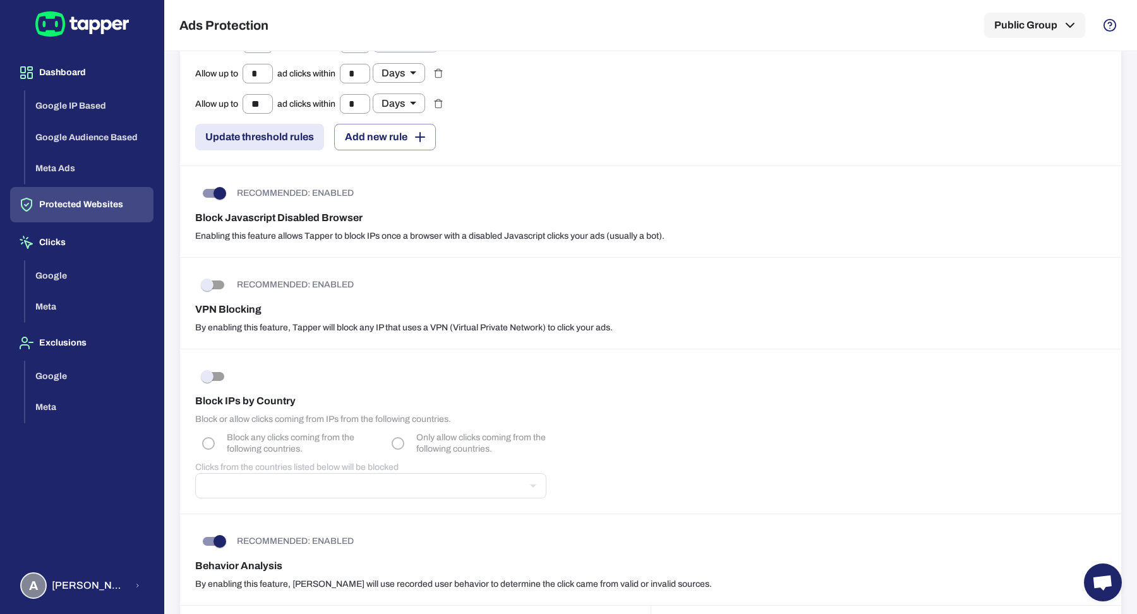
scroll to position [1008, 0]
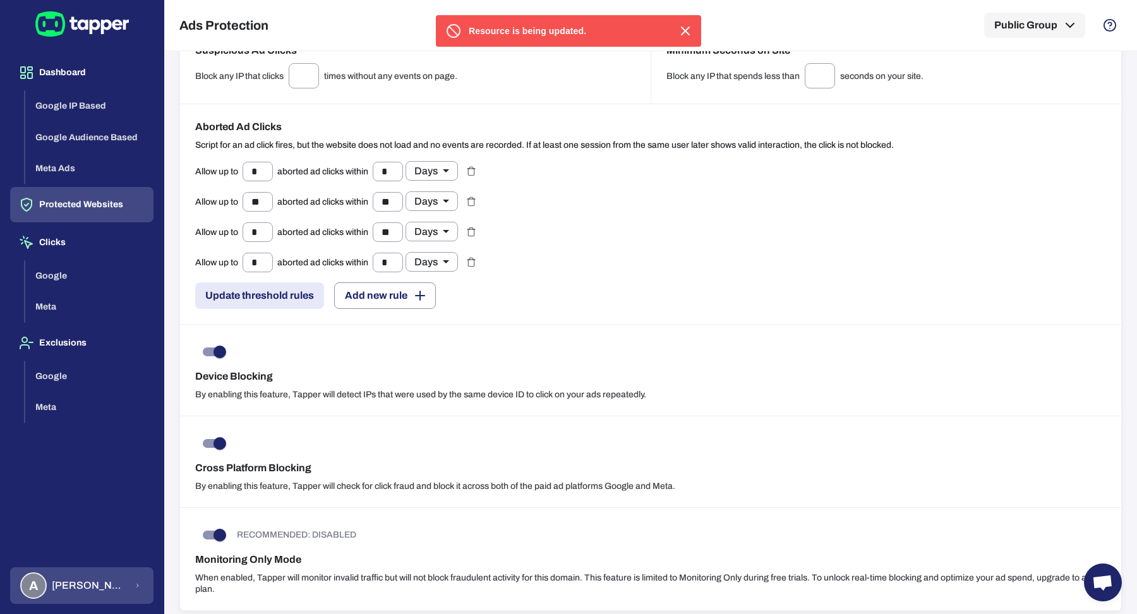
click at [108, 580] on span "Anna Maria Koutsogianni" at bounding box center [89, 585] width 75 height 13
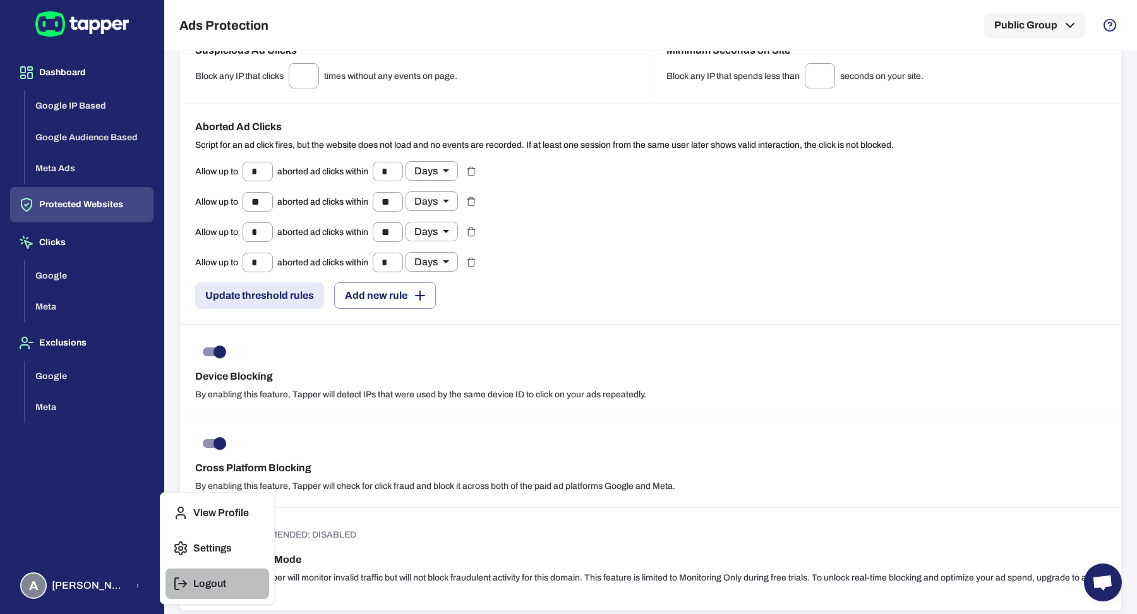
click at [251, 591] on button "Logout" at bounding box center [218, 584] width 104 height 30
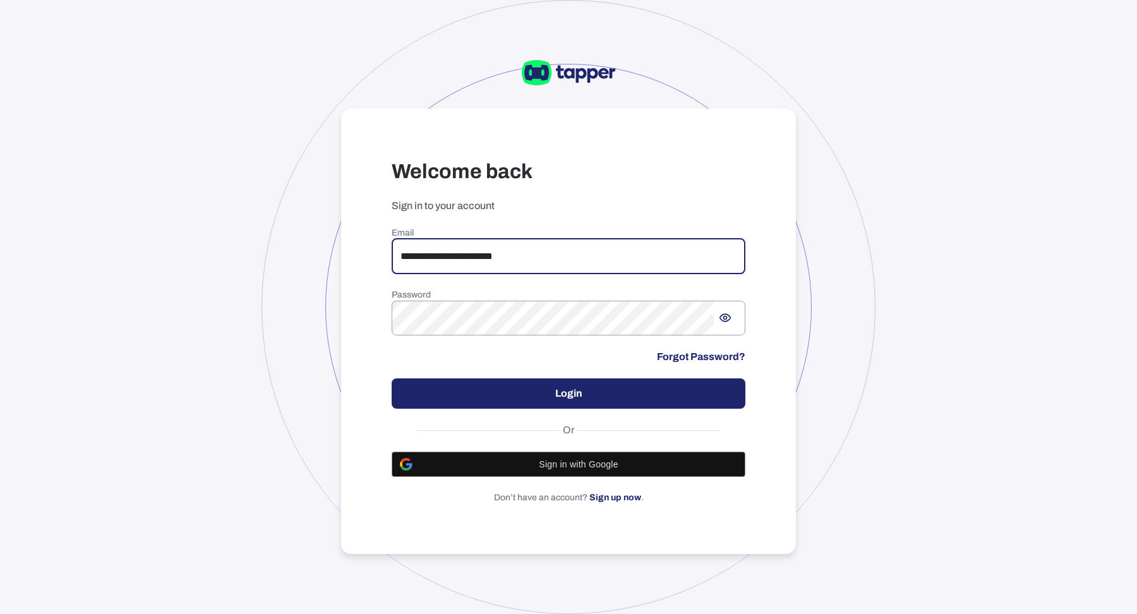
click at [517, 273] on input "**********" at bounding box center [569, 256] width 354 height 35
paste input "******"
click at [405, 256] on input "**********" at bounding box center [569, 256] width 354 height 35
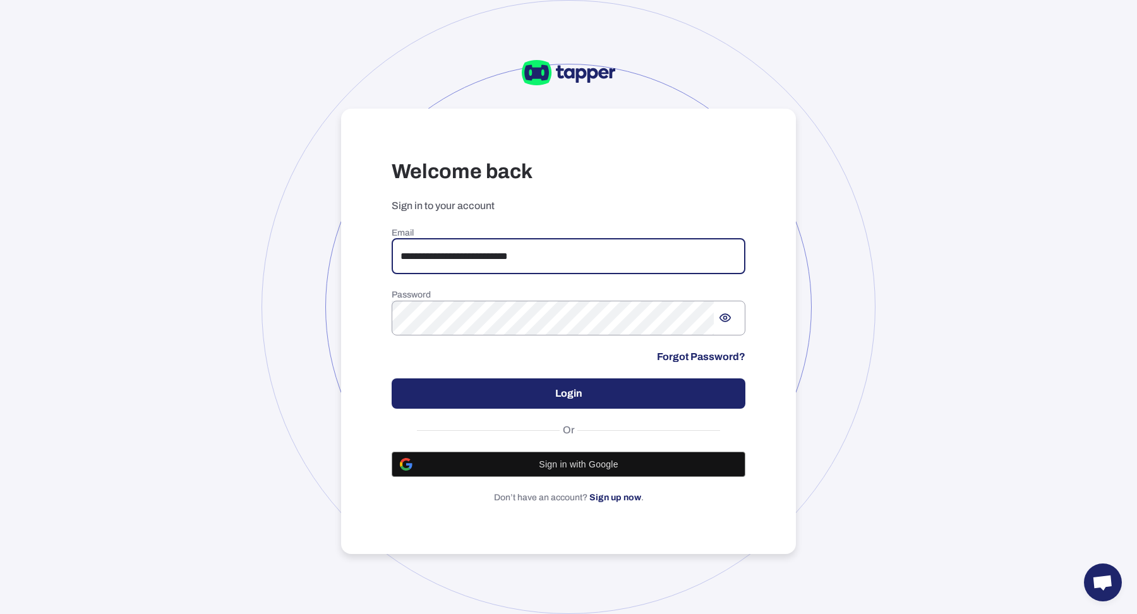
type input "**********"
click at [307, 369] on div at bounding box center [569, 307] width 614 height 614
click at [407, 402] on button "Login" at bounding box center [569, 393] width 354 height 30
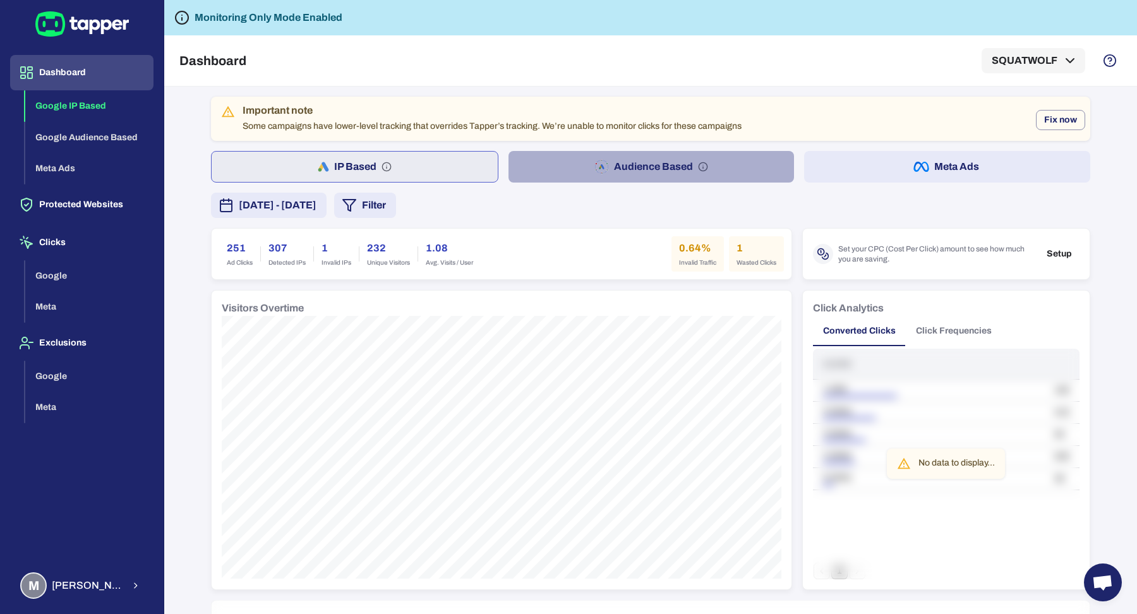
click at [613, 156] on button "Audience Based" at bounding box center [652, 167] width 286 height 32
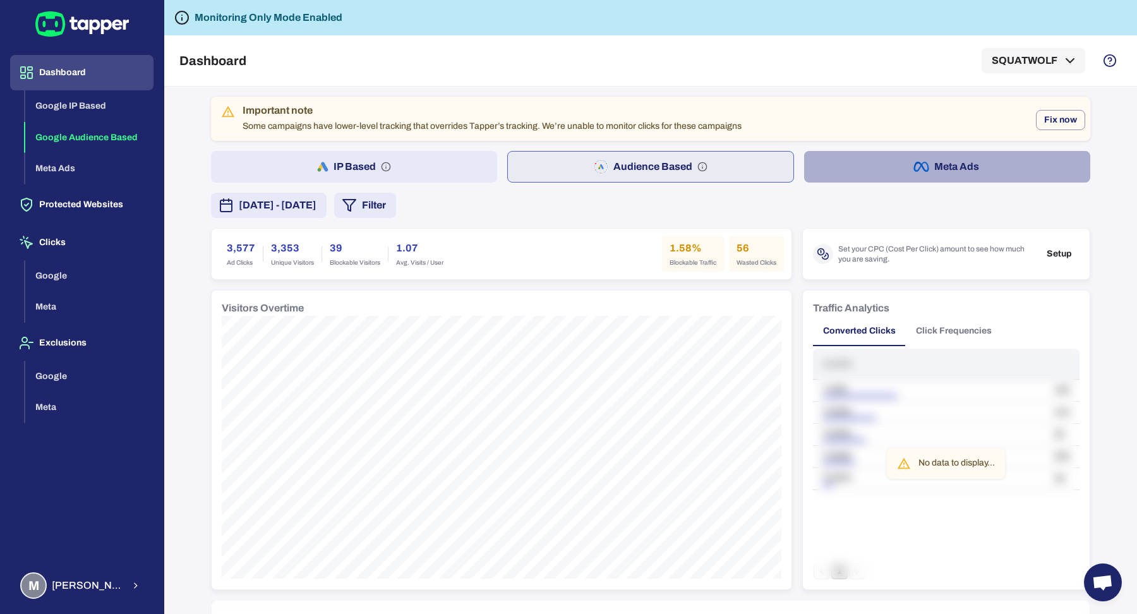
click at [979, 176] on button "Meta Ads" at bounding box center [947, 167] width 286 height 32
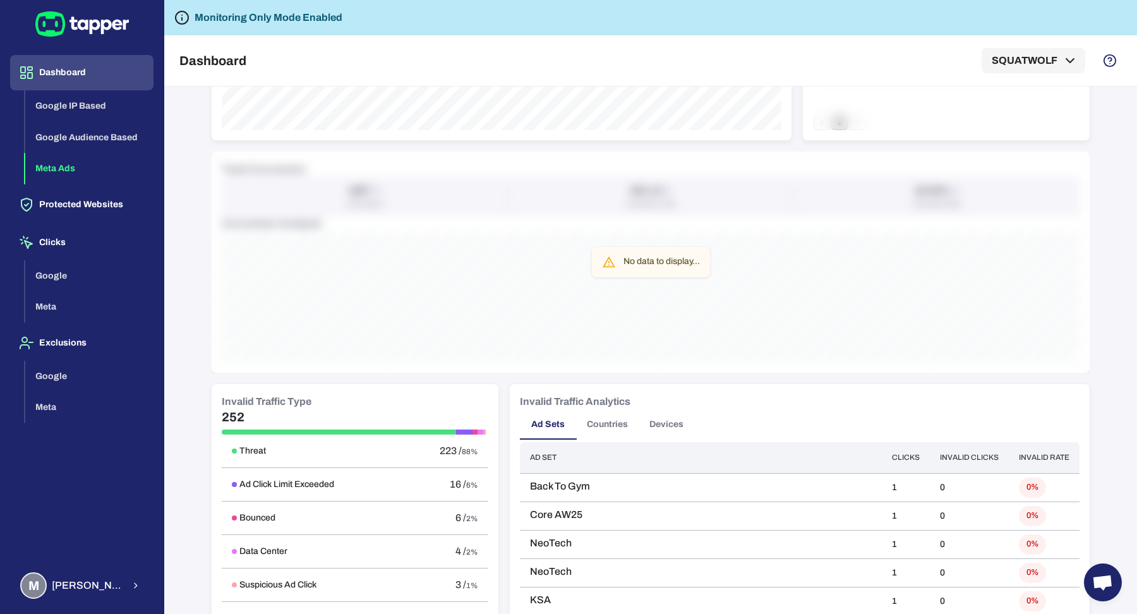
scroll to position [483, 0]
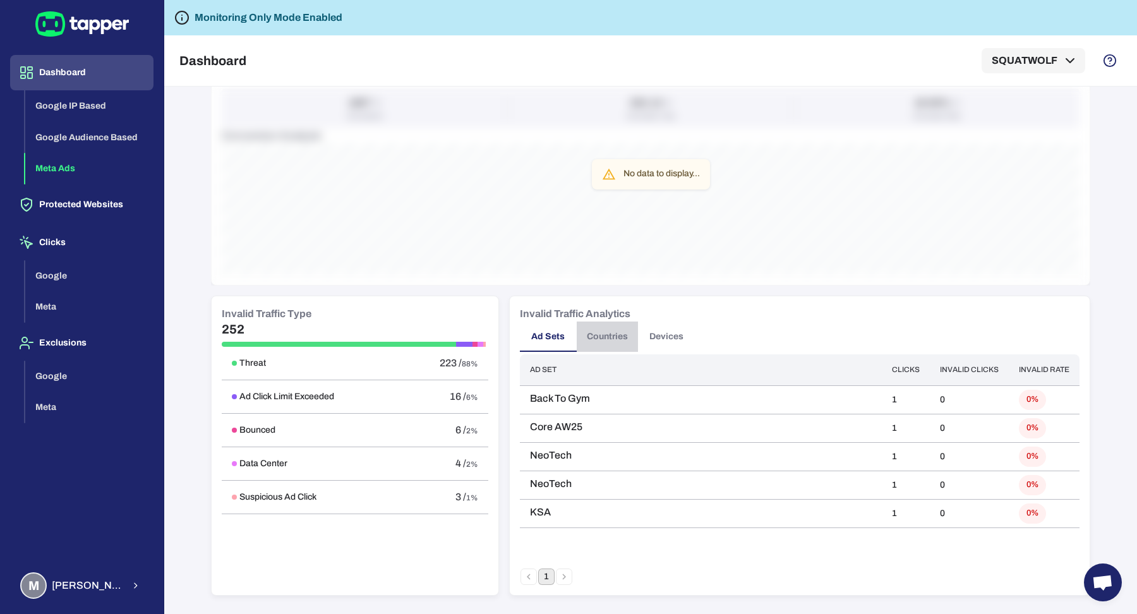
click at [595, 329] on button "Countries" at bounding box center [607, 337] width 61 height 30
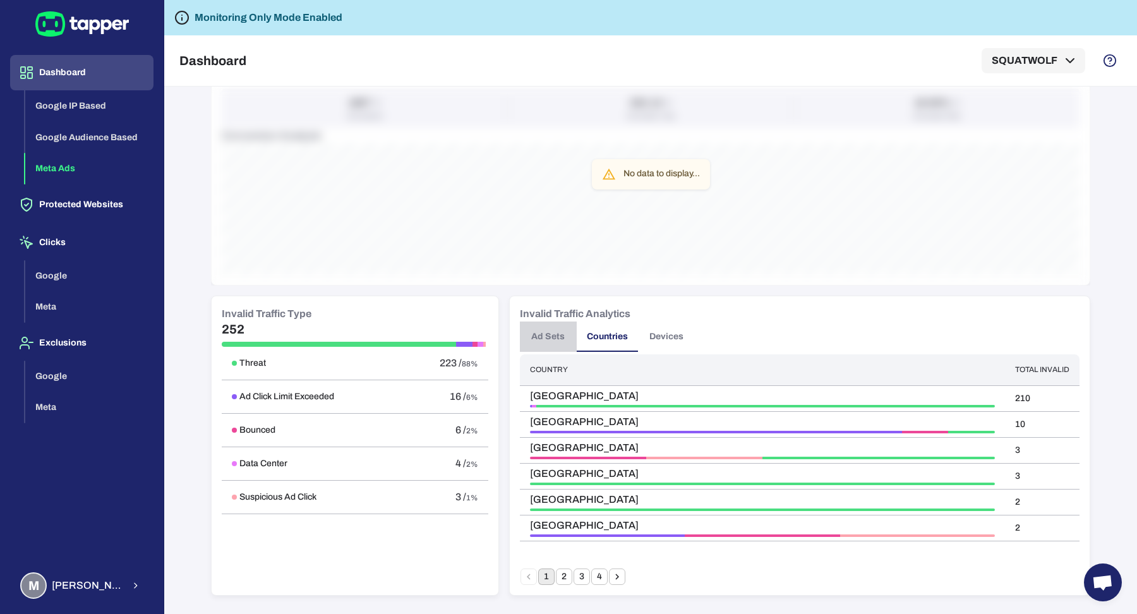
click at [545, 339] on button "Ad Sets" at bounding box center [548, 337] width 57 height 30
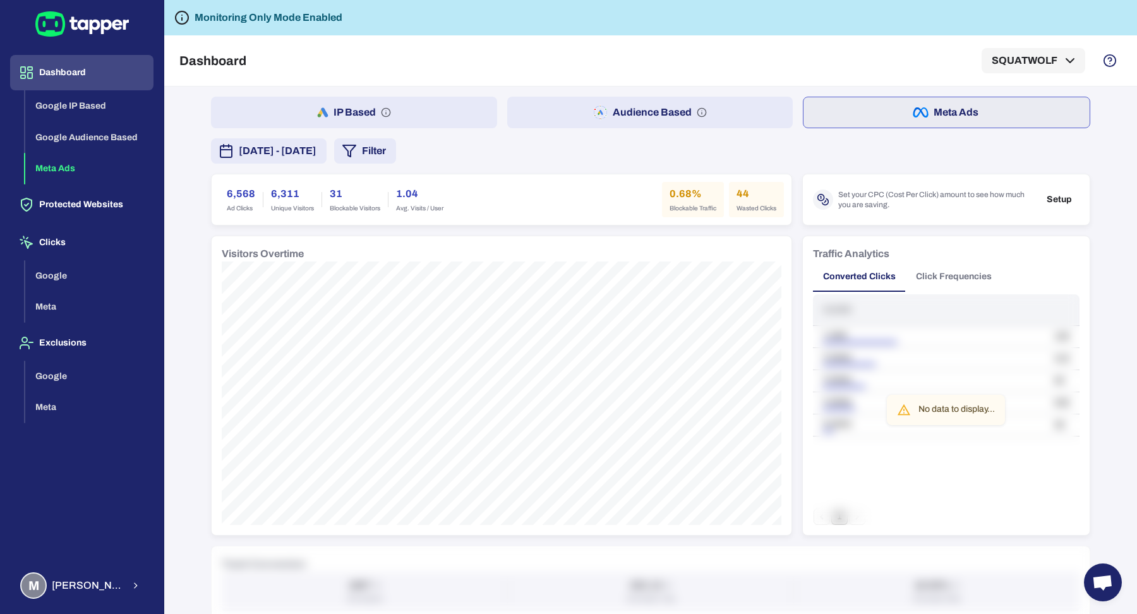
scroll to position [0, 0]
click at [742, 118] on button "Audience Based" at bounding box center [650, 113] width 286 height 32
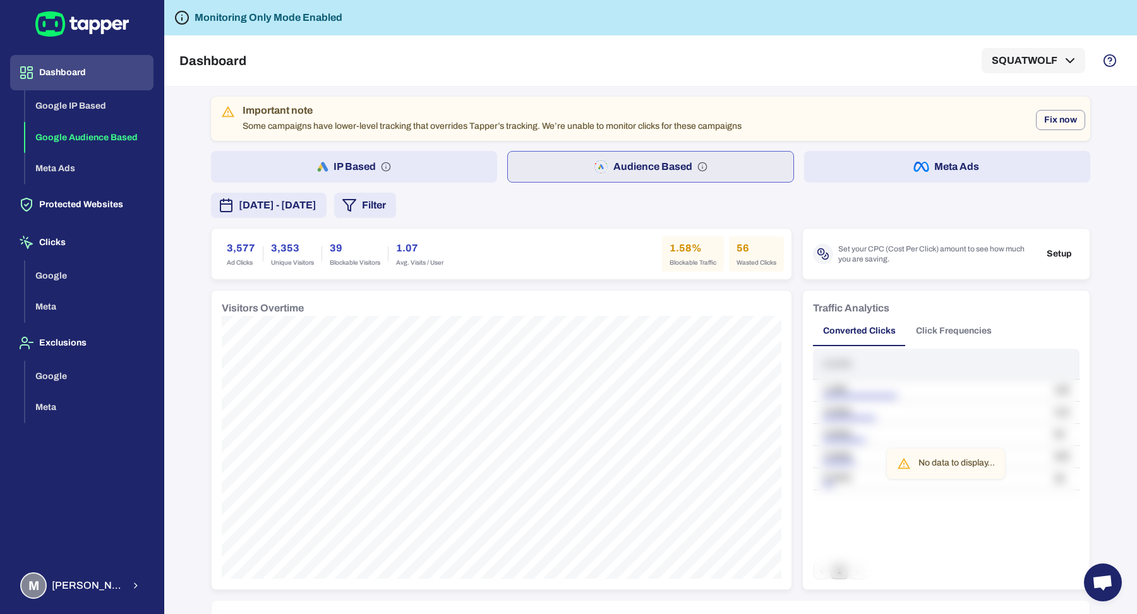
click at [466, 171] on button "IP Based" at bounding box center [354, 167] width 286 height 32
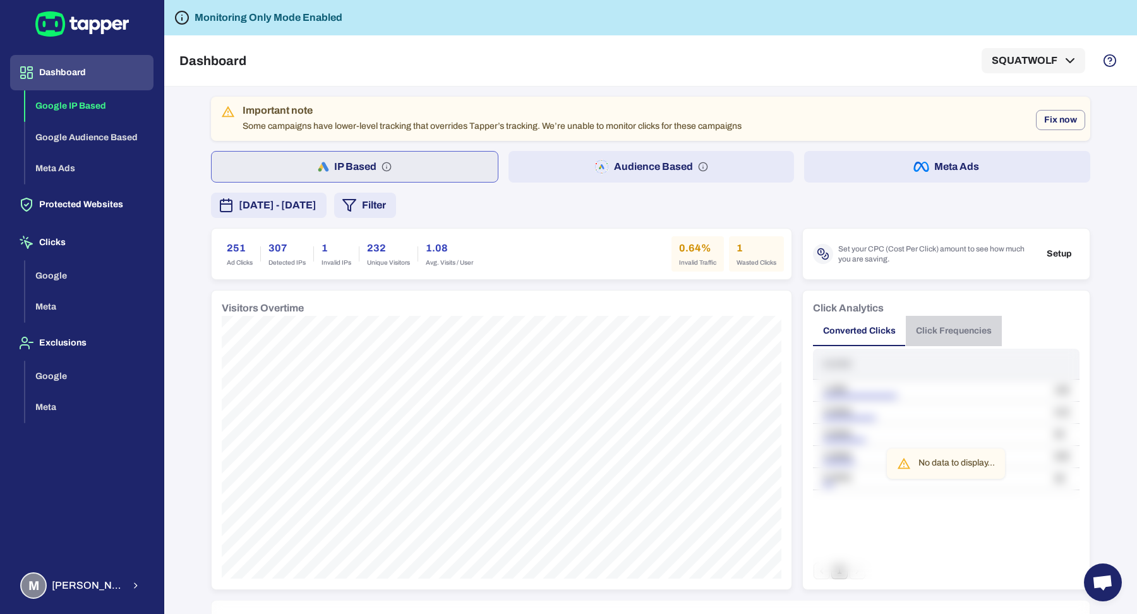
click at [912, 317] on button "Click Frequencies" at bounding box center [954, 331] width 96 height 30
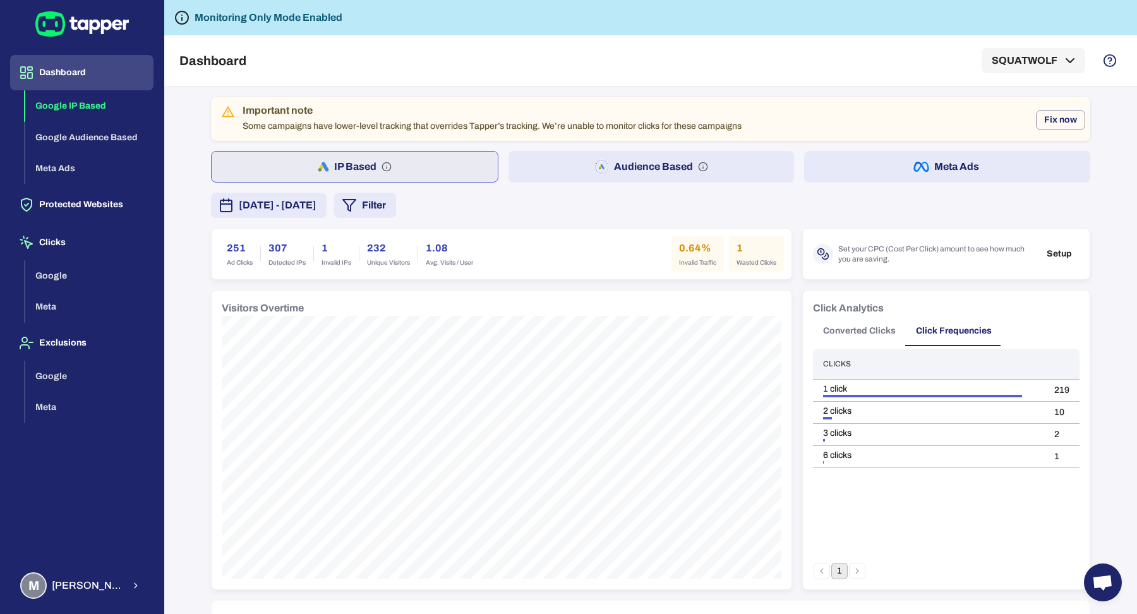
click at [614, 175] on button "Audience Based" at bounding box center [652, 167] width 286 height 32
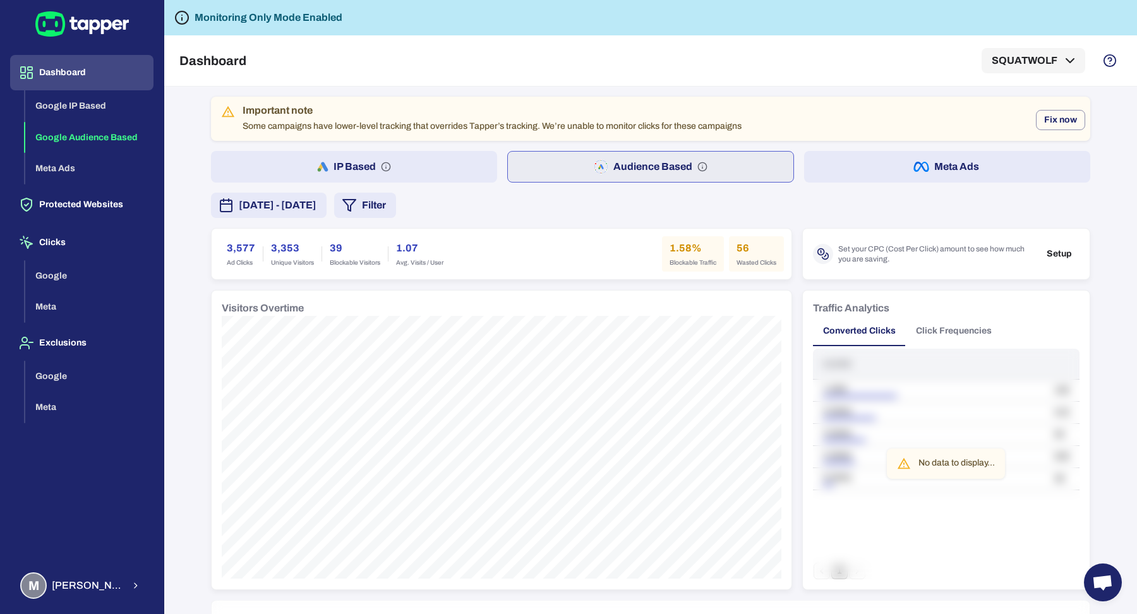
click at [936, 306] on div "Traffic Analytics" at bounding box center [946, 308] width 267 height 15
click at [951, 323] on button "Click Frequencies" at bounding box center [954, 331] width 96 height 30
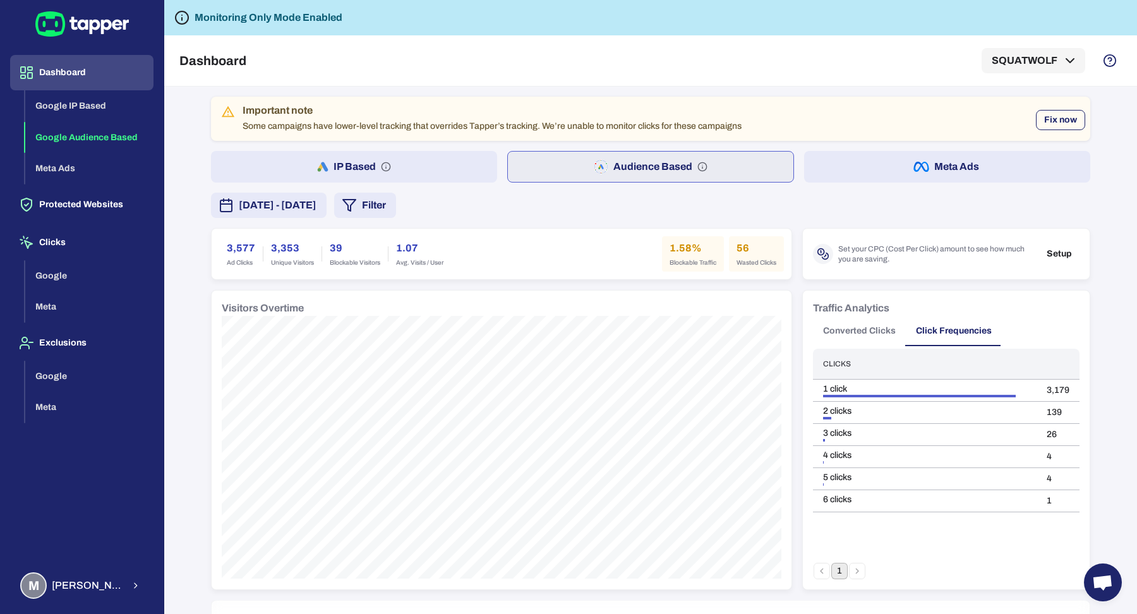
click at [1071, 119] on button "Fix now" at bounding box center [1060, 120] width 49 height 20
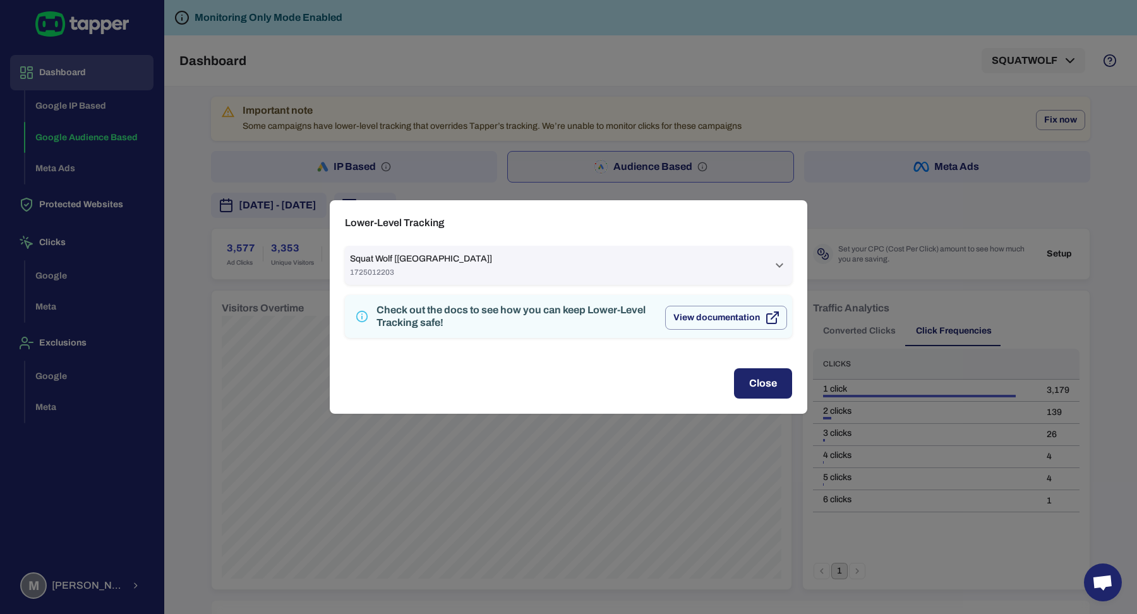
click at [574, 270] on div "Squat Wolf [US] 1725012203" at bounding box center [561, 265] width 422 height 24
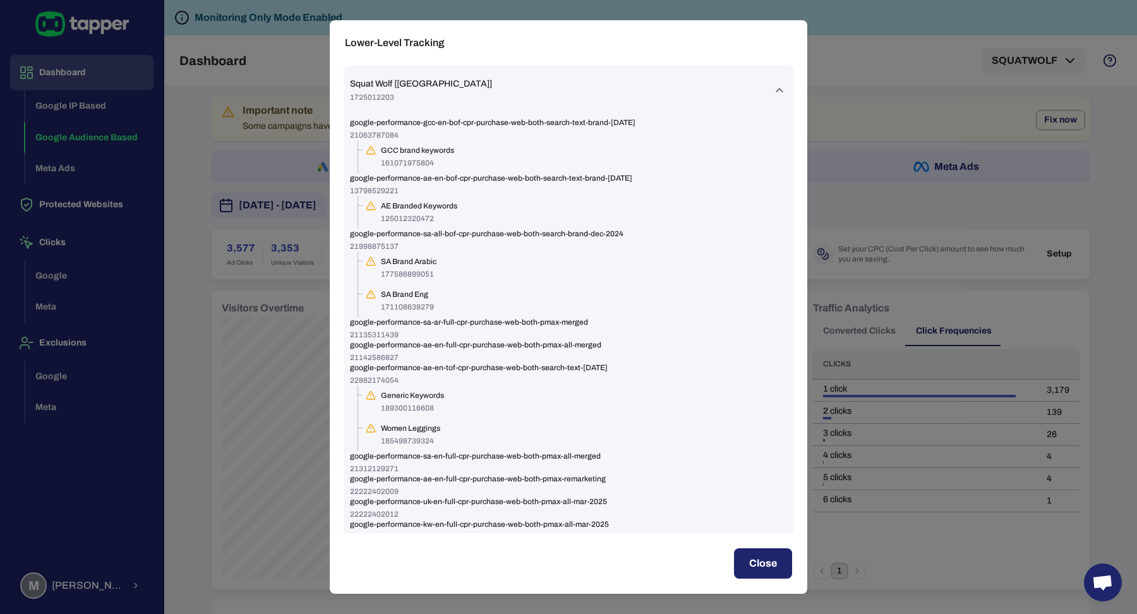
click at [757, 569] on button "Close" at bounding box center [763, 563] width 58 height 30
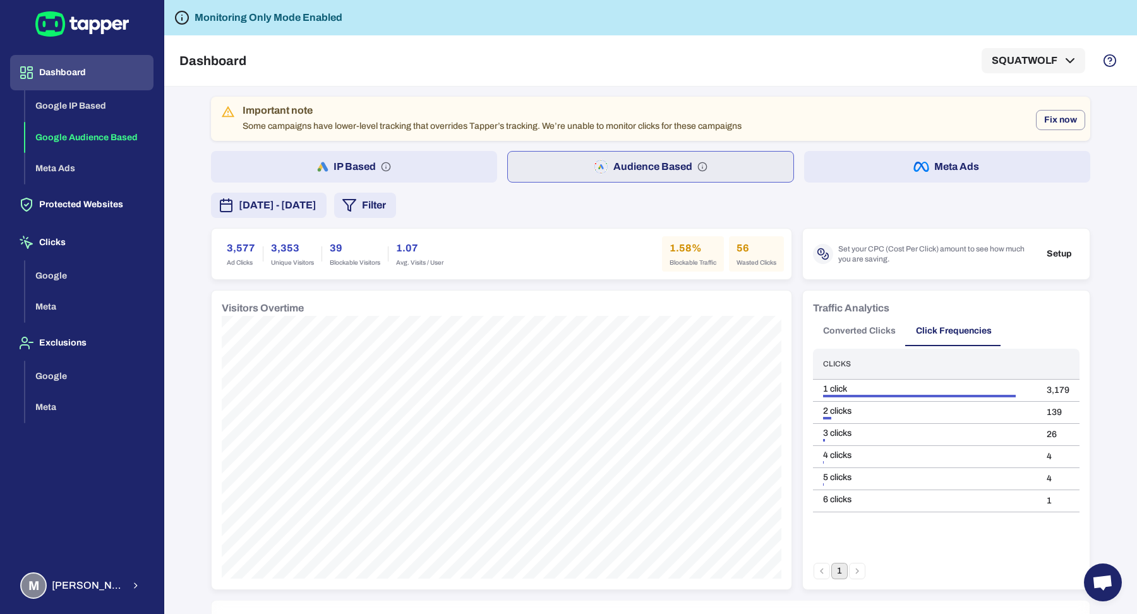
click at [862, 186] on div "Important note Some campaigns have lower-level tracking that overrides Tapper’s…" at bounding box center [650, 620] width 879 height 1046
click at [862, 178] on button "Meta Ads" at bounding box center [947, 167] width 286 height 32
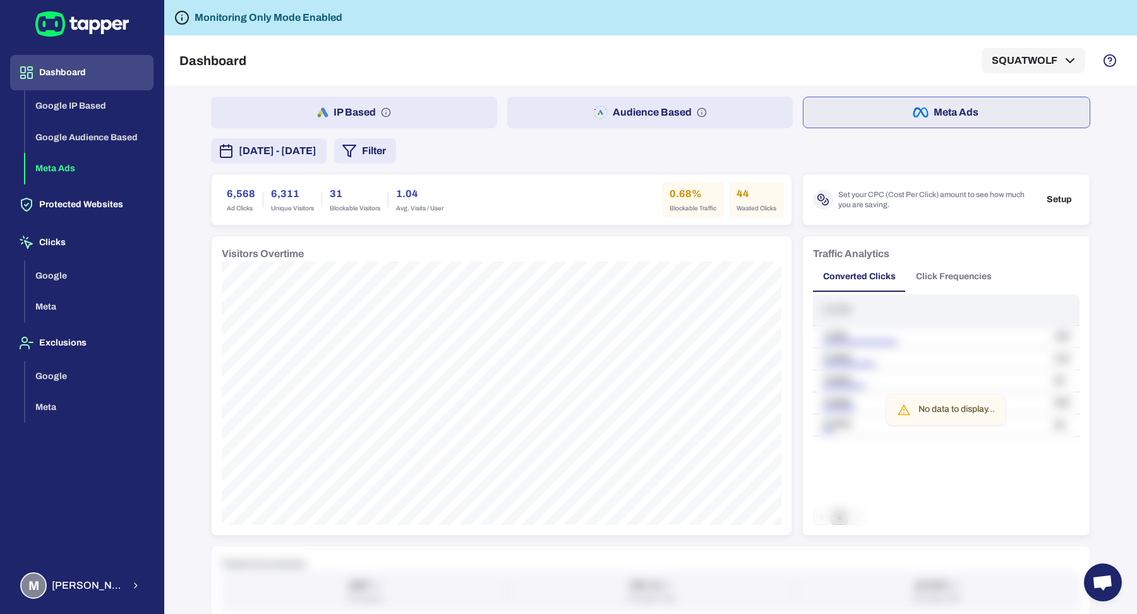
click at [589, 128] on div "IP Based Audience Based Meta Ads August 30, 2025 - September 5, 2025 Filter 6,5…" at bounding box center [650, 593] width 879 height 992
click at [594, 115] on icon "button" at bounding box center [594, 115] width 1 height 1
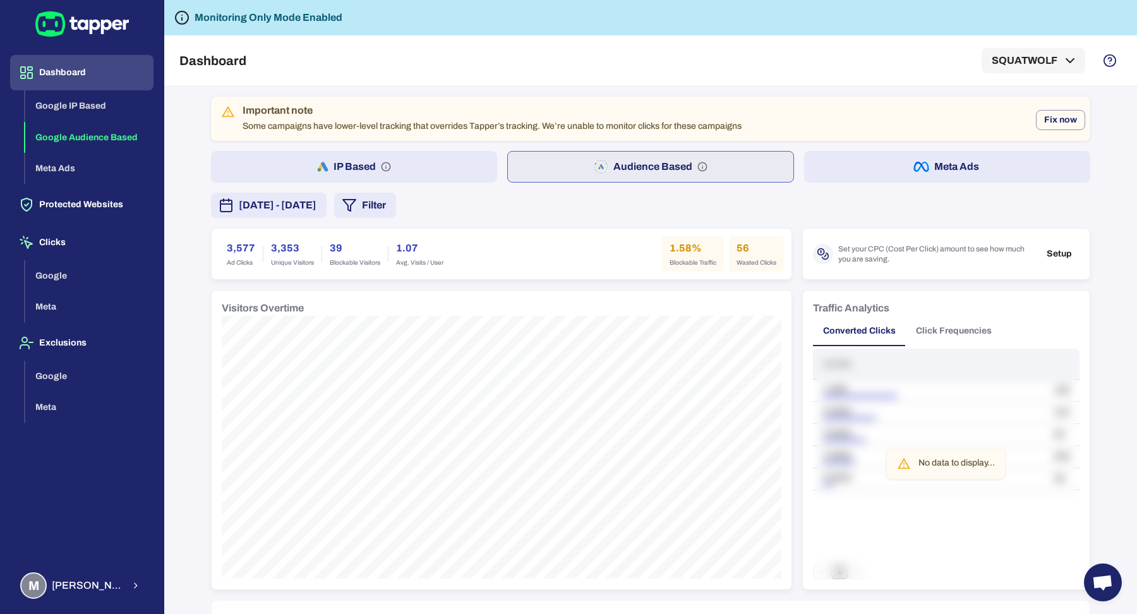
click at [399, 168] on button "IP Based" at bounding box center [354, 167] width 286 height 32
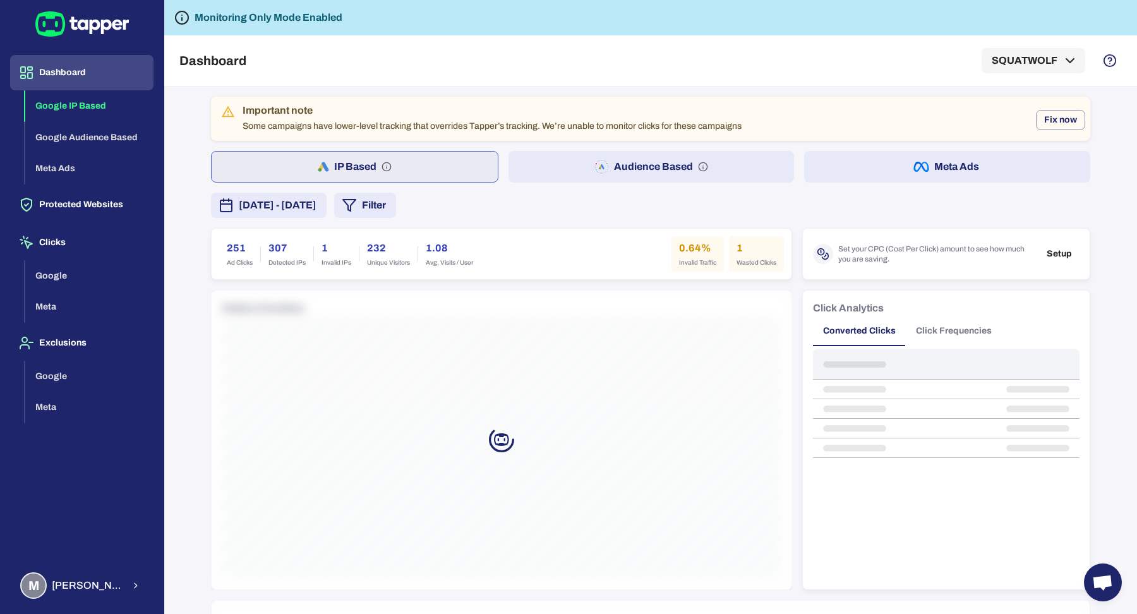
click at [608, 167] on button "Audience Based" at bounding box center [652, 167] width 286 height 32
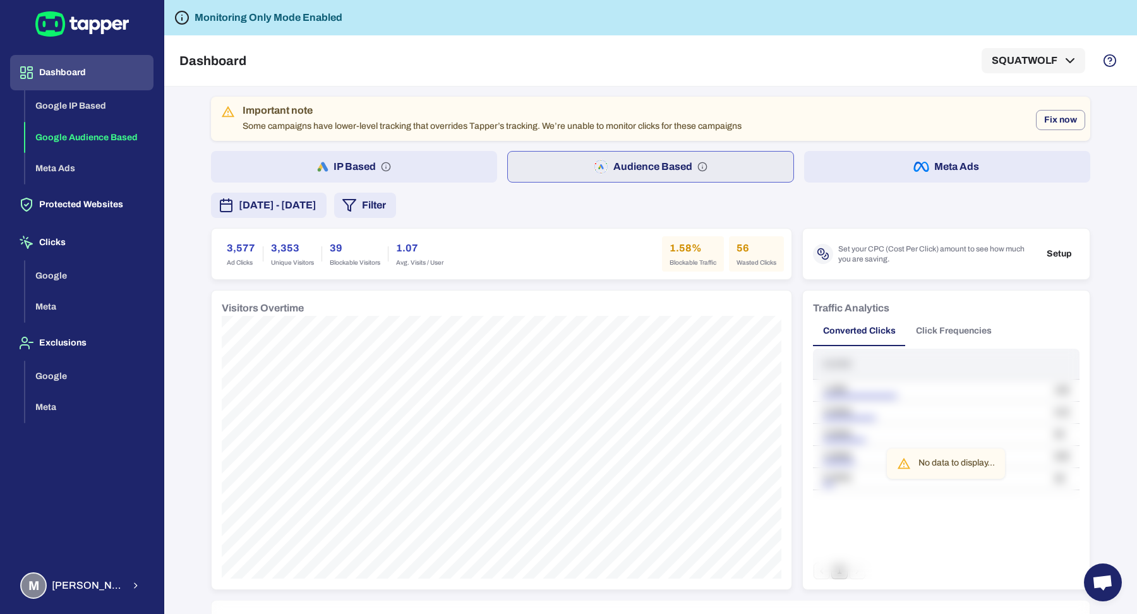
click at [102, 613] on div "Dashboard Google IP Based Google Audience Based Meta Ads Protected Websites Cli…" at bounding box center [82, 307] width 164 height 614
click at [144, 589] on button "M Muhammad Hamza Muzaffar" at bounding box center [81, 585] width 143 height 37
click at [184, 582] on polyline "button" at bounding box center [184, 584] width 3 height 6
